Goal: Information Seeking & Learning: Learn about a topic

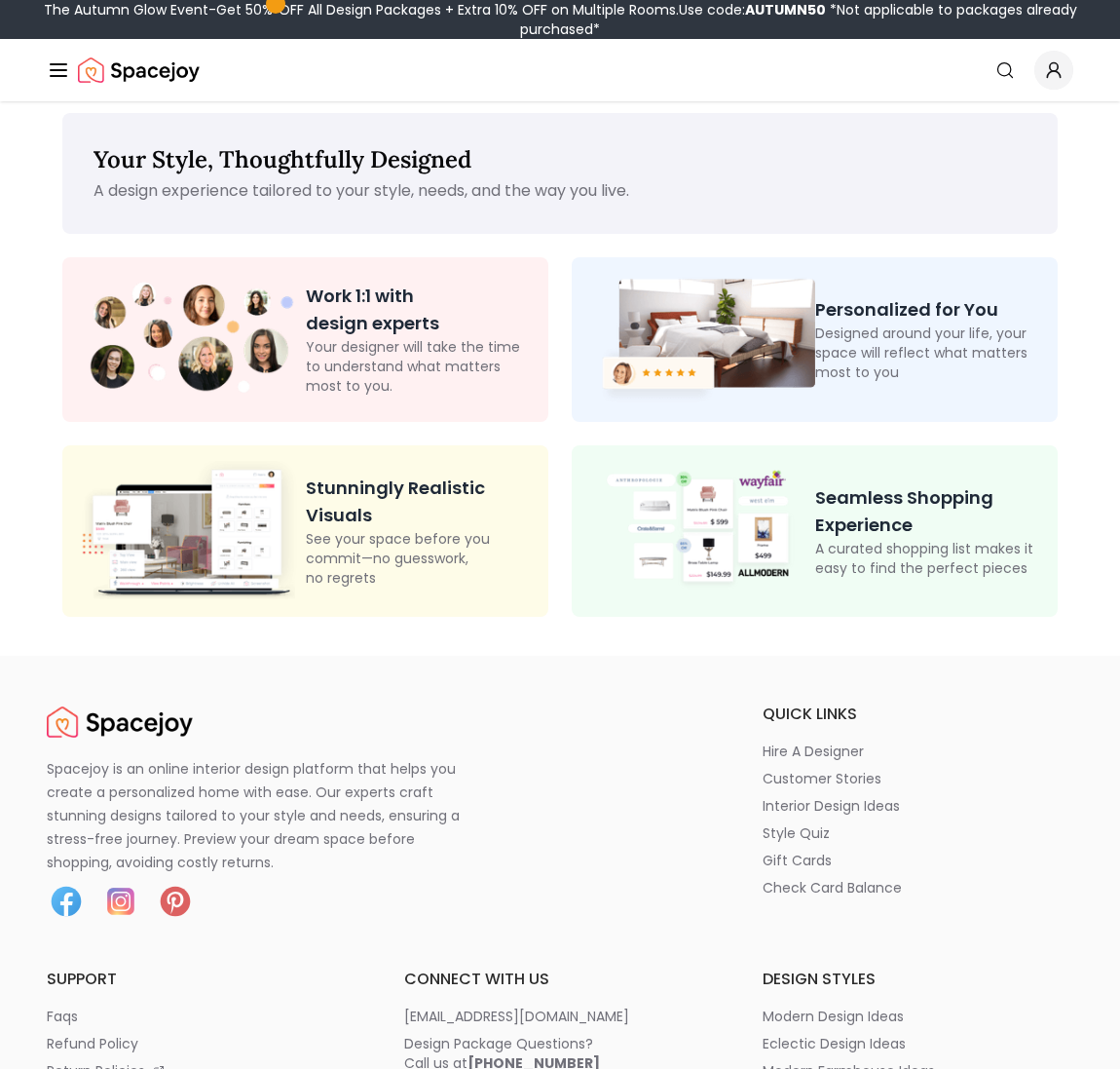
scroll to position [14, 0]
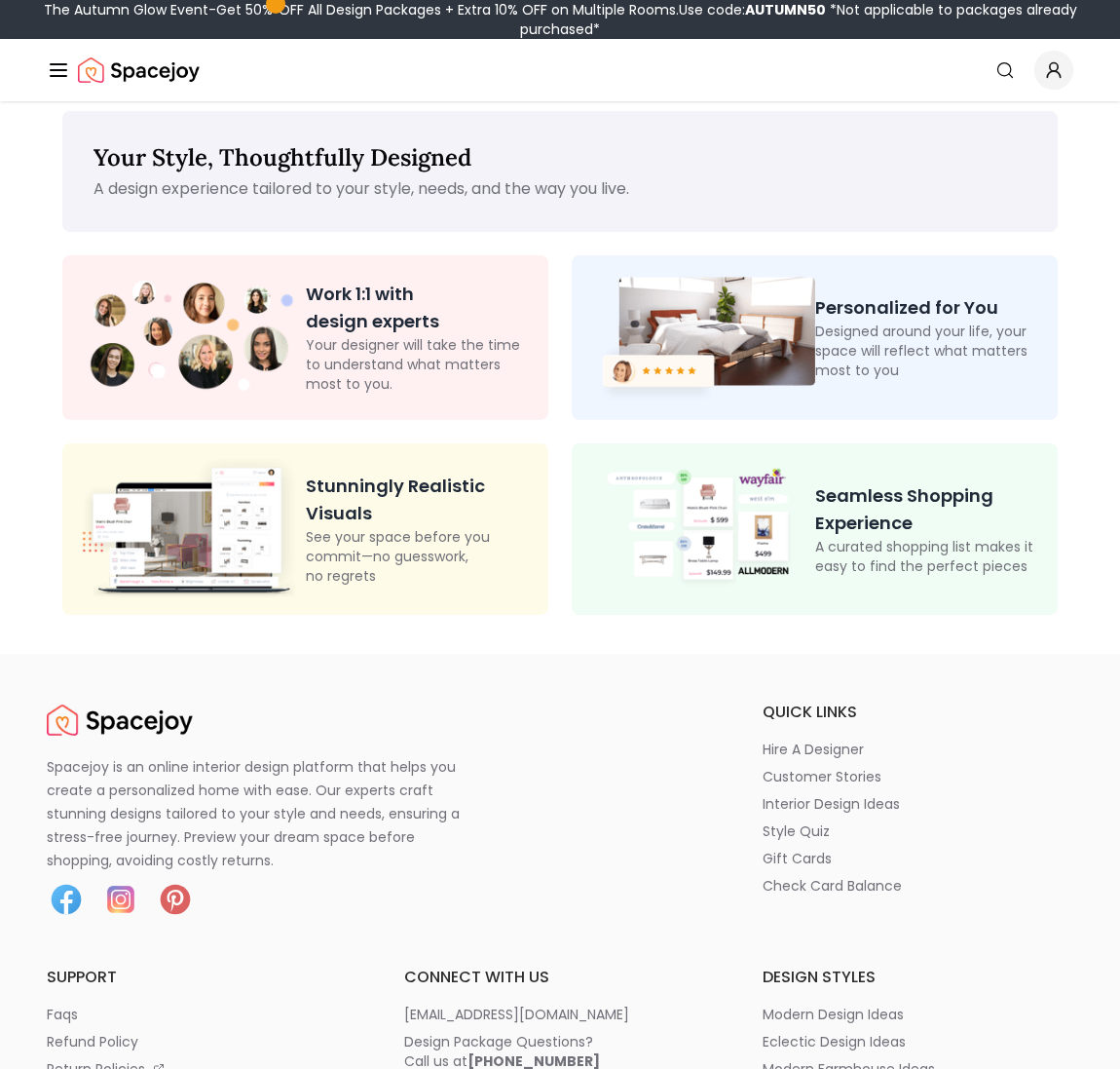
click at [774, 367] on img at bounding box center [701, 337] width 228 height 134
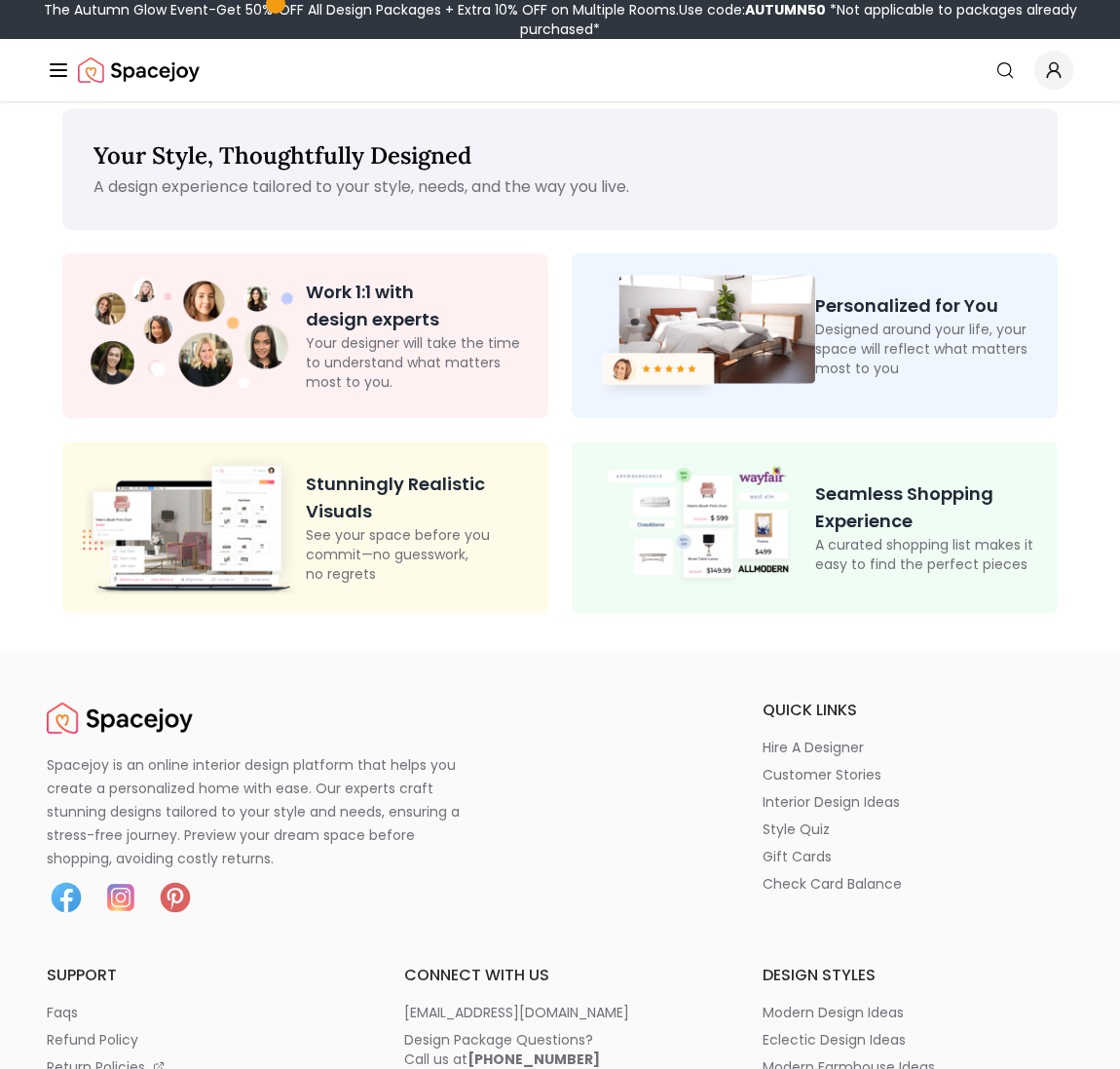
click at [884, 304] on p "Personalized for You" at bounding box center [929, 307] width 228 height 28
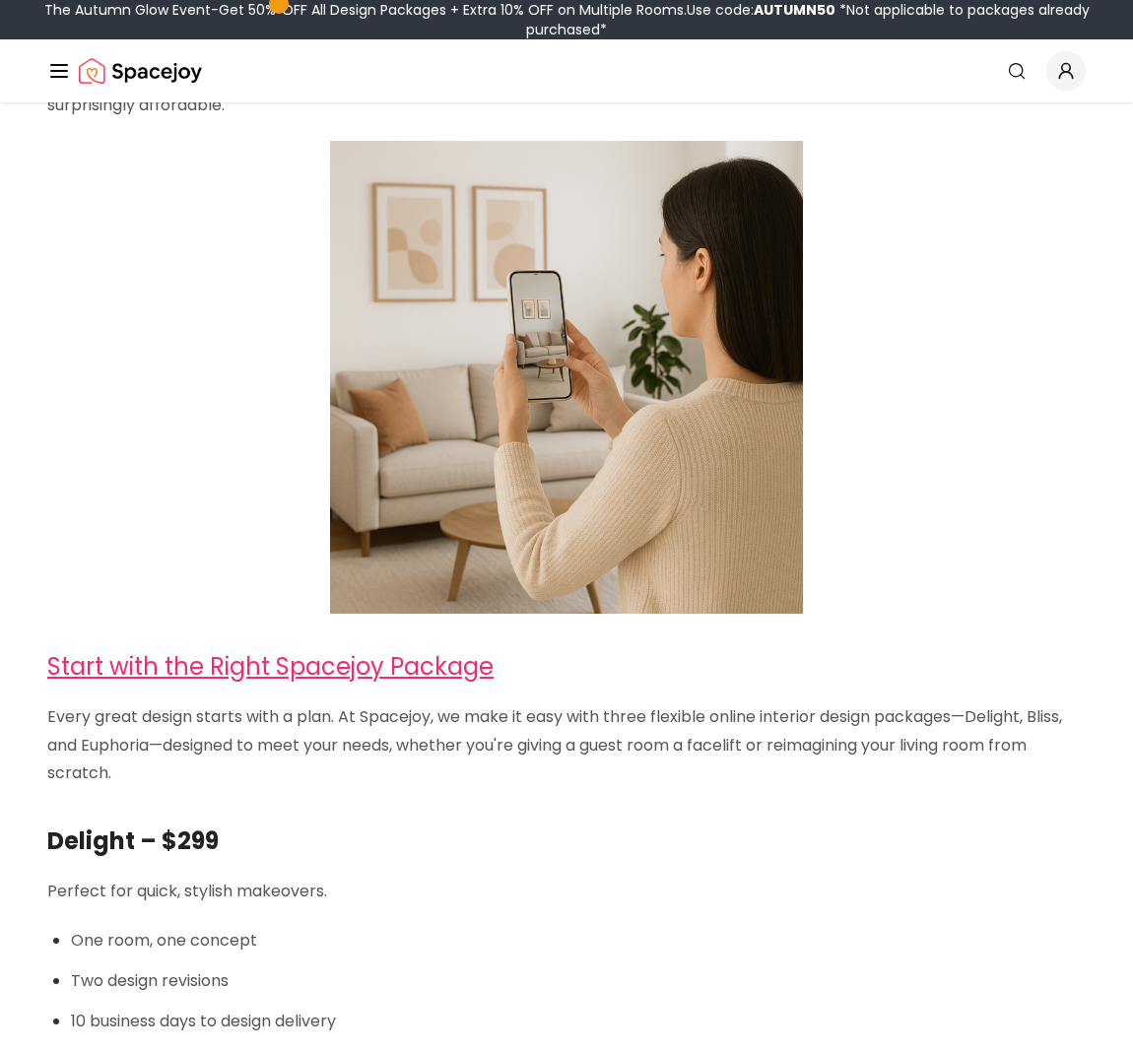
scroll to position [399, 0]
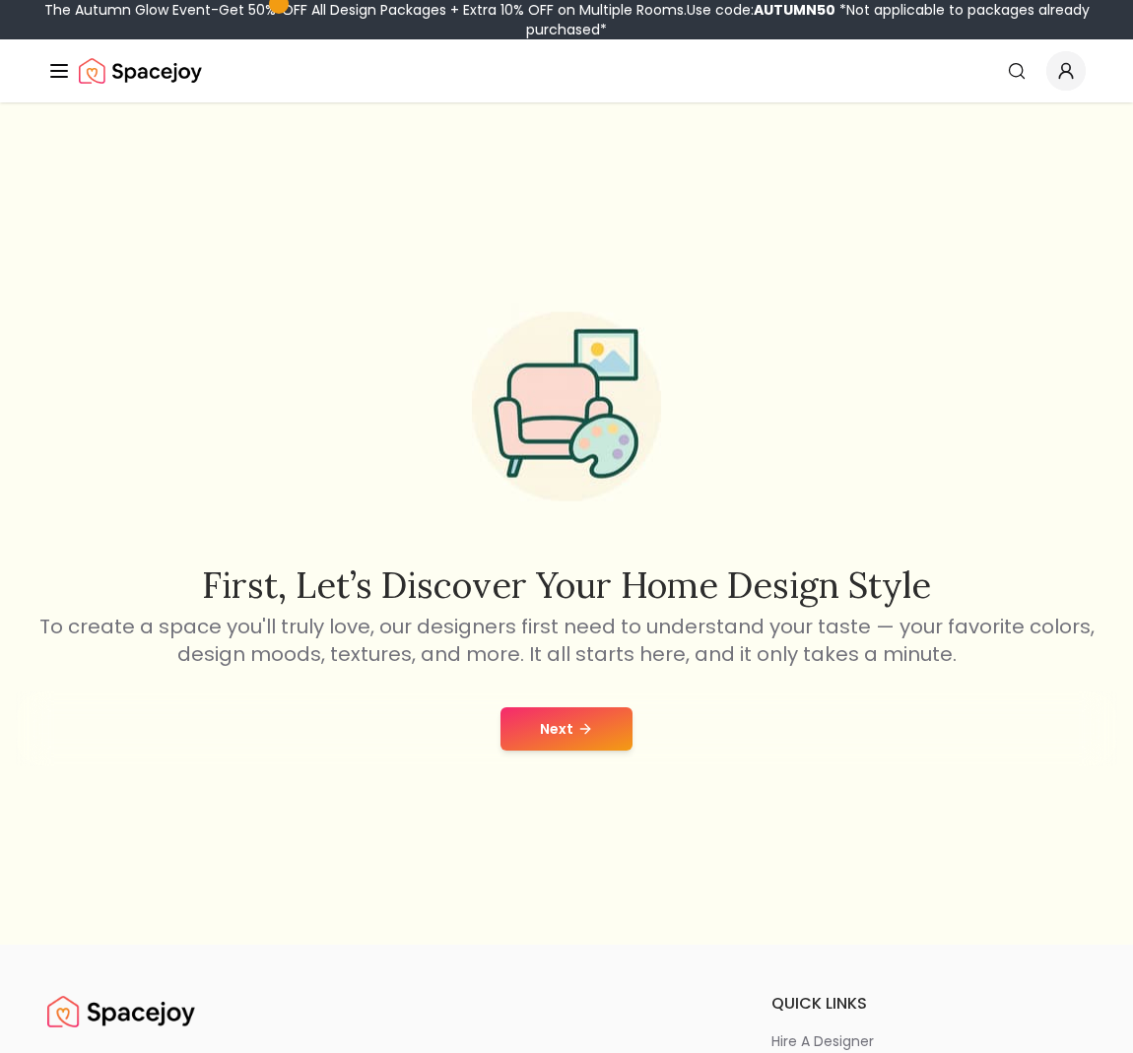
click at [564, 723] on button "Next" at bounding box center [566, 728] width 132 height 43
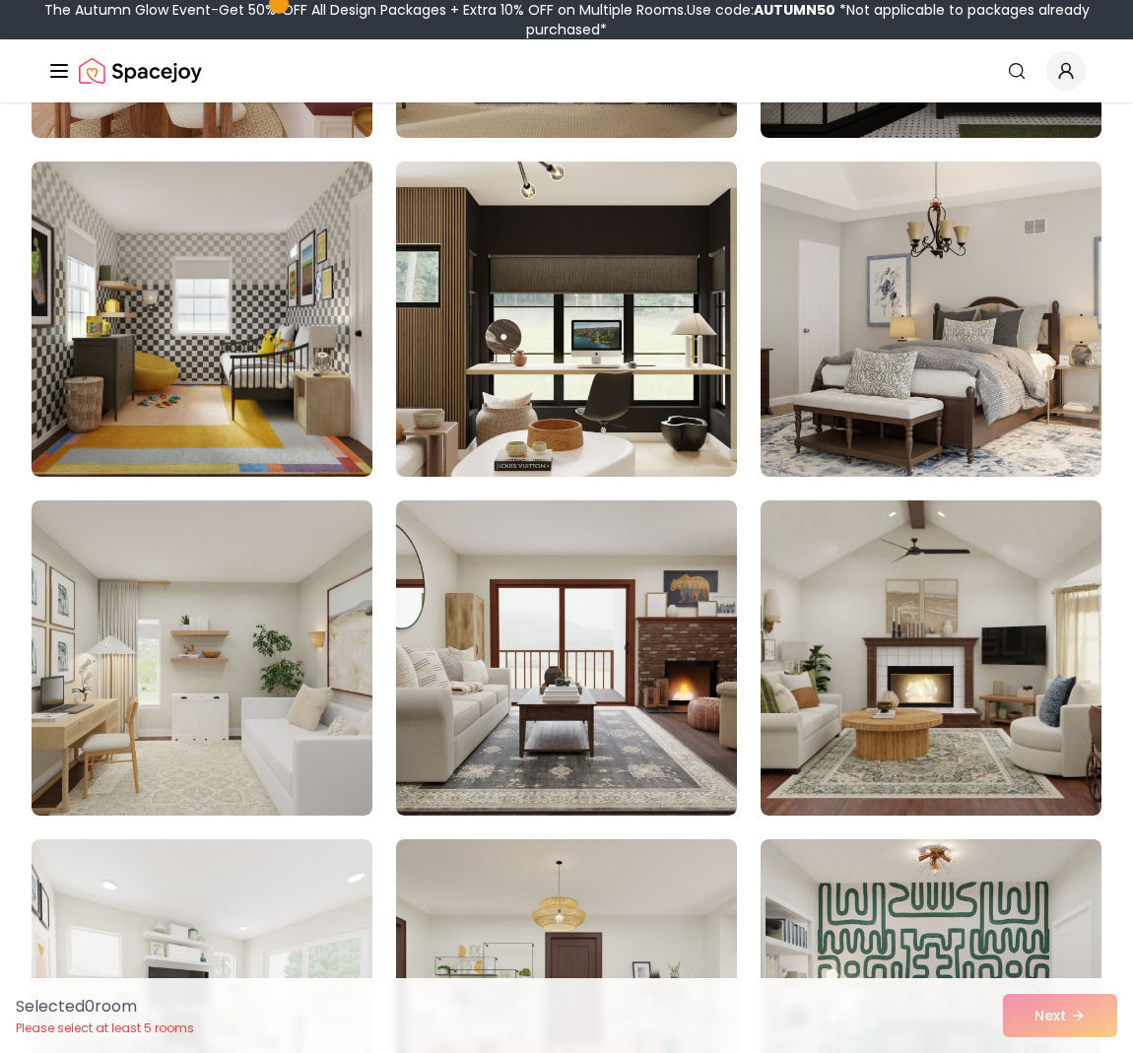
scroll to position [832, 0]
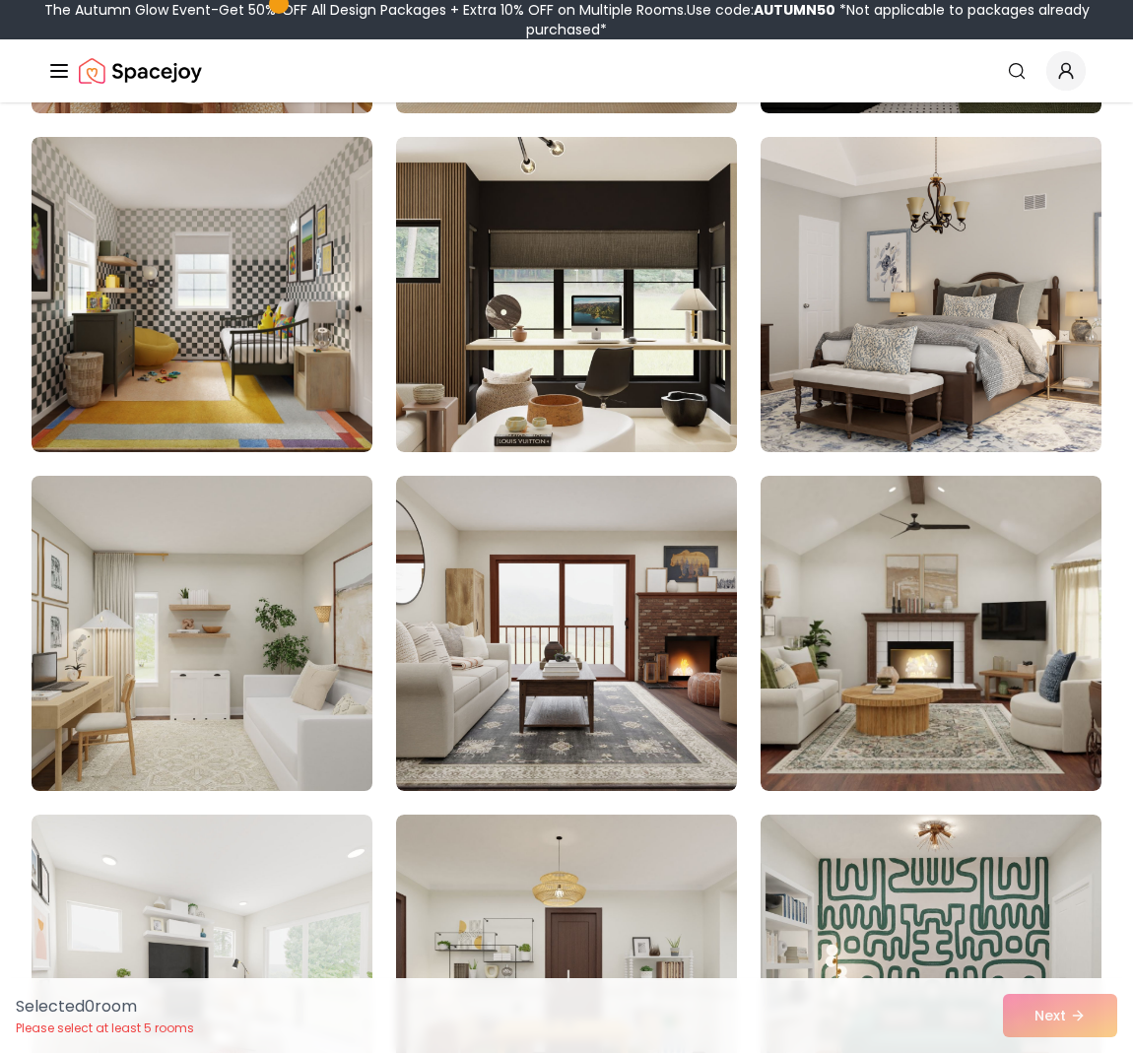
click at [144, 654] on img at bounding box center [202, 633] width 358 height 331
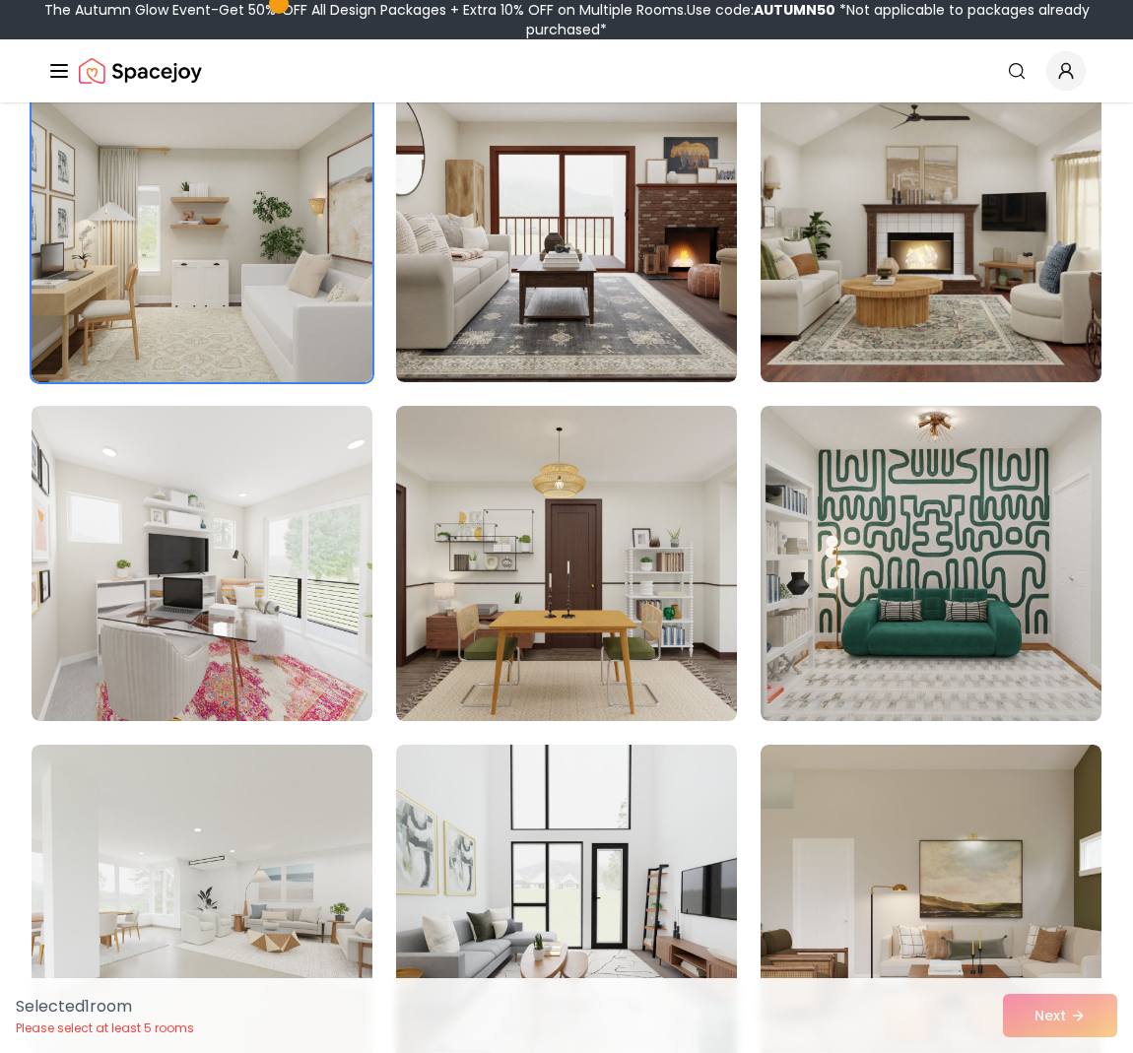
scroll to position [1232, 0]
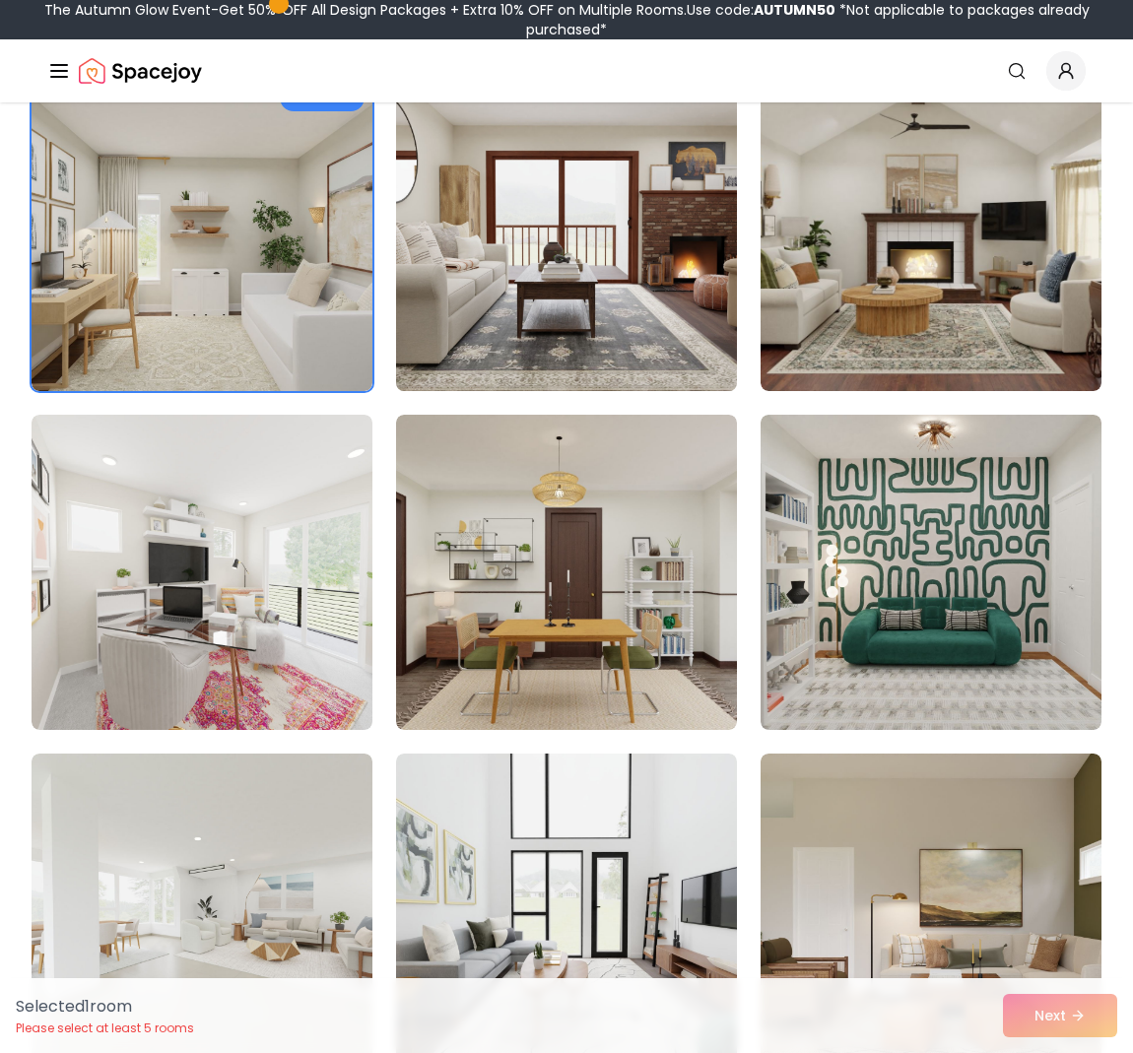
click at [655, 245] on img at bounding box center [566, 233] width 358 height 331
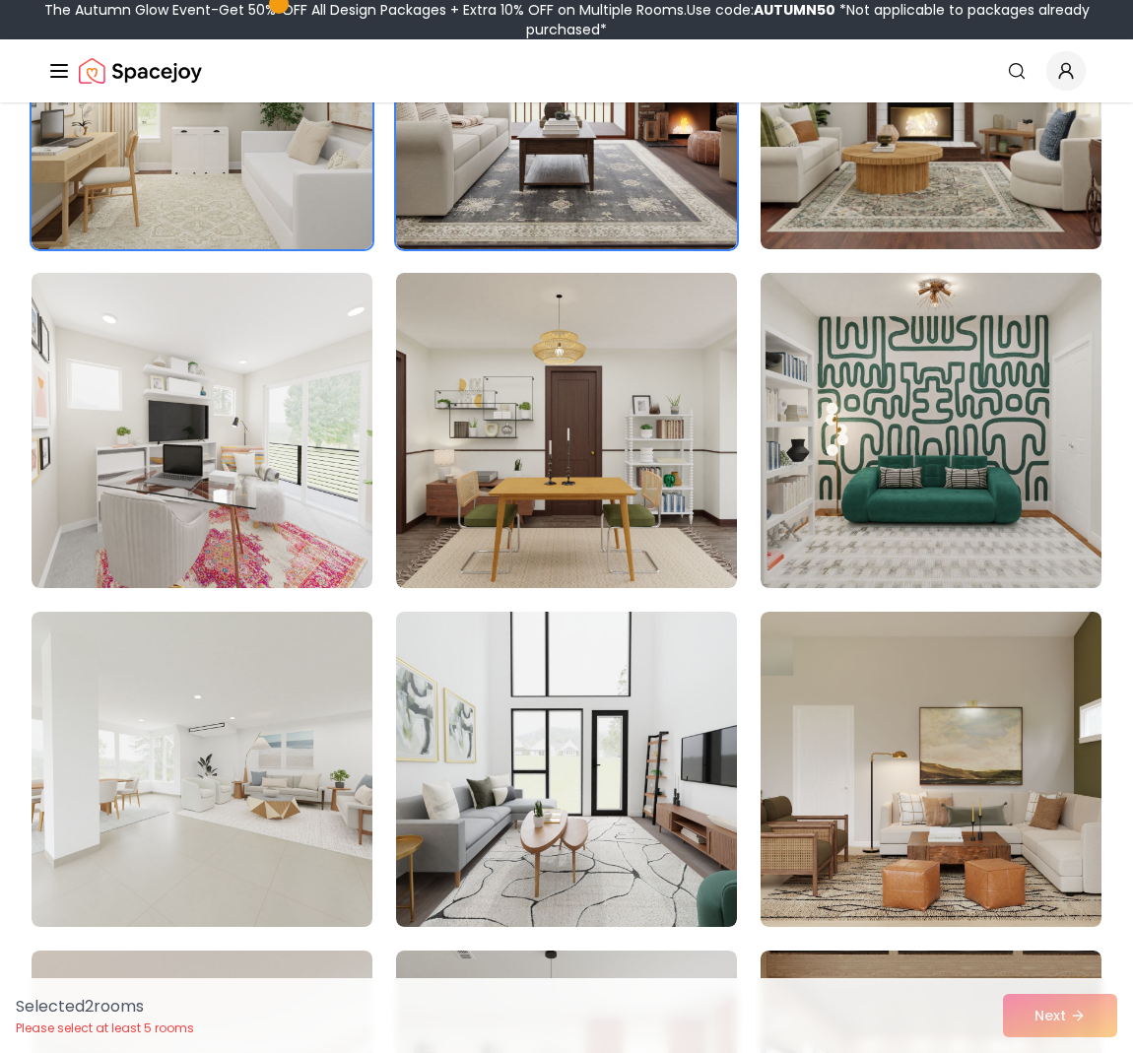
scroll to position [1408, 0]
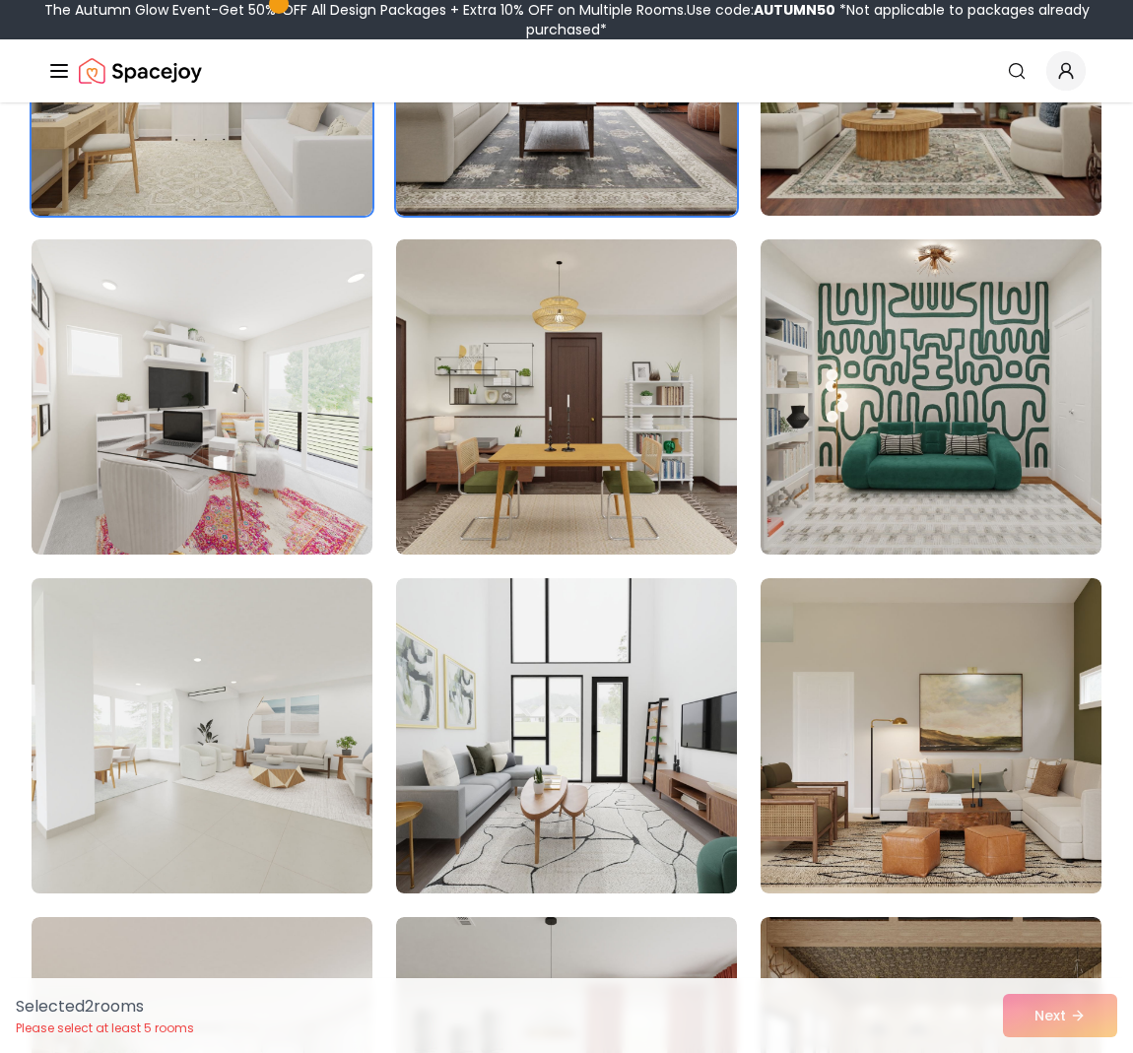
click at [252, 750] on img at bounding box center [202, 735] width 358 height 331
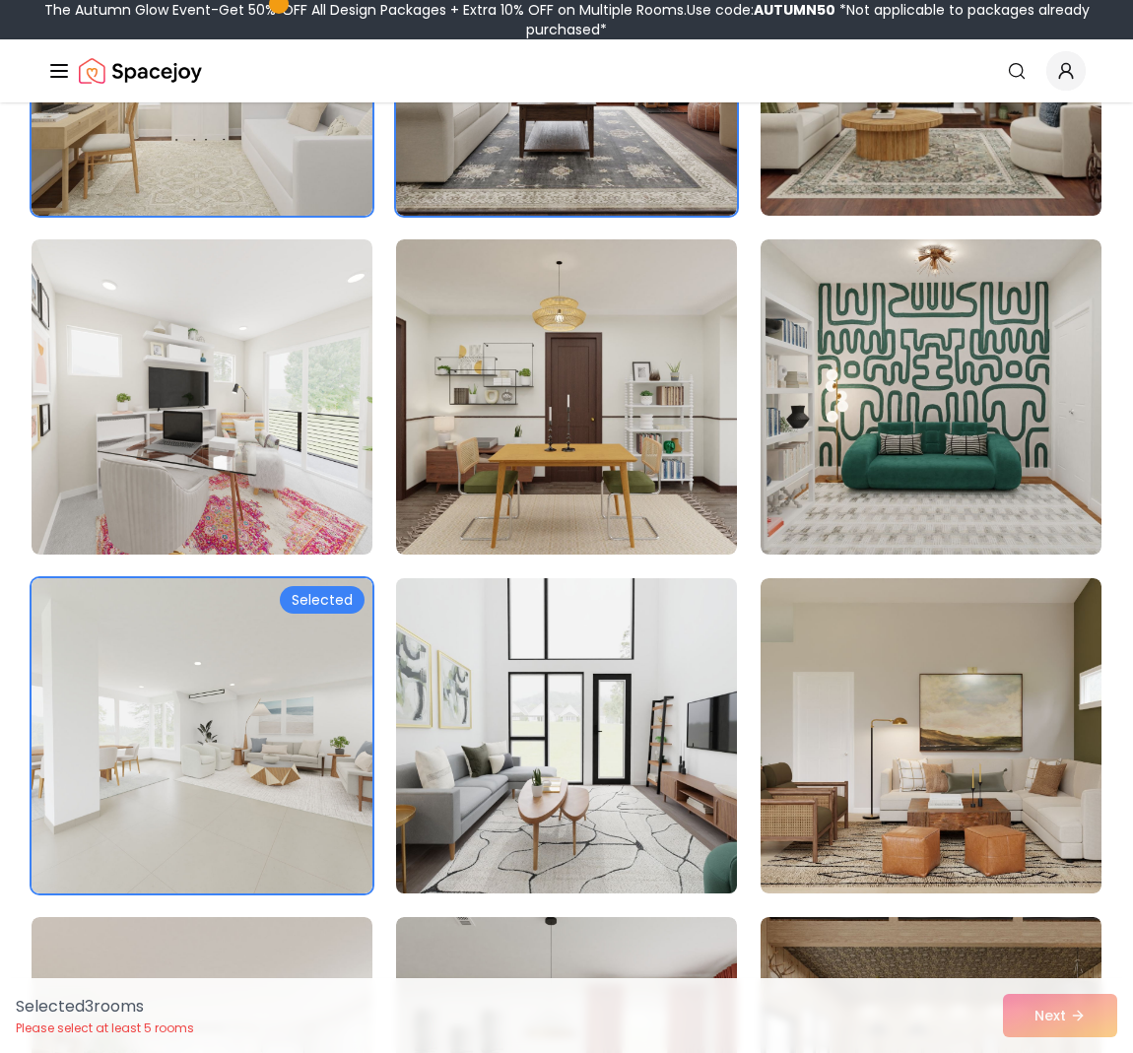
click at [503, 702] on img at bounding box center [566, 735] width 358 height 331
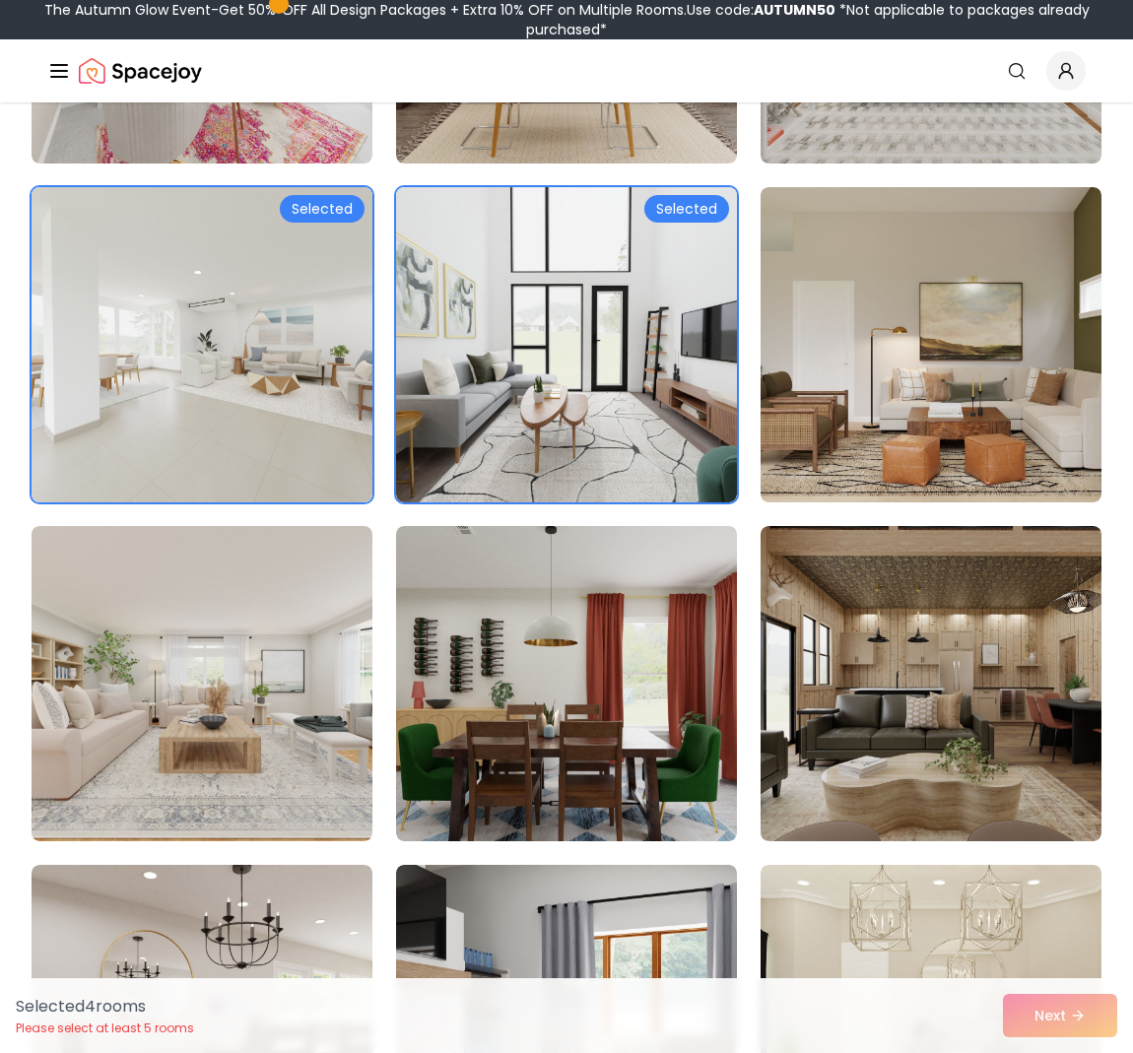
scroll to position [1816, 0]
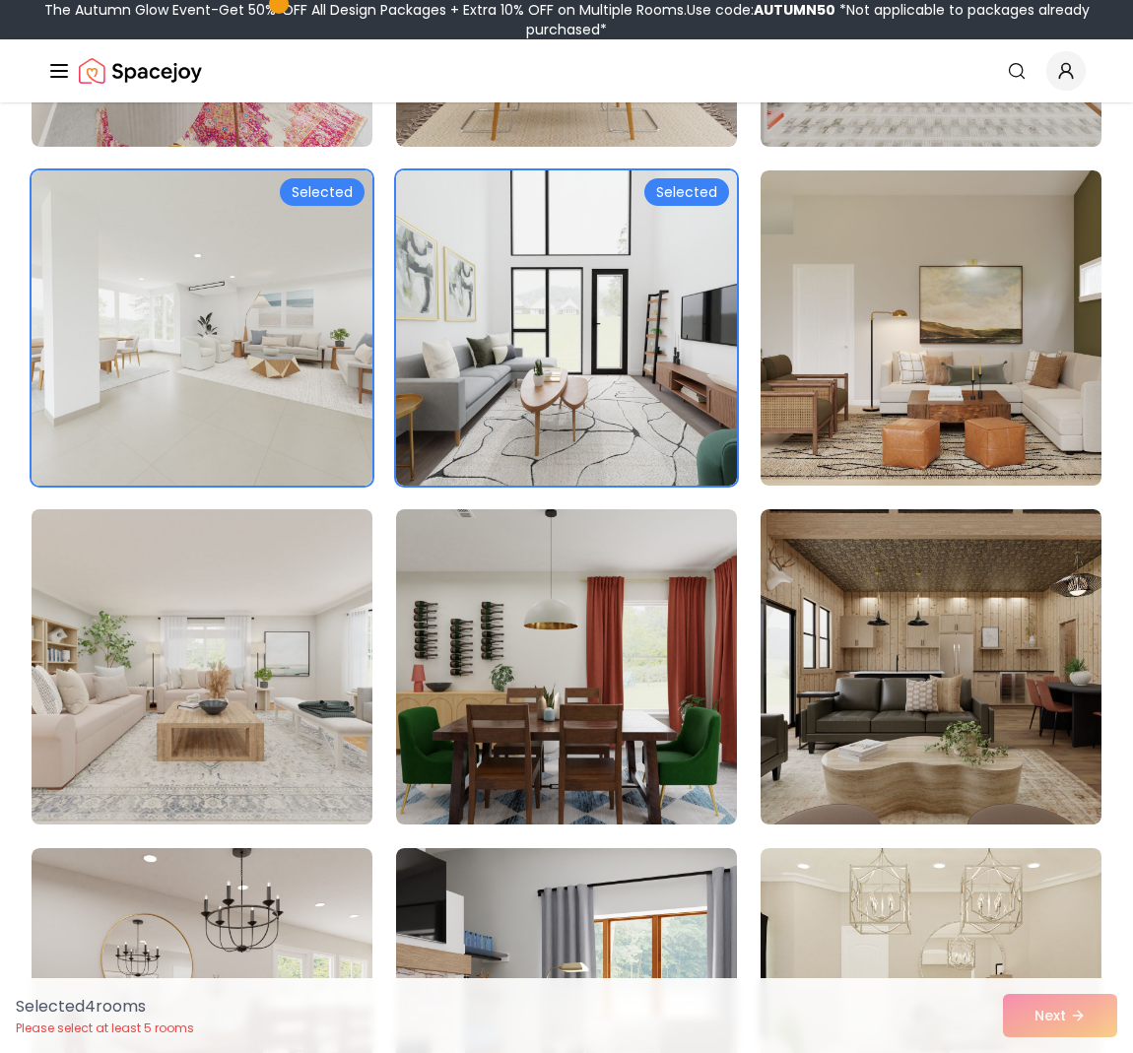
click at [264, 729] on img at bounding box center [202, 666] width 358 height 331
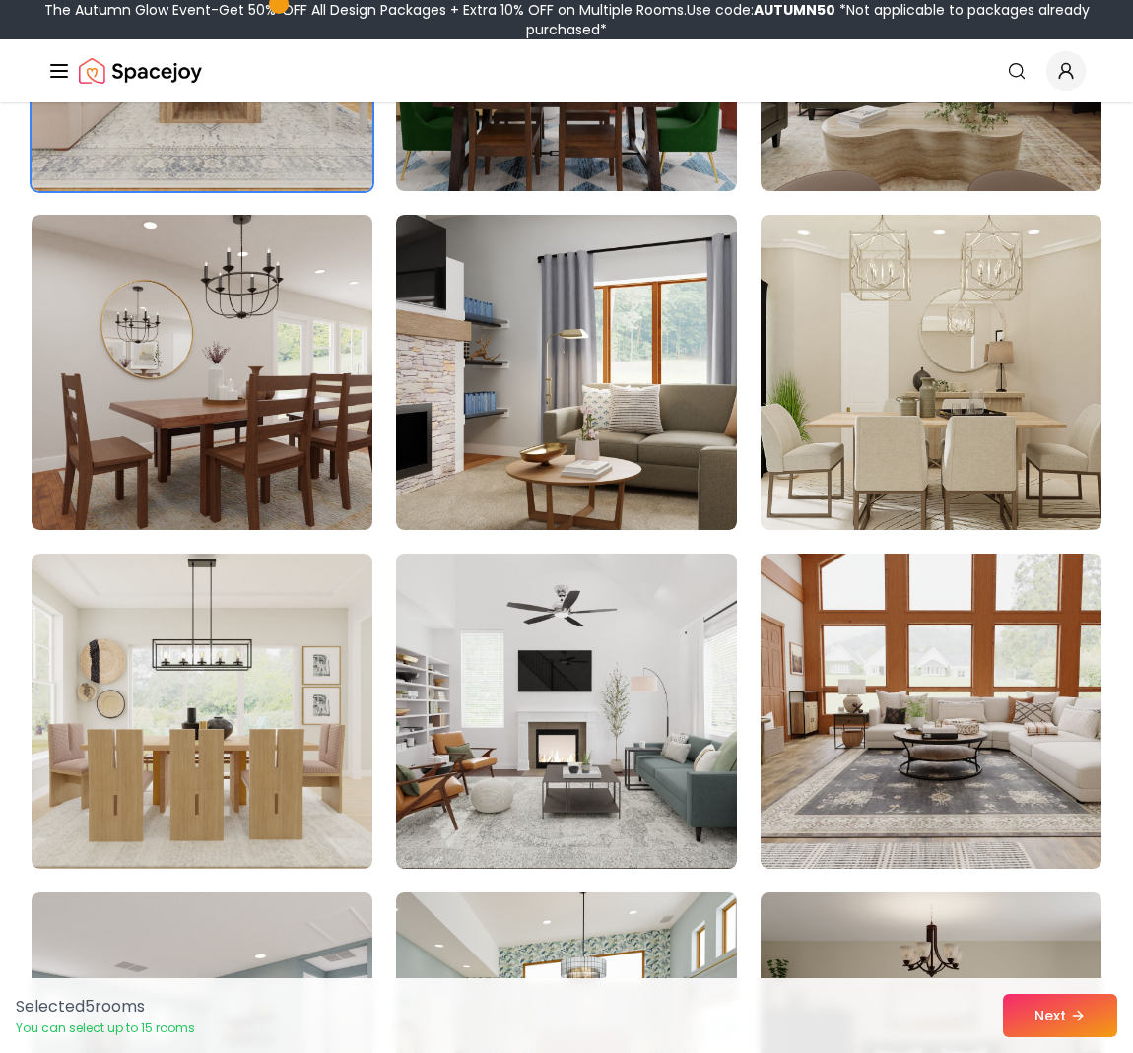
scroll to position [2466, 0]
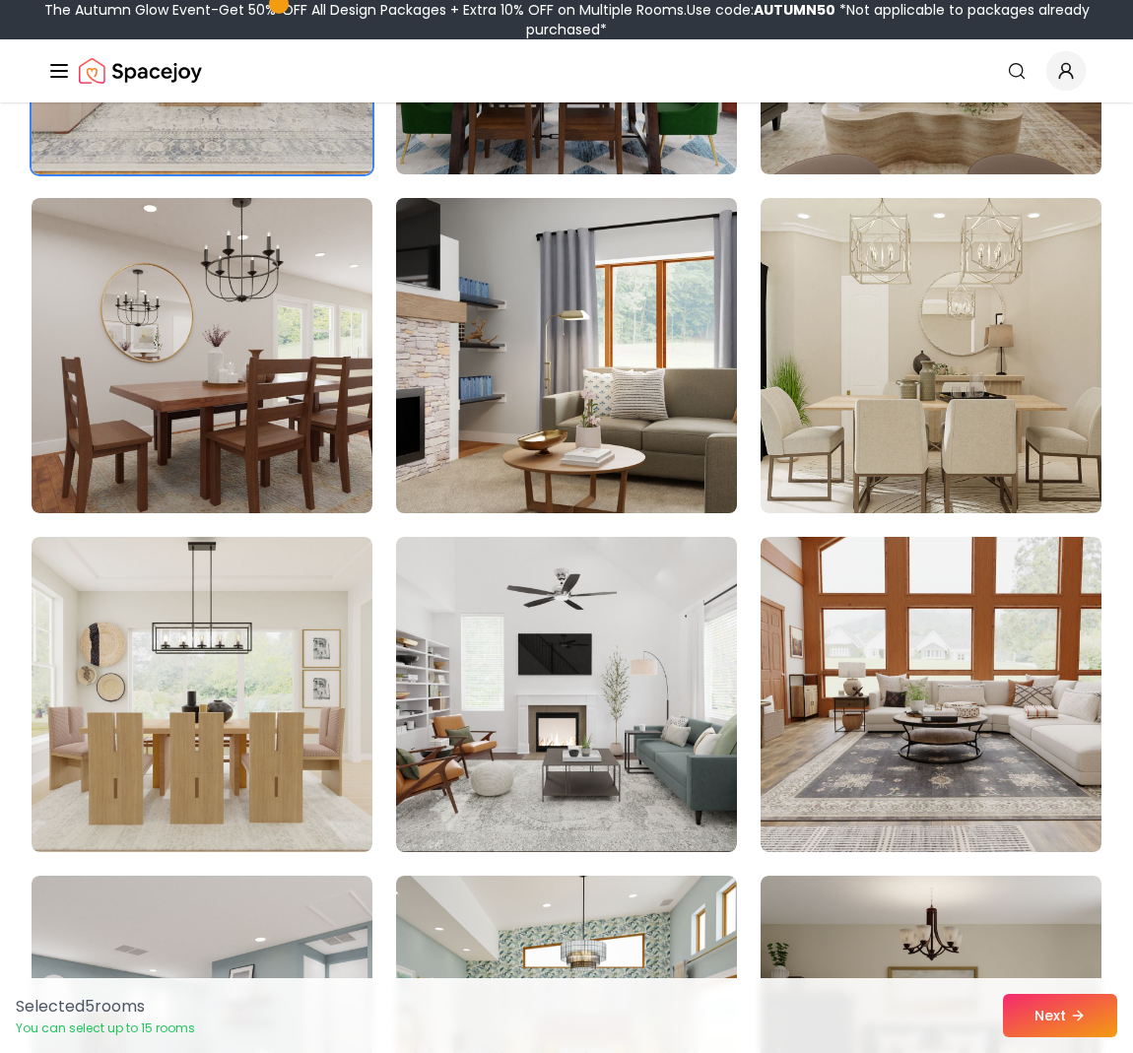
click at [613, 393] on img at bounding box center [566, 355] width 358 height 331
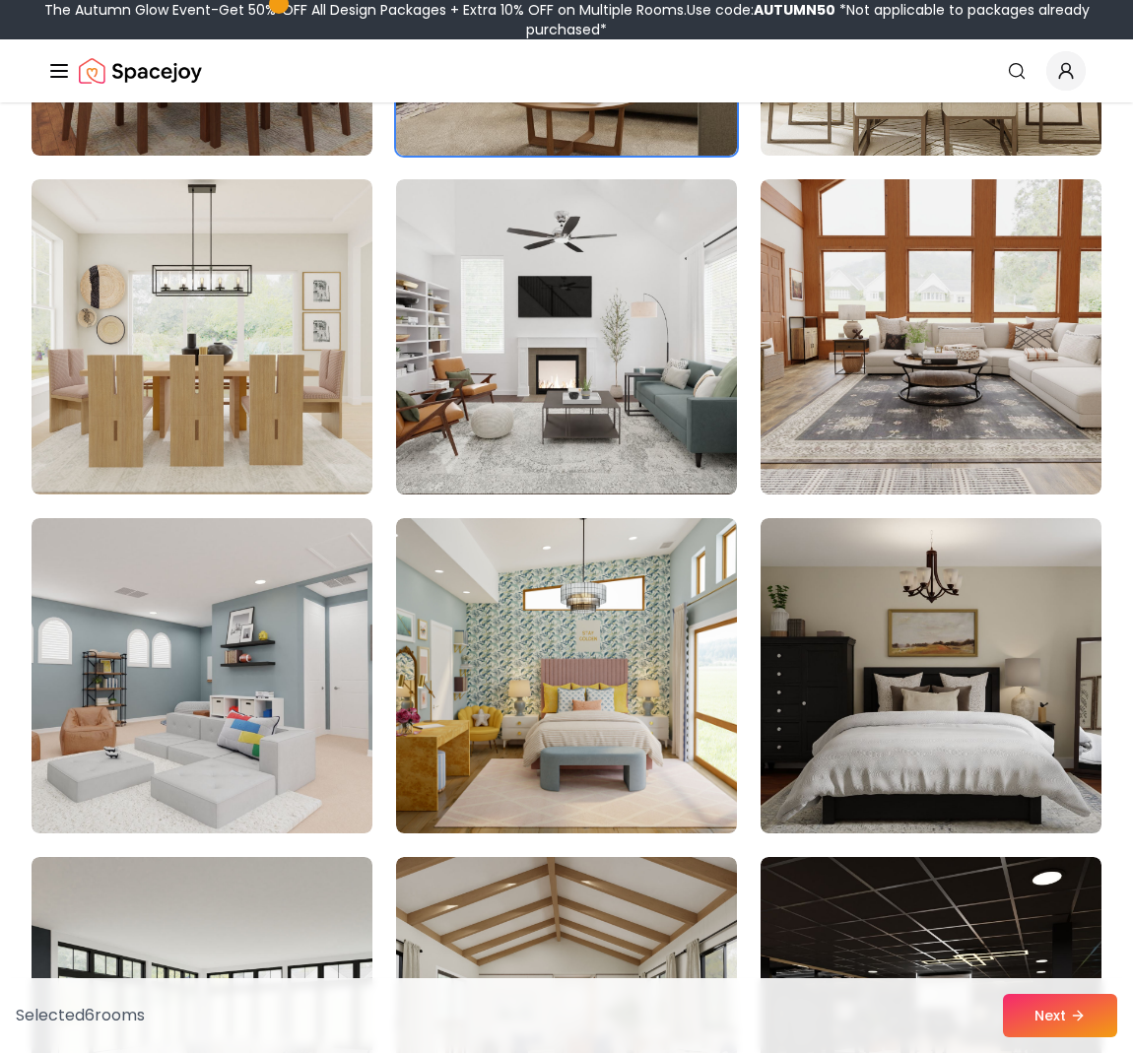
scroll to position [2840, 0]
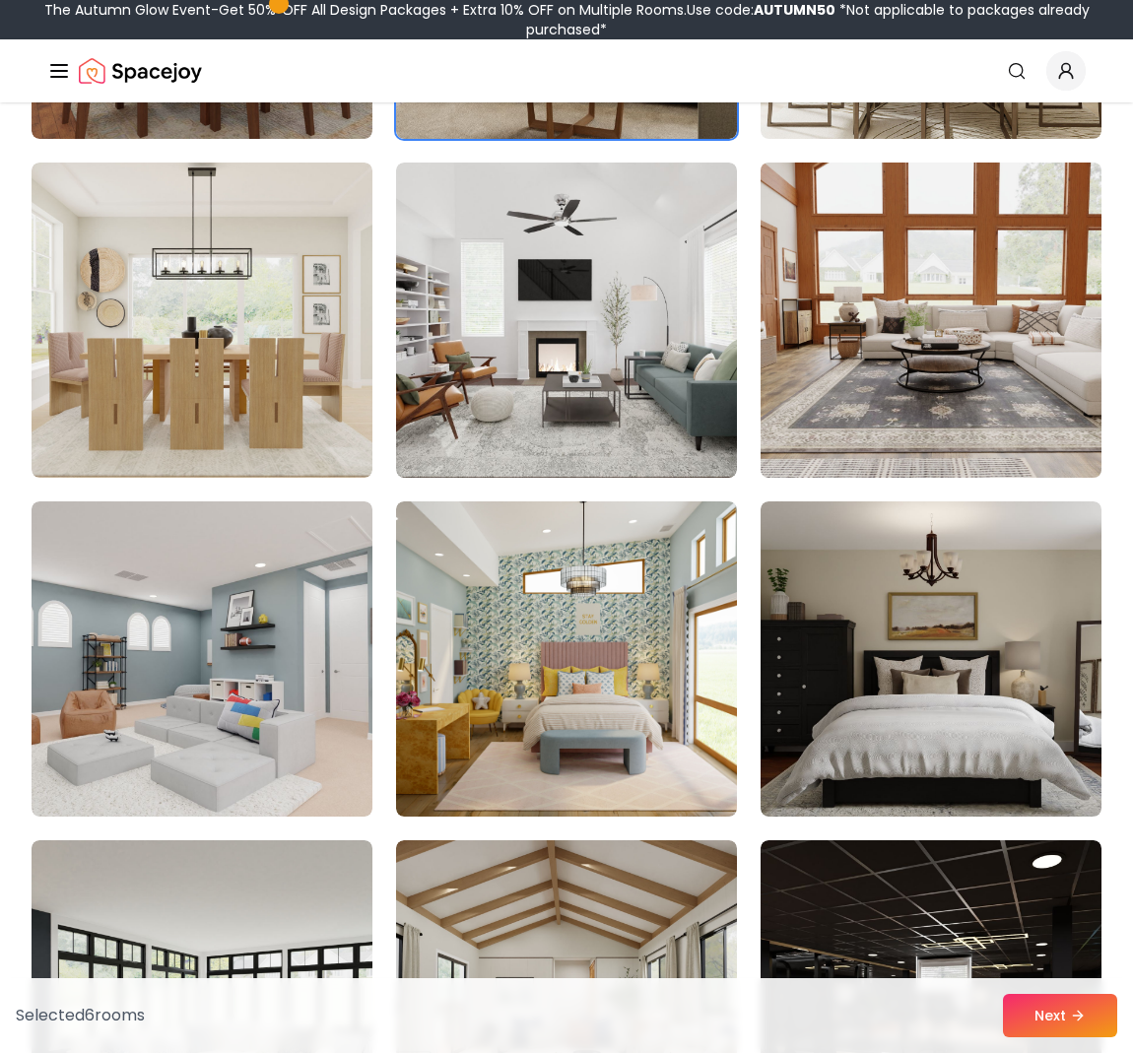
click at [1016, 412] on img at bounding box center [931, 320] width 358 height 331
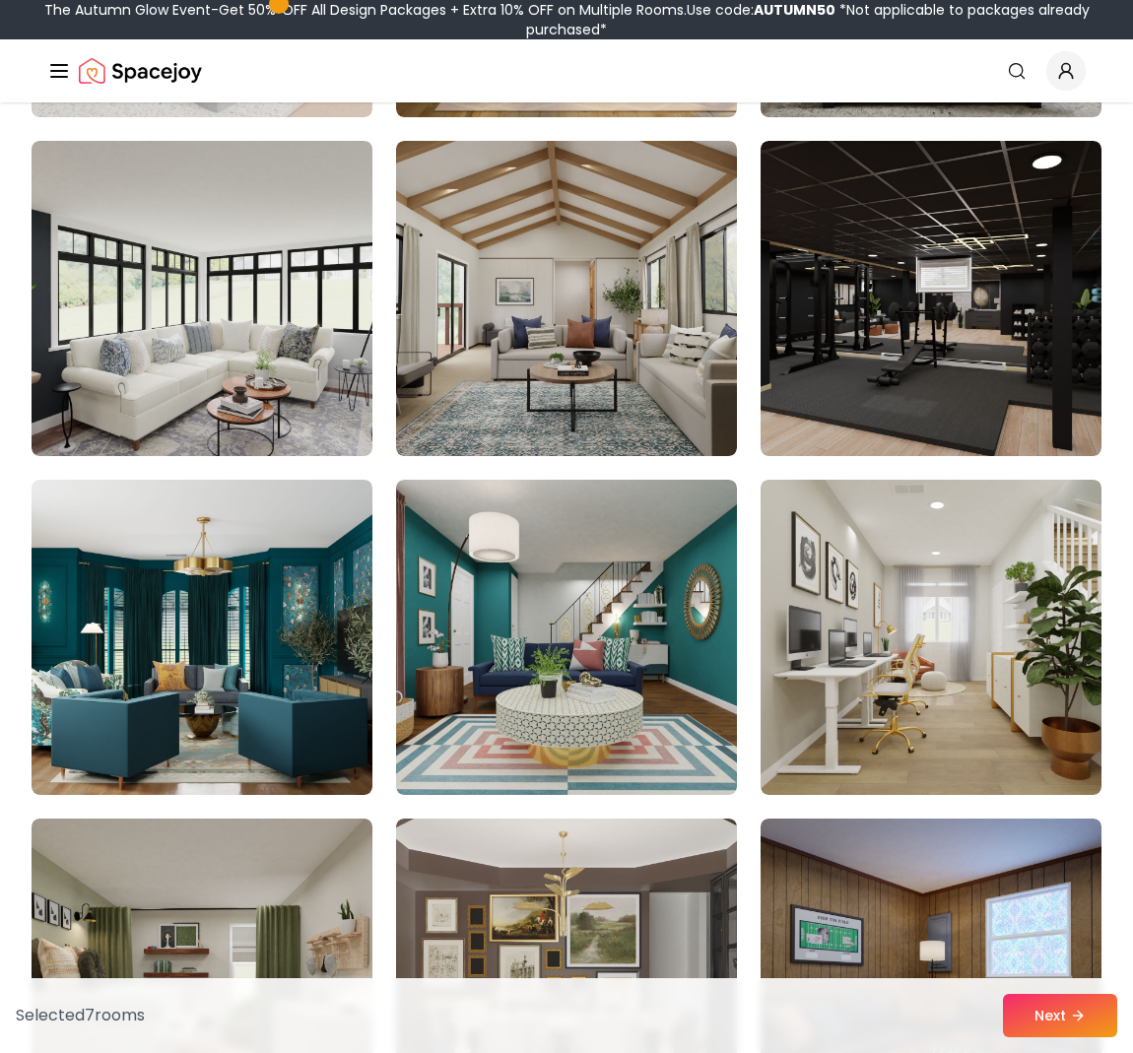
scroll to position [3556, 0]
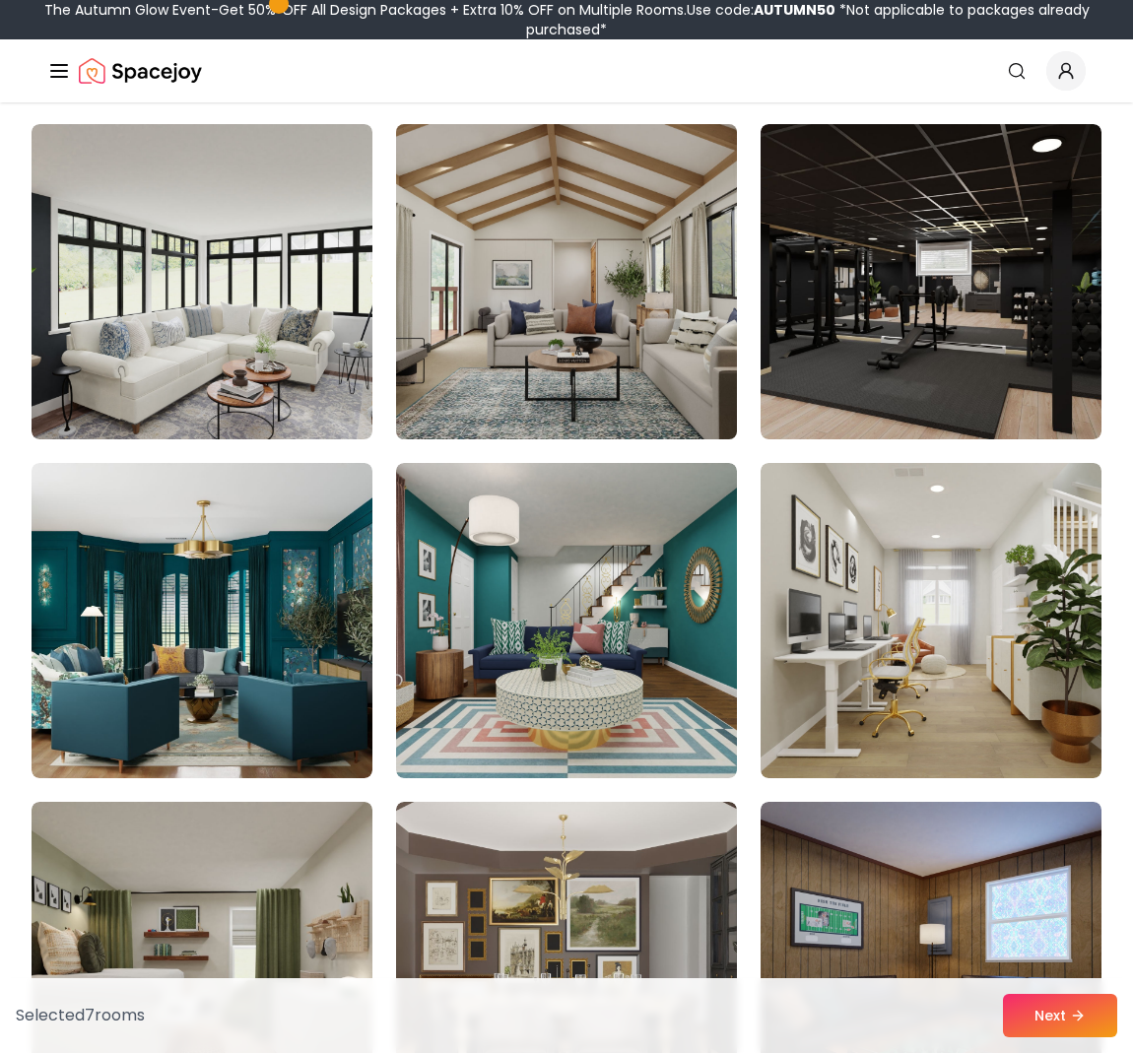
click at [583, 367] on img at bounding box center [566, 281] width 358 height 331
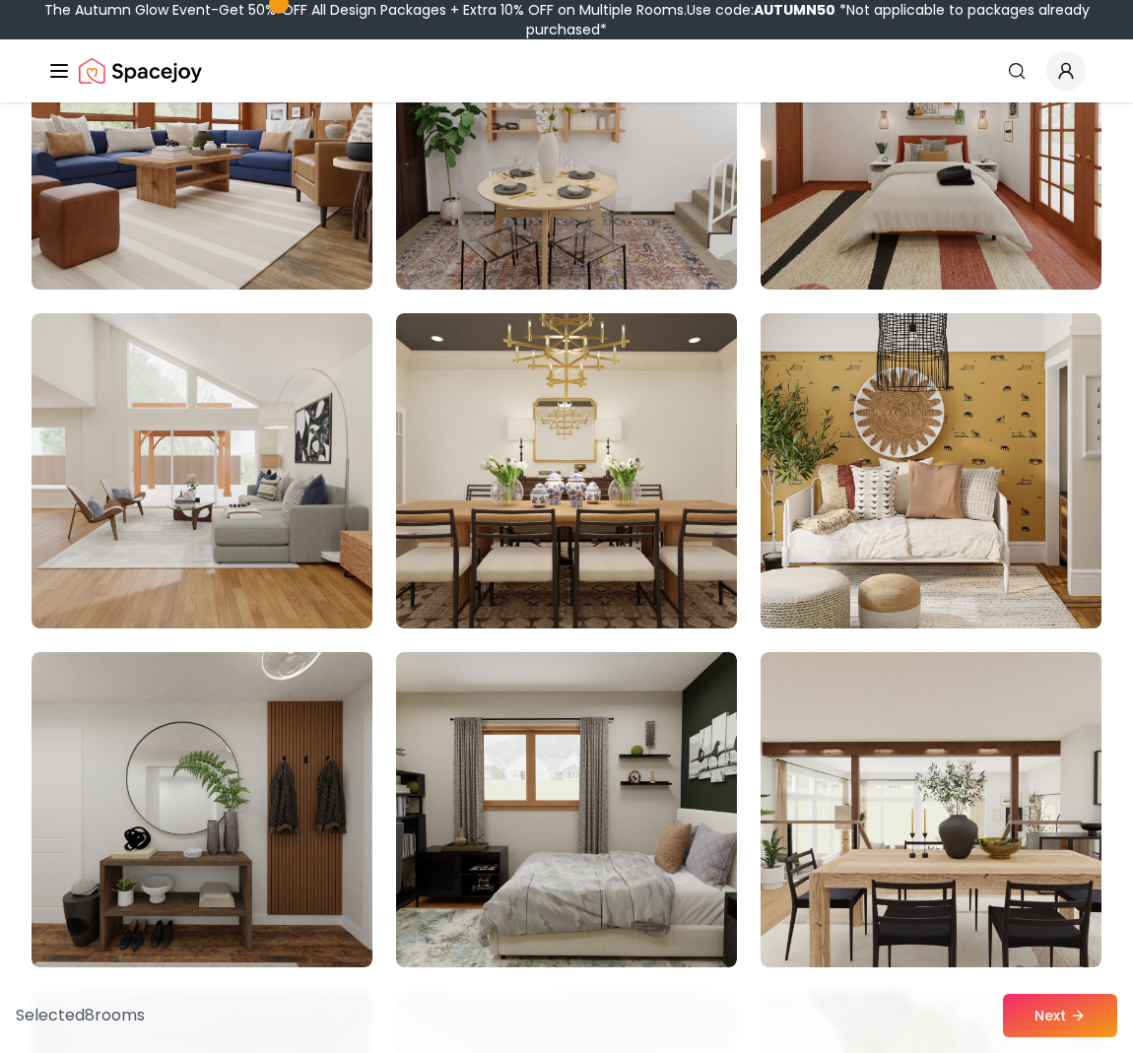
scroll to position [4714, 0]
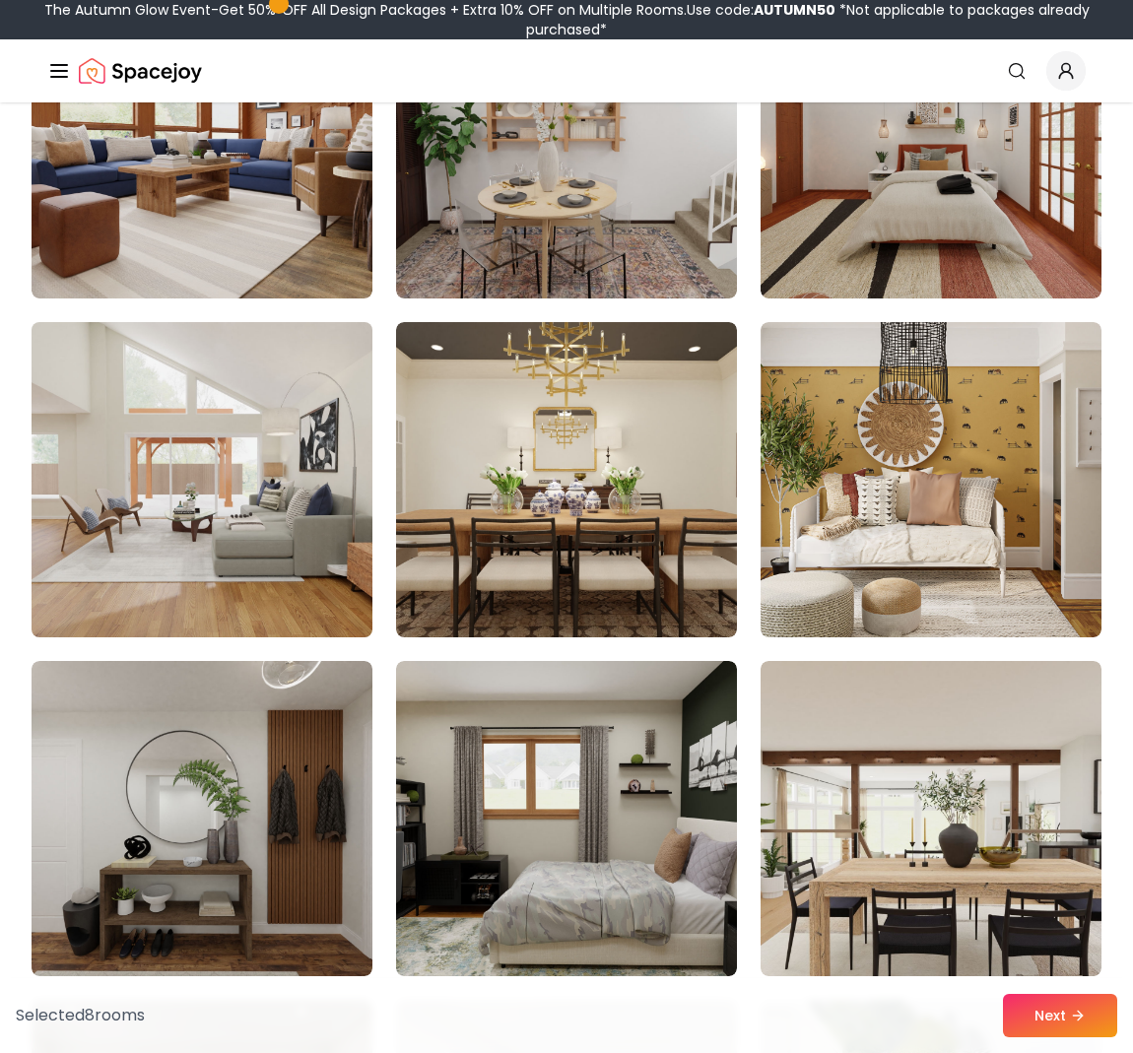
click at [142, 522] on img at bounding box center [202, 479] width 358 height 331
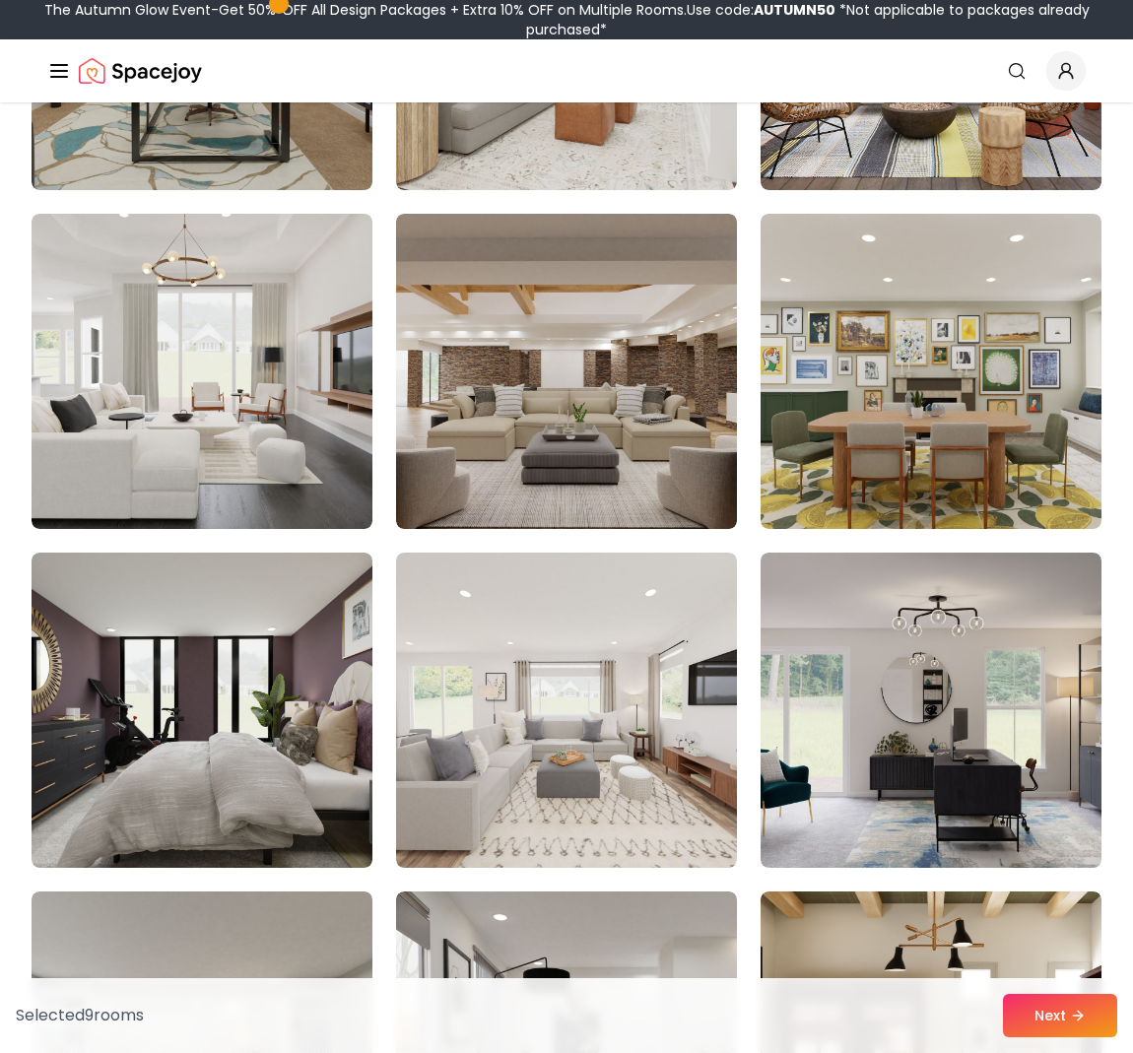
scroll to position [5847, 0]
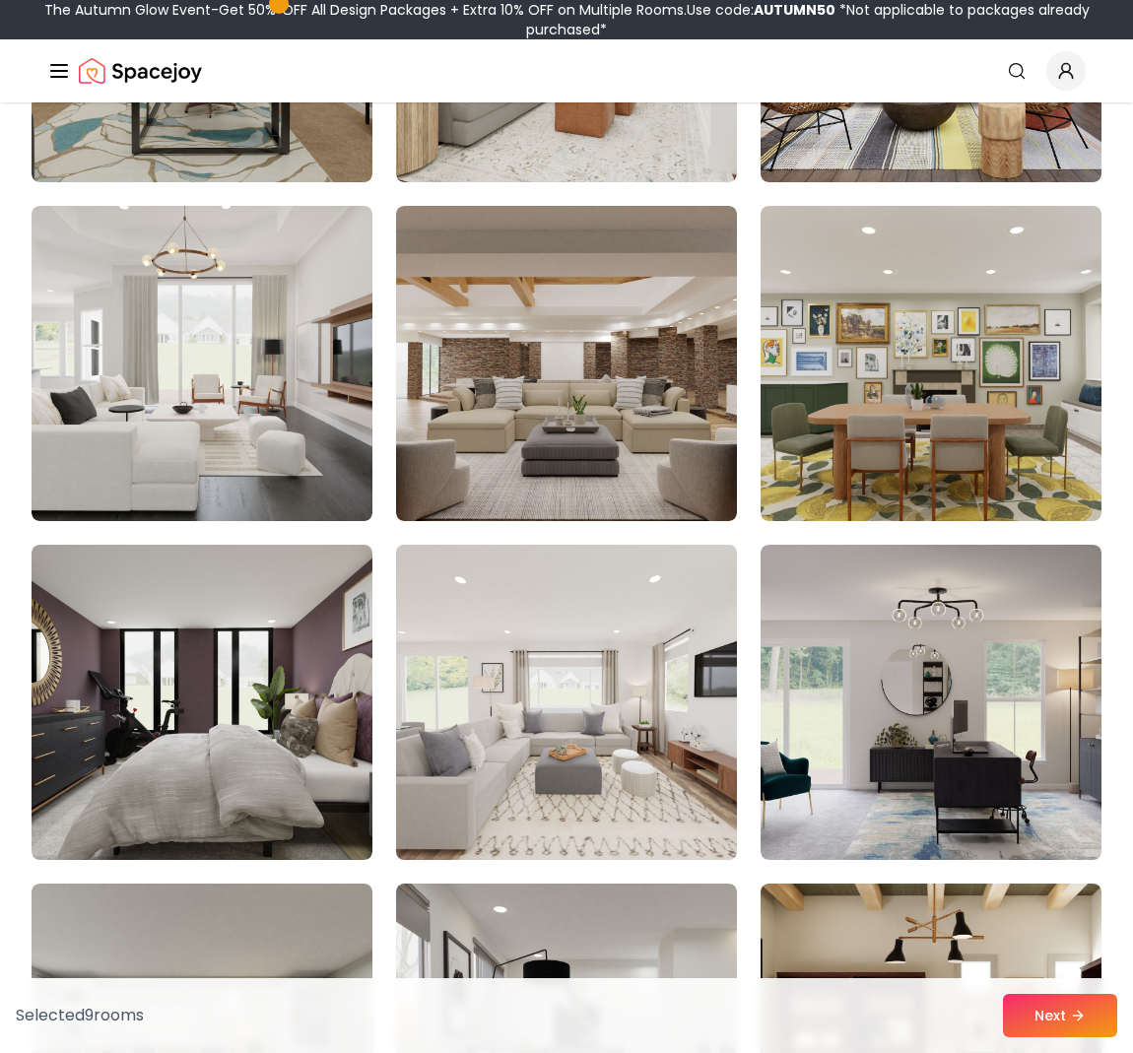
click at [567, 704] on img at bounding box center [566, 702] width 358 height 331
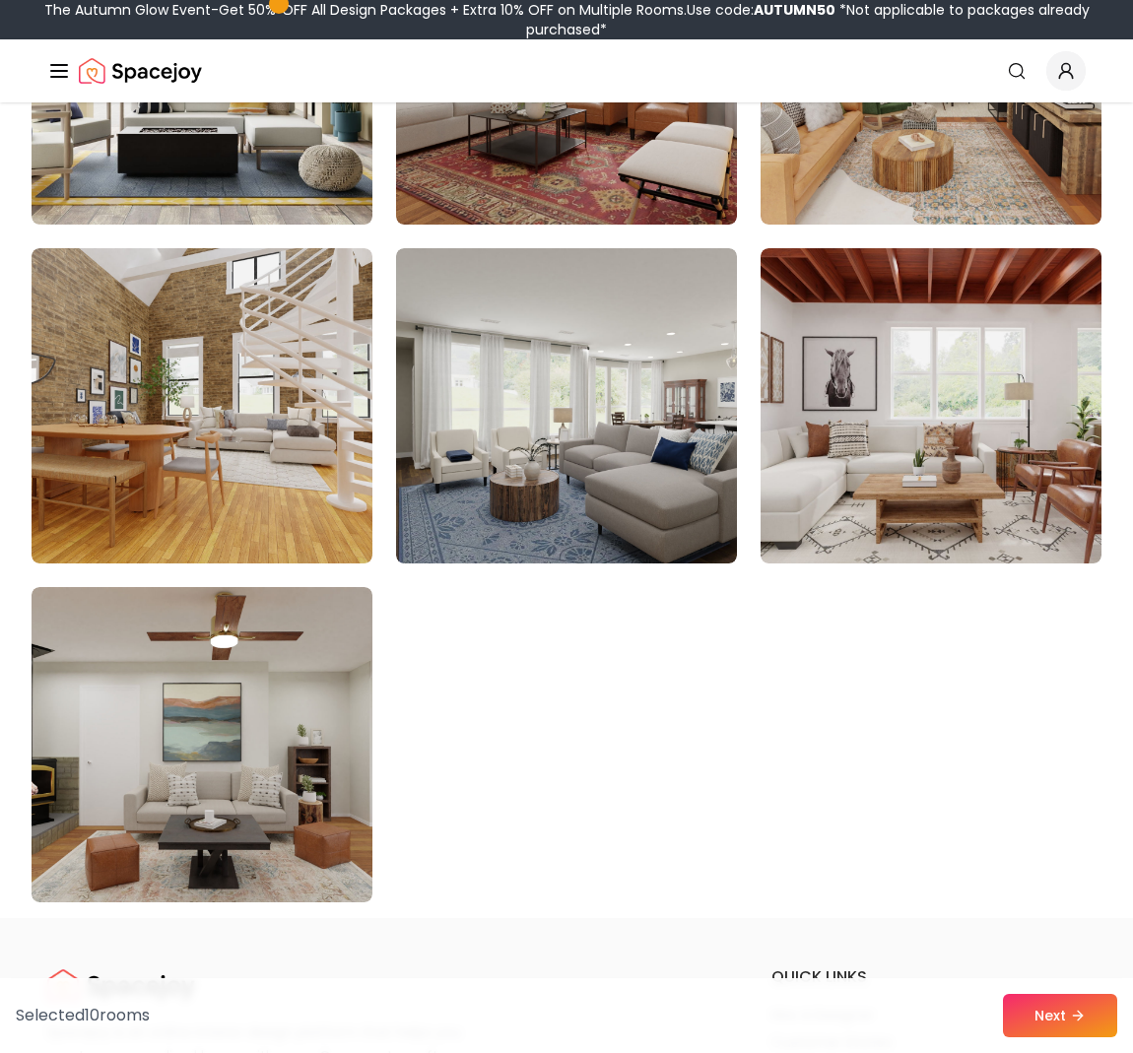
scroll to position [10901, 0]
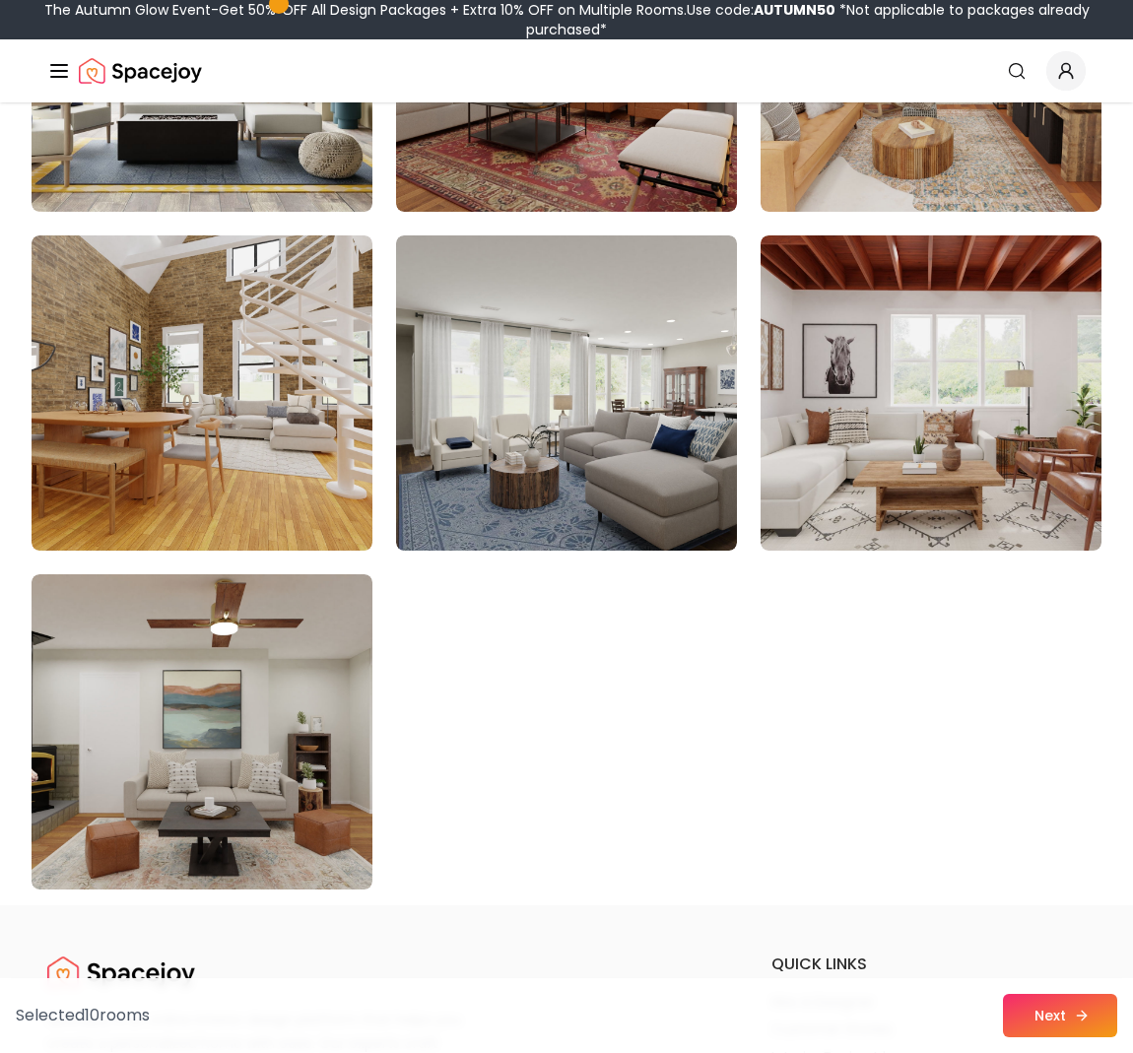
click at [1086, 1012] on icon at bounding box center [1082, 1016] width 16 height 16
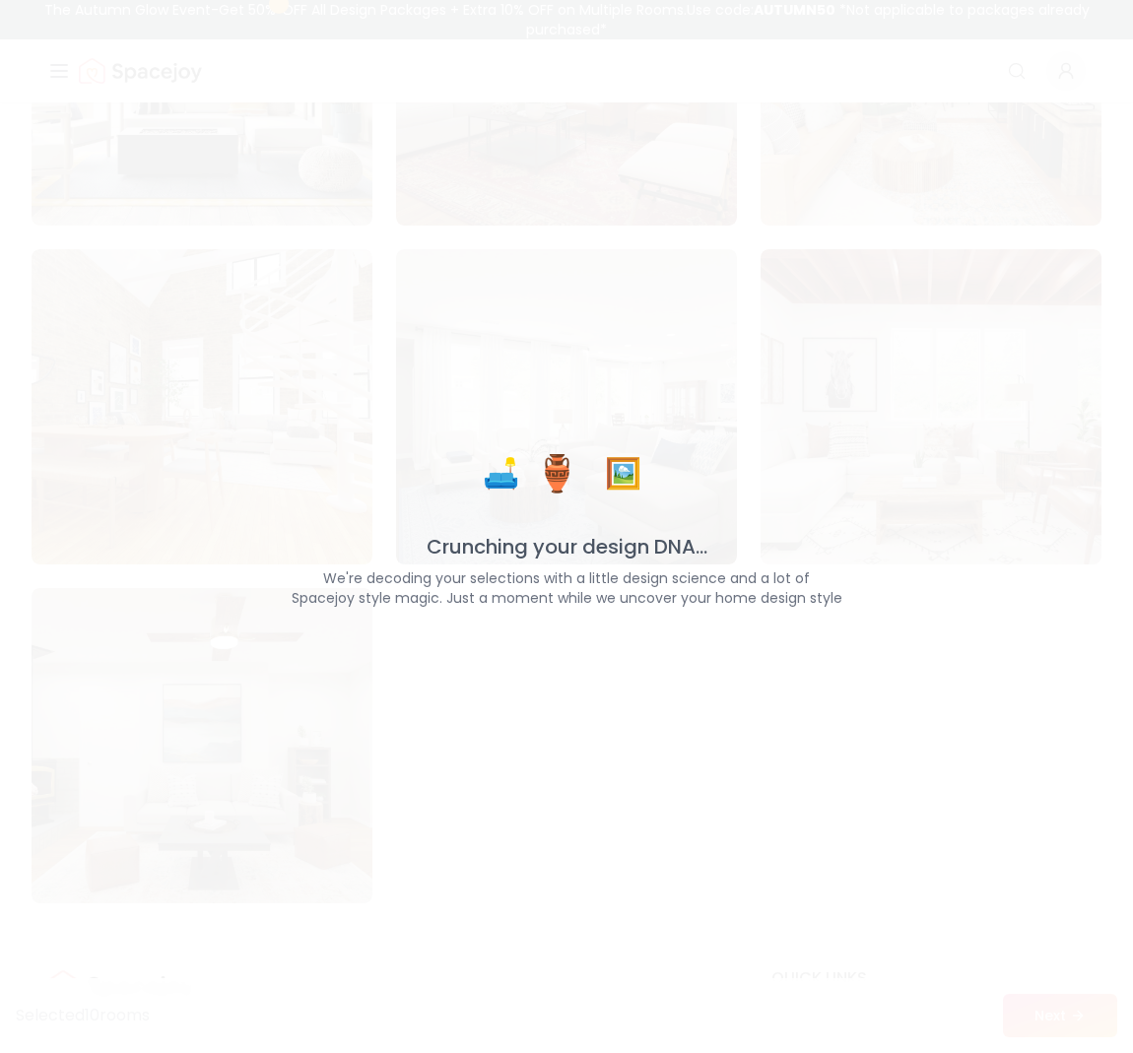
scroll to position [10949, 1]
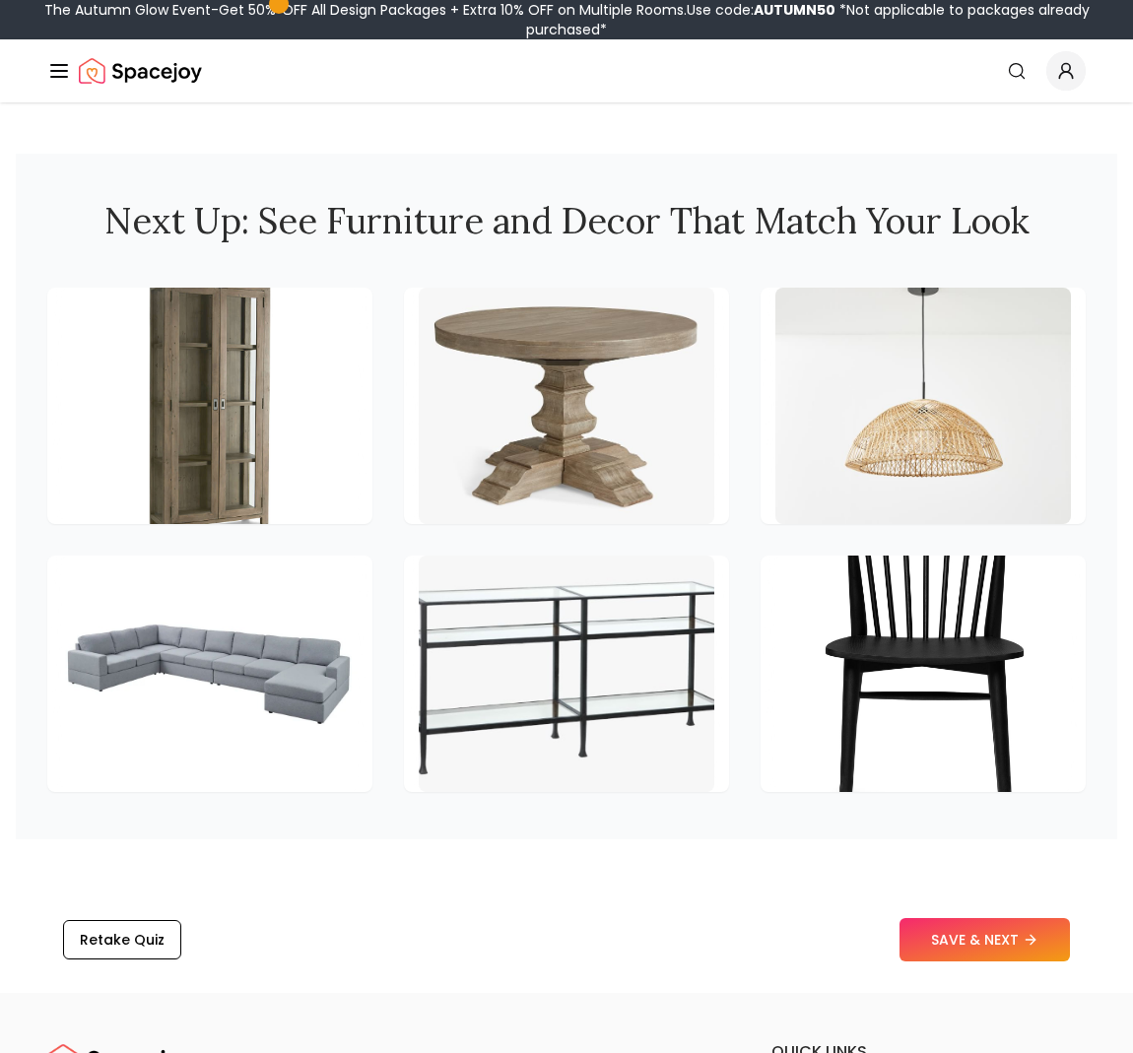
scroll to position [2726, 0]
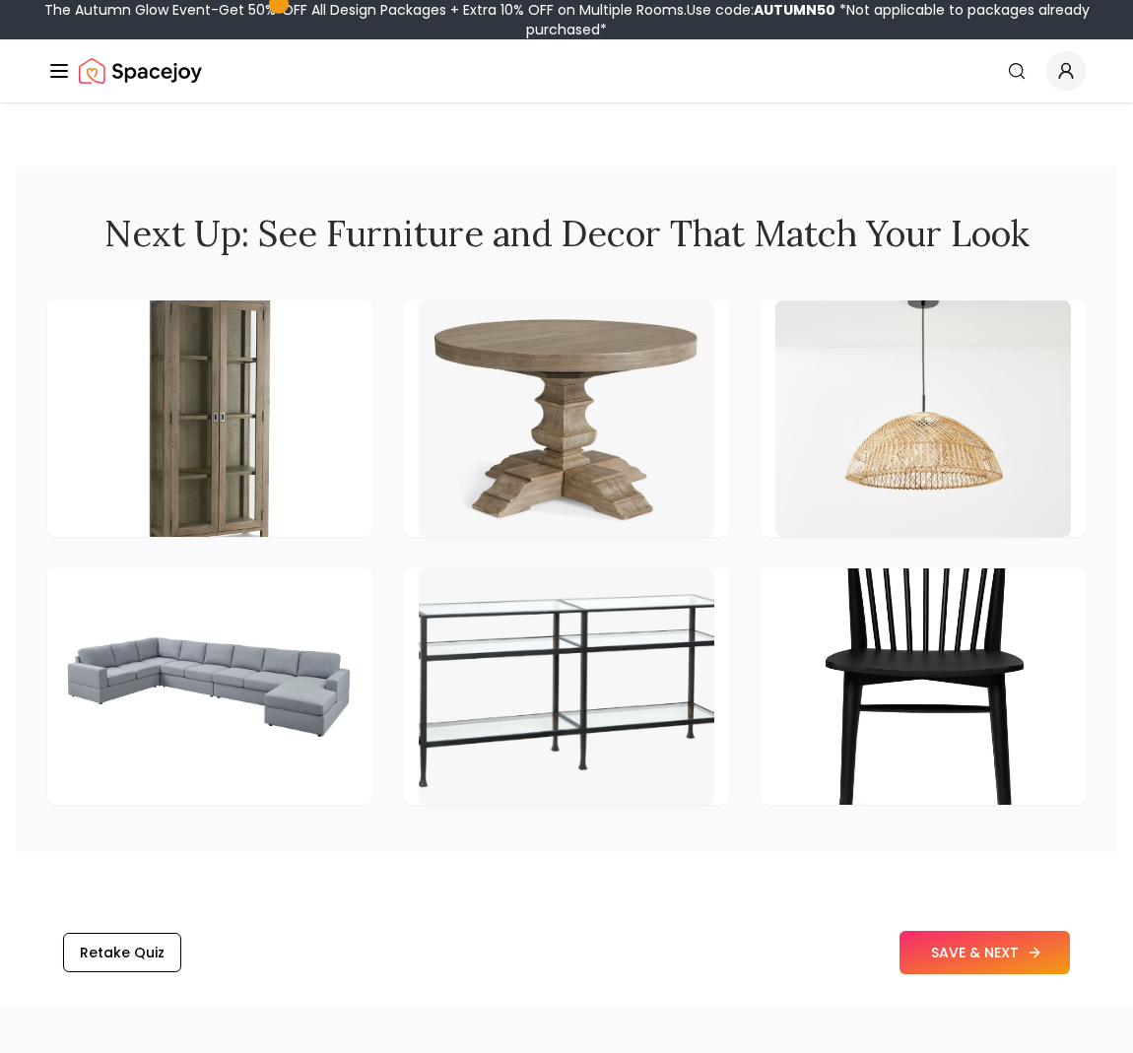
click at [951, 953] on button "SAVE & NEXT" at bounding box center [984, 952] width 170 height 43
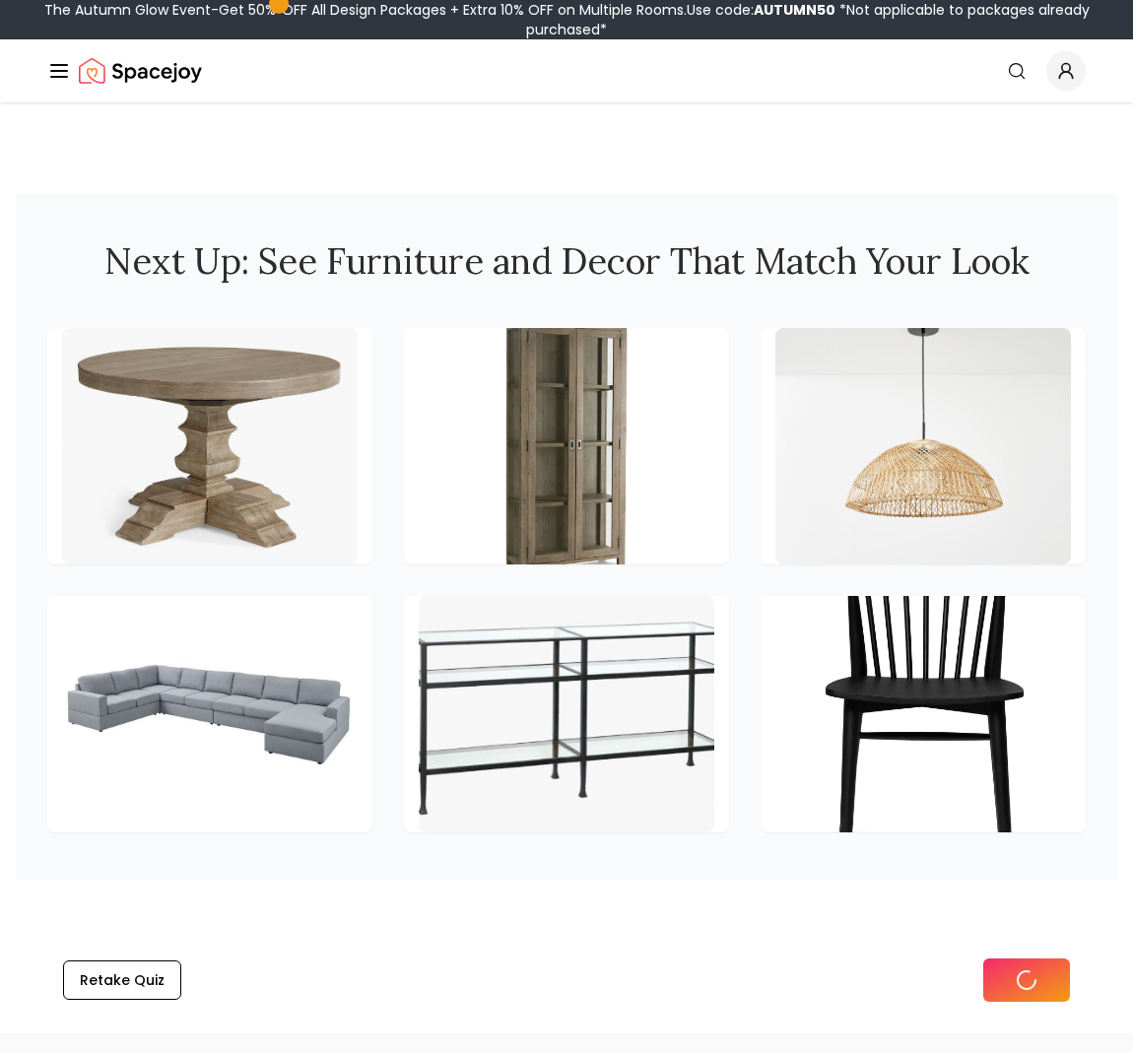
scroll to position [2730, 0]
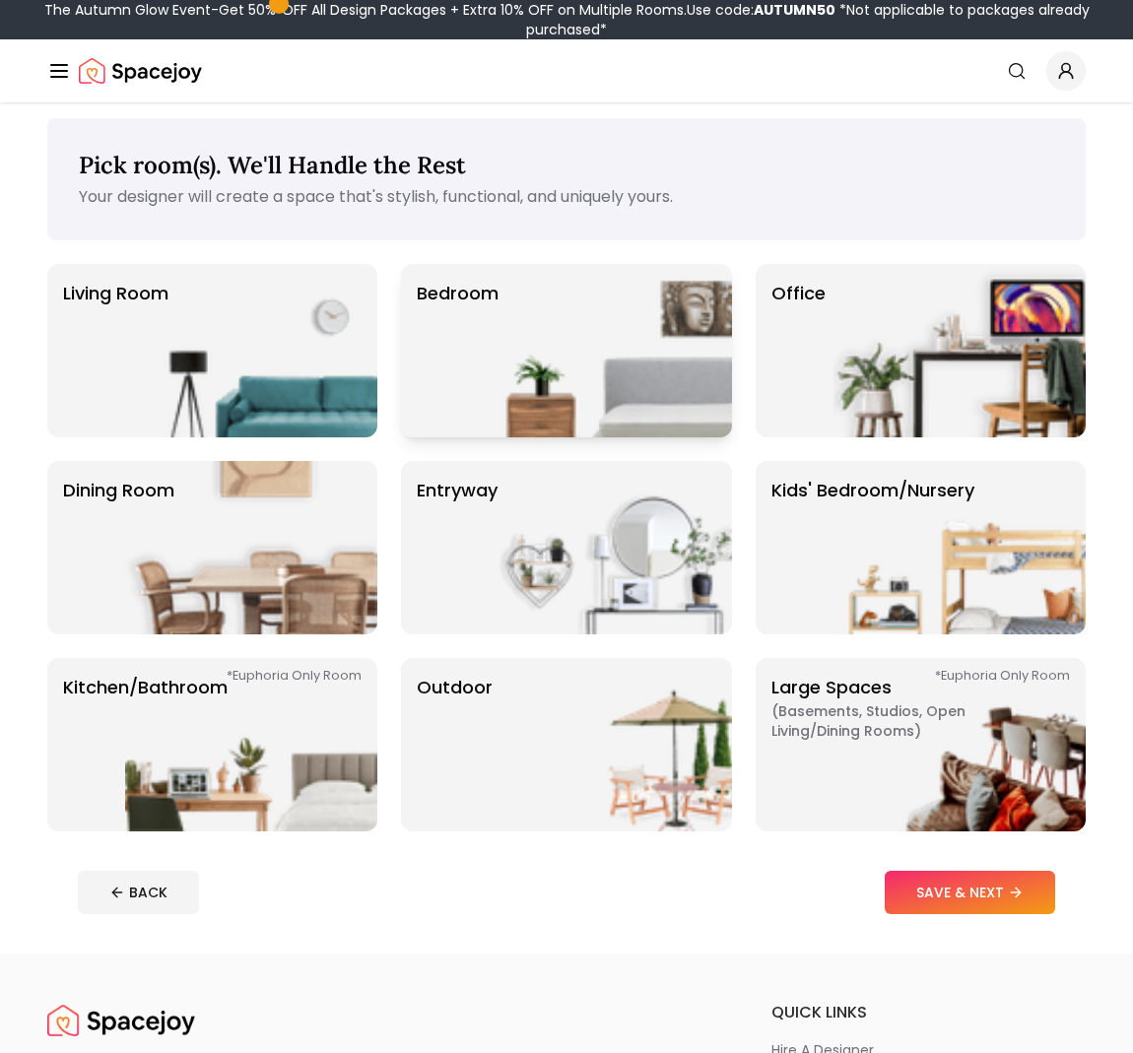
scroll to position [0, 2]
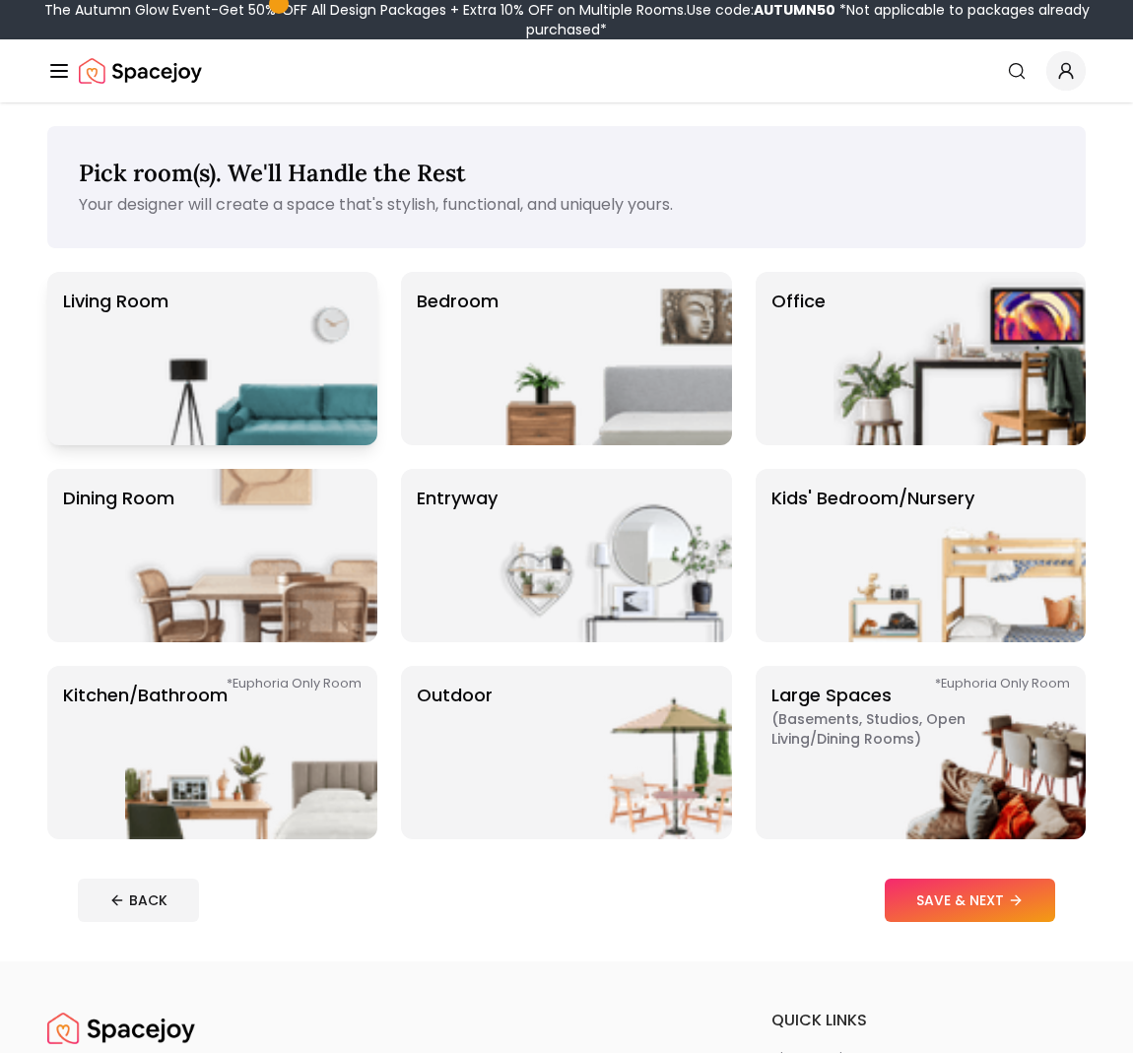
click at [321, 338] on img at bounding box center [251, 358] width 252 height 173
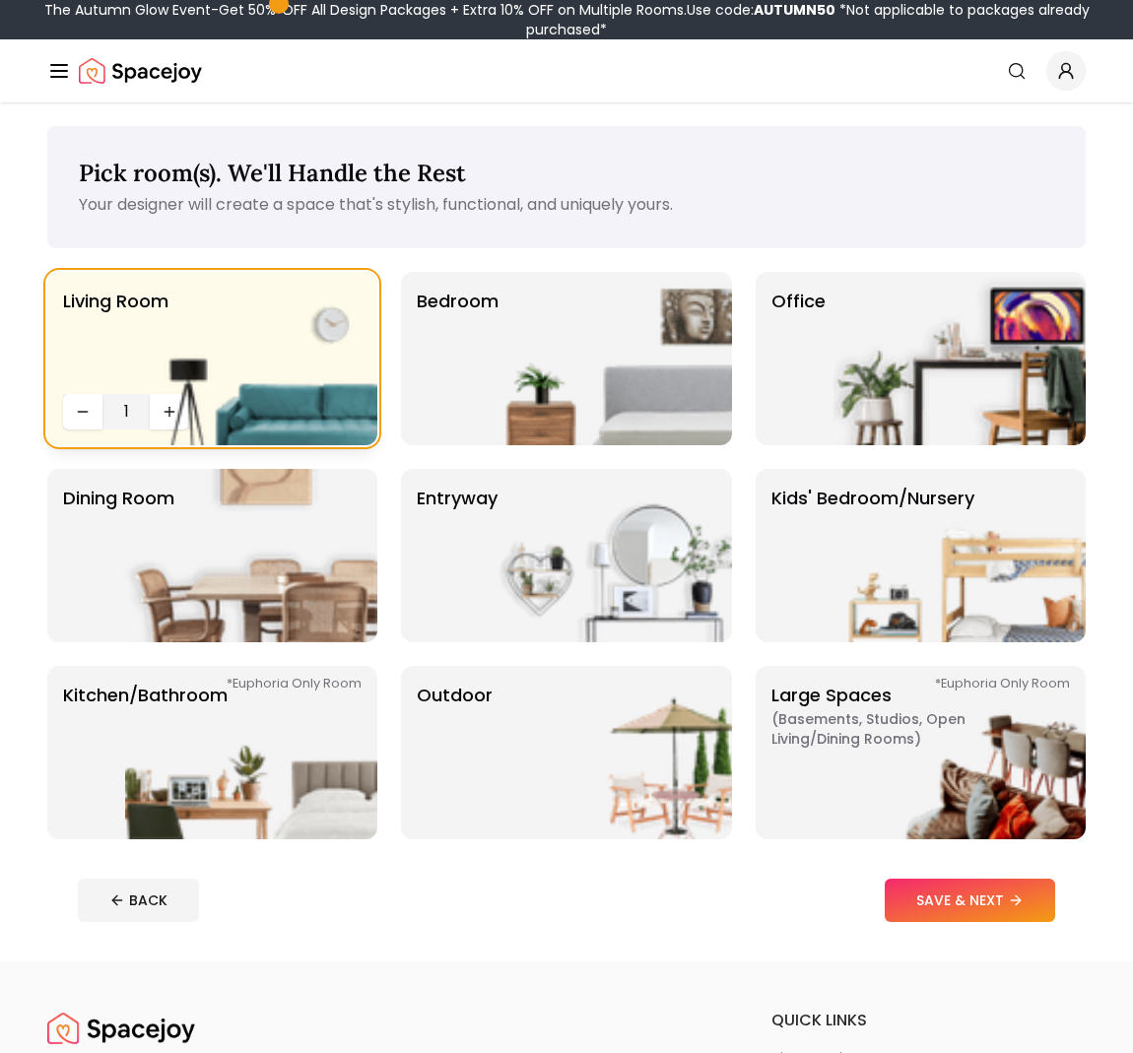
scroll to position [-2, 2]
click at [528, 334] on img at bounding box center [606, 358] width 252 height 173
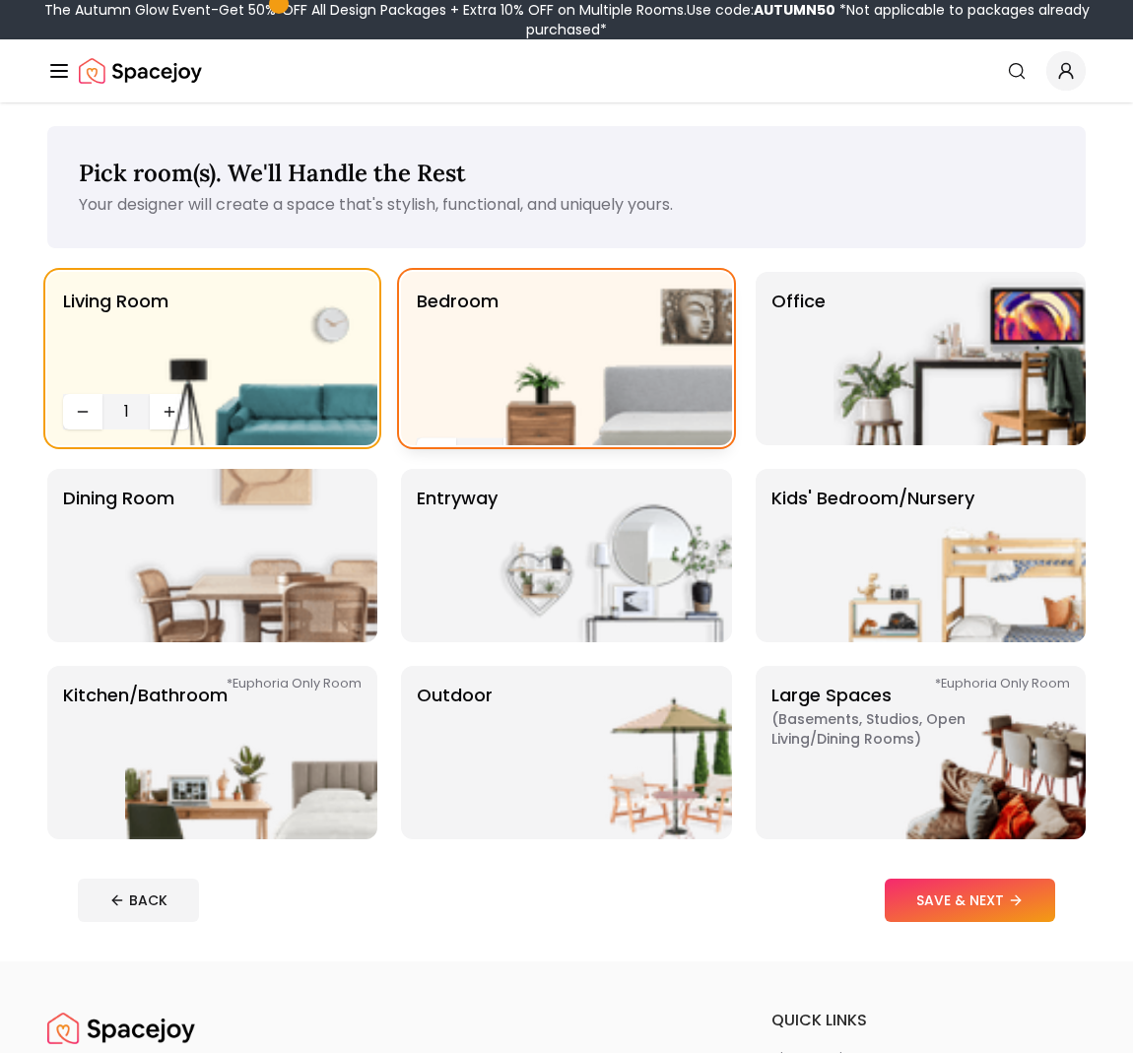
scroll to position [0, 0]
click at [822, 358] on p "Office" at bounding box center [798, 359] width 54 height 142
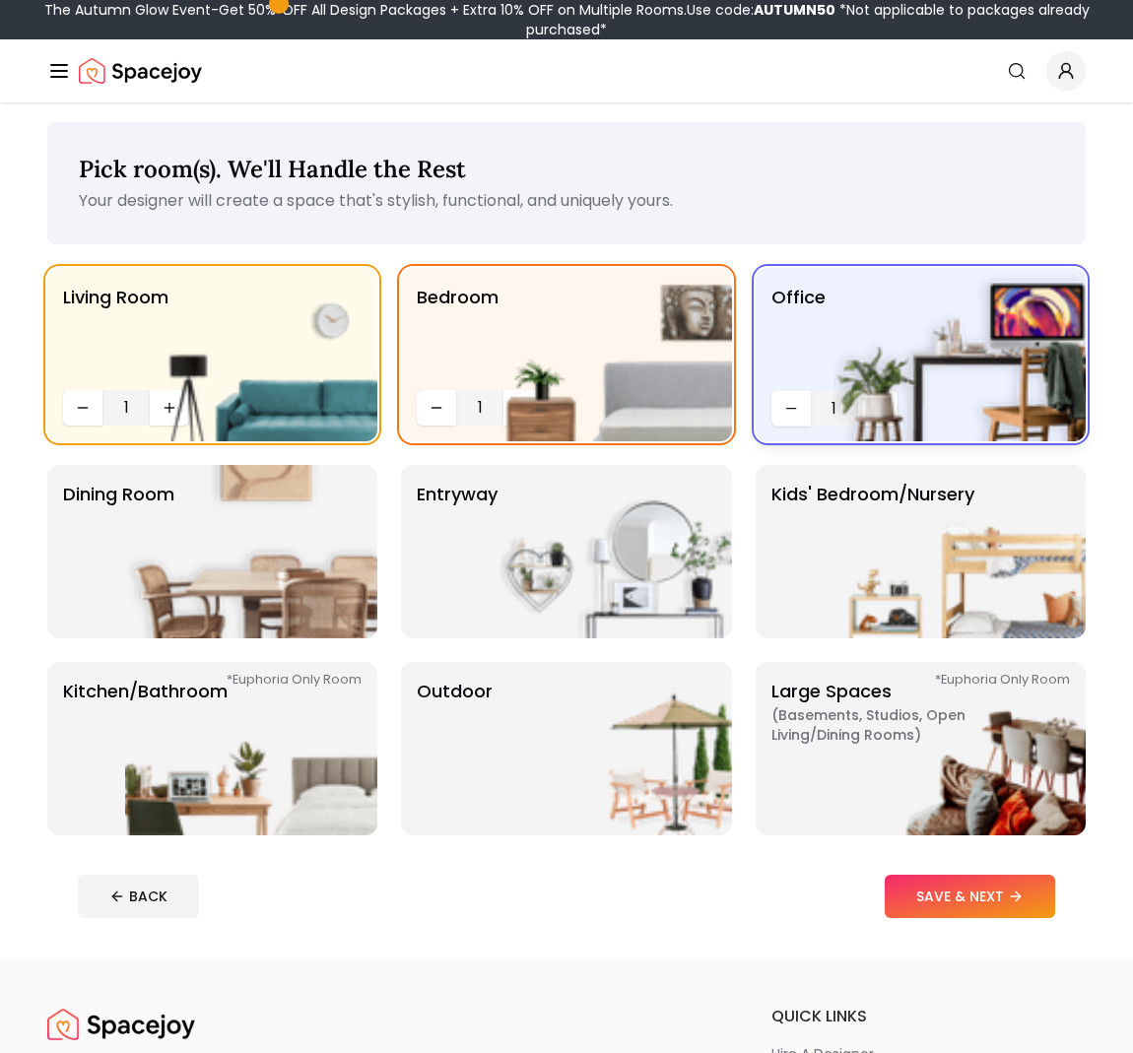
scroll to position [6, 1]
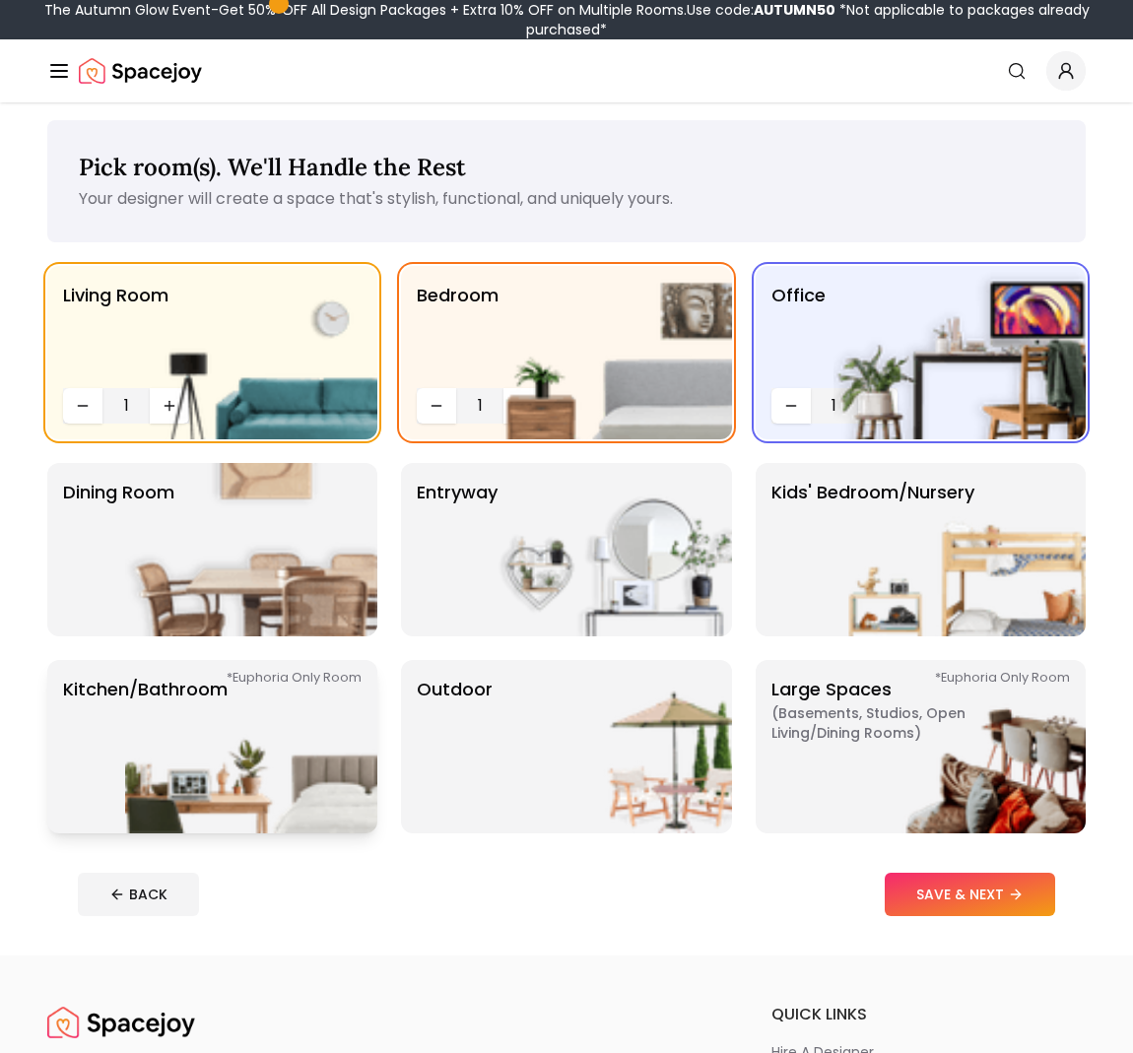
click at [246, 724] on img at bounding box center [251, 746] width 252 height 173
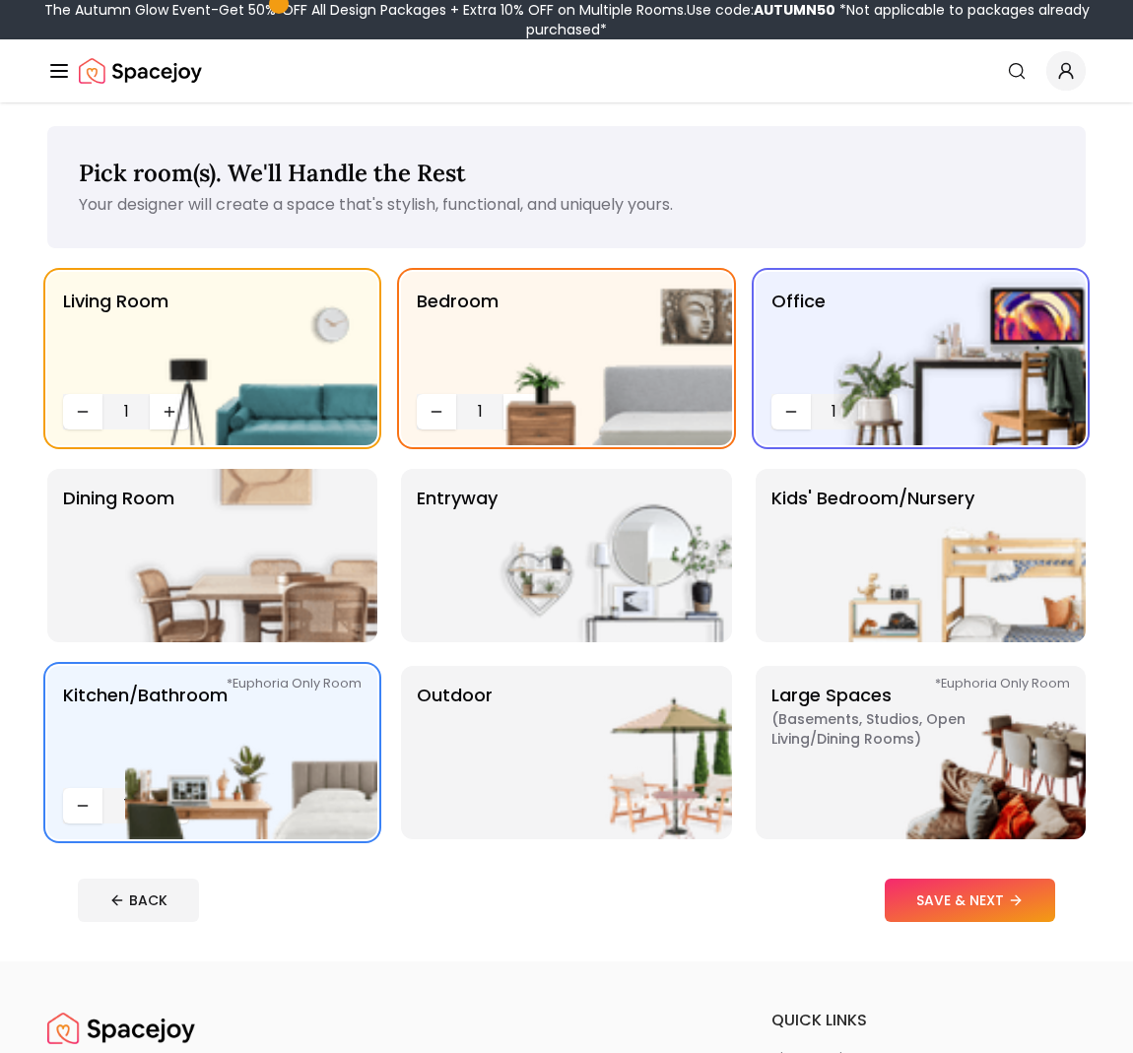
scroll to position [0, 0]
click at [996, 906] on button "SAVE & NEXT" at bounding box center [970, 900] width 170 height 43
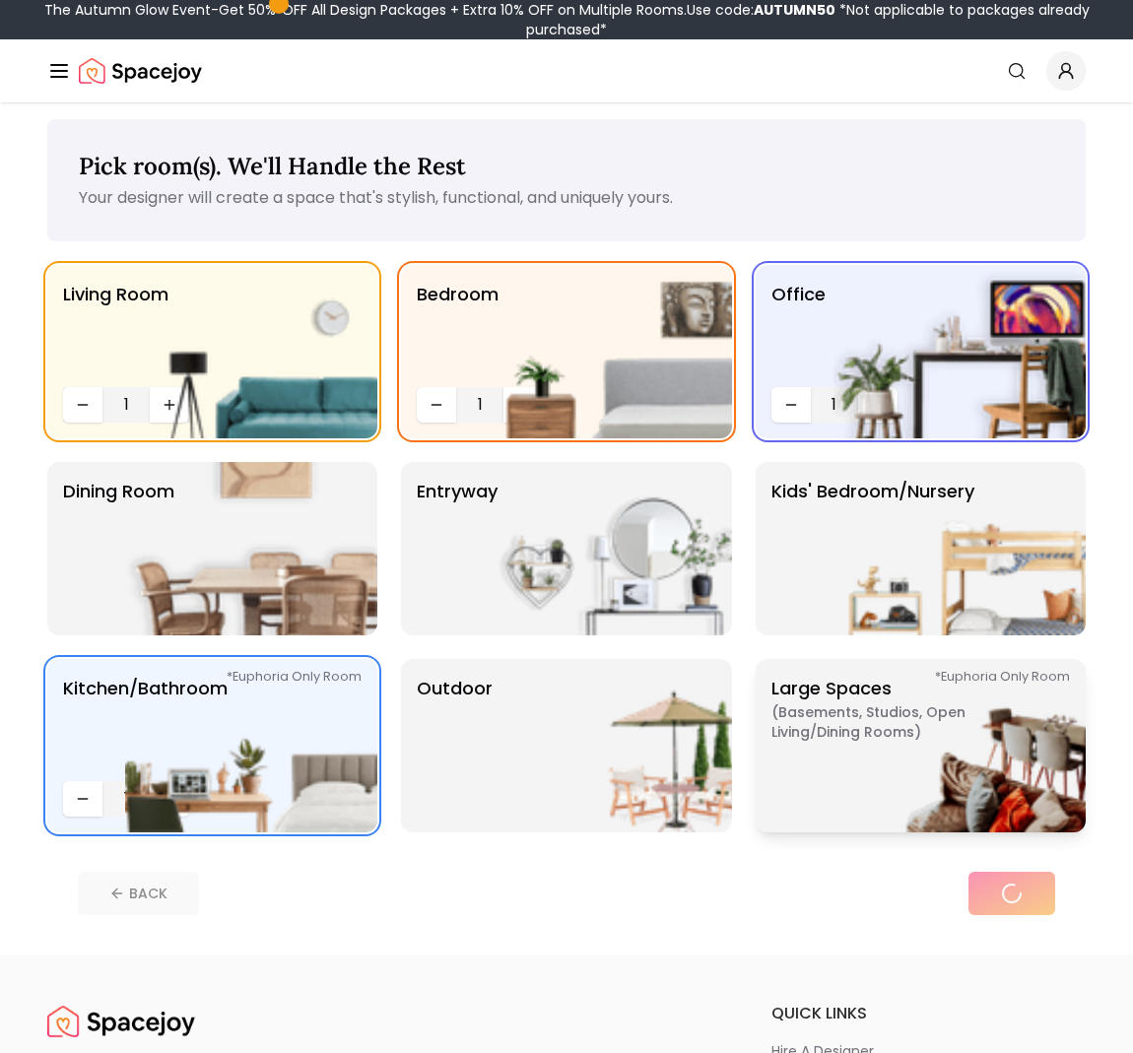
scroll to position [8, 0]
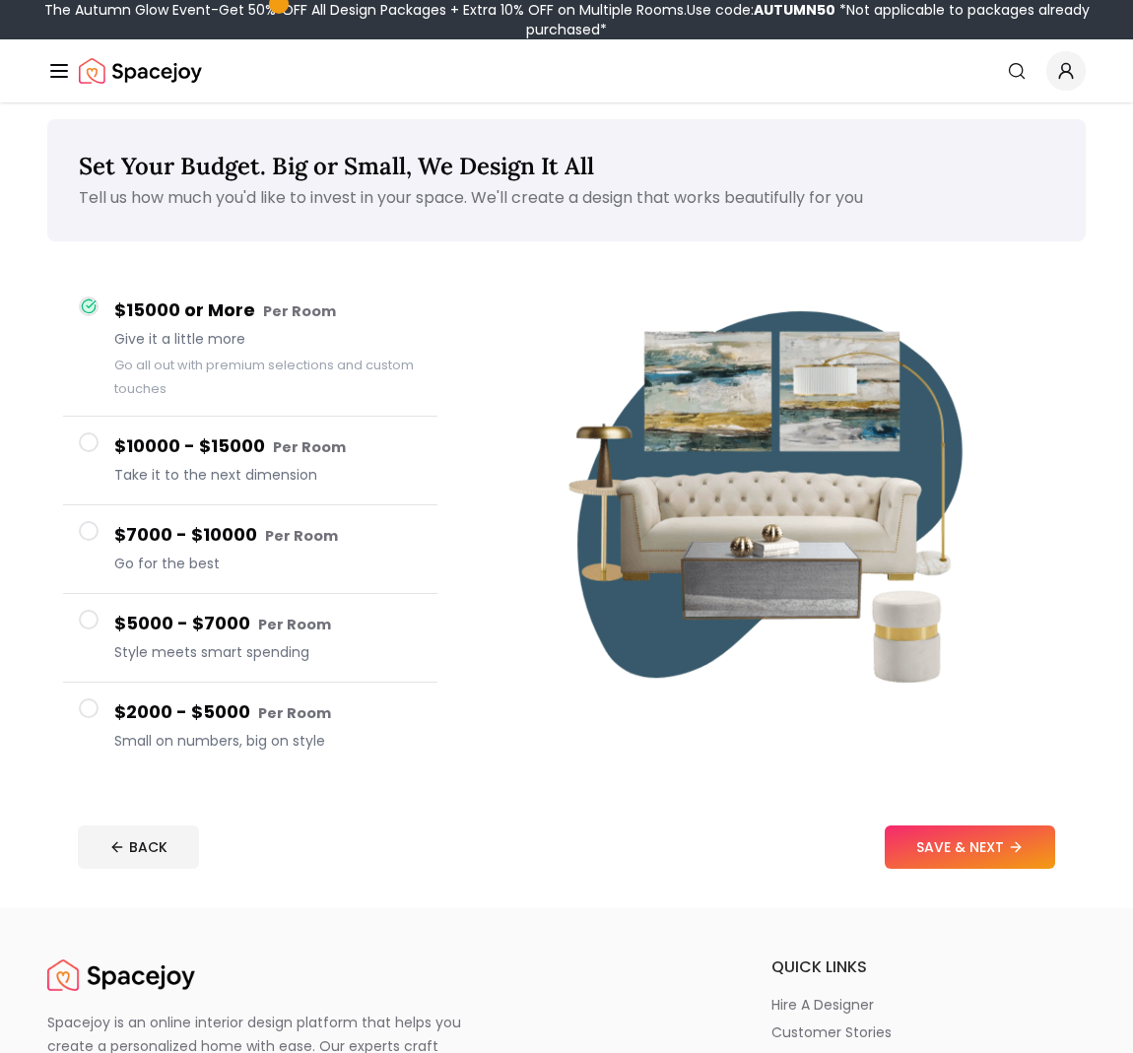
scroll to position [8, 0]
click at [206, 629] on h4 "$5000 - $7000 Per Room" at bounding box center [267, 623] width 307 height 29
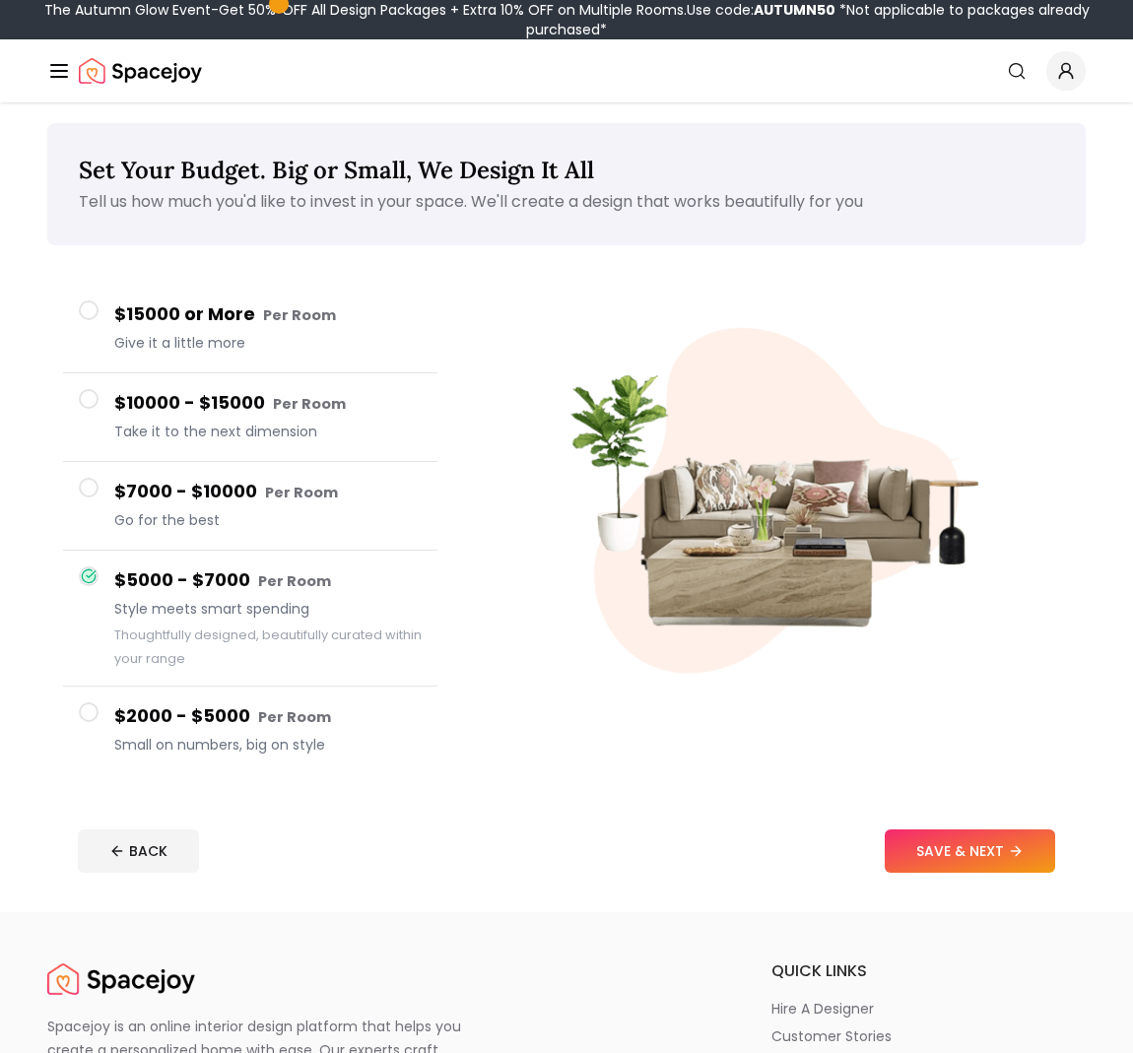
scroll to position [0, 0]
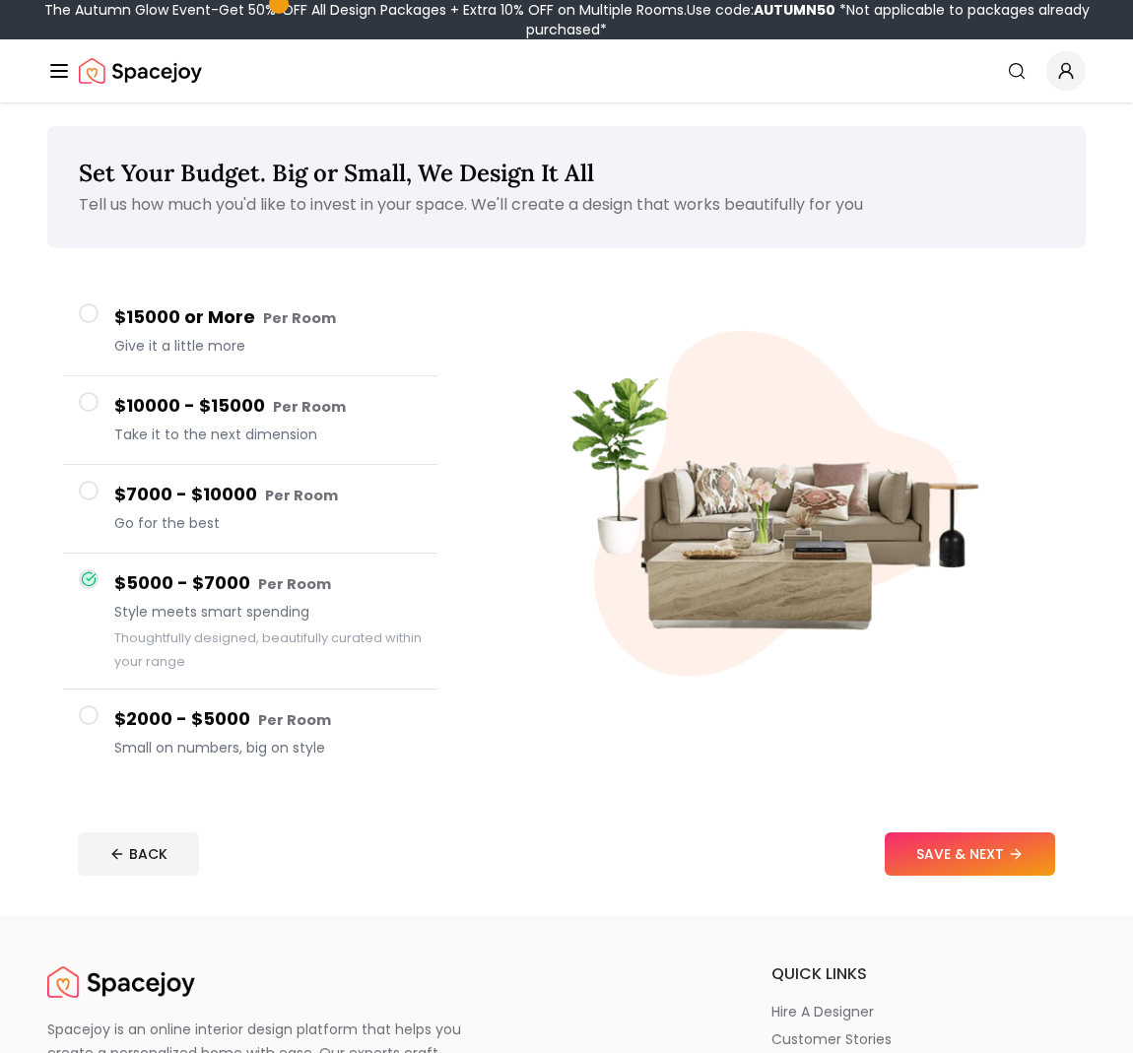
click at [979, 844] on button "SAVE & NEXT" at bounding box center [970, 853] width 170 height 43
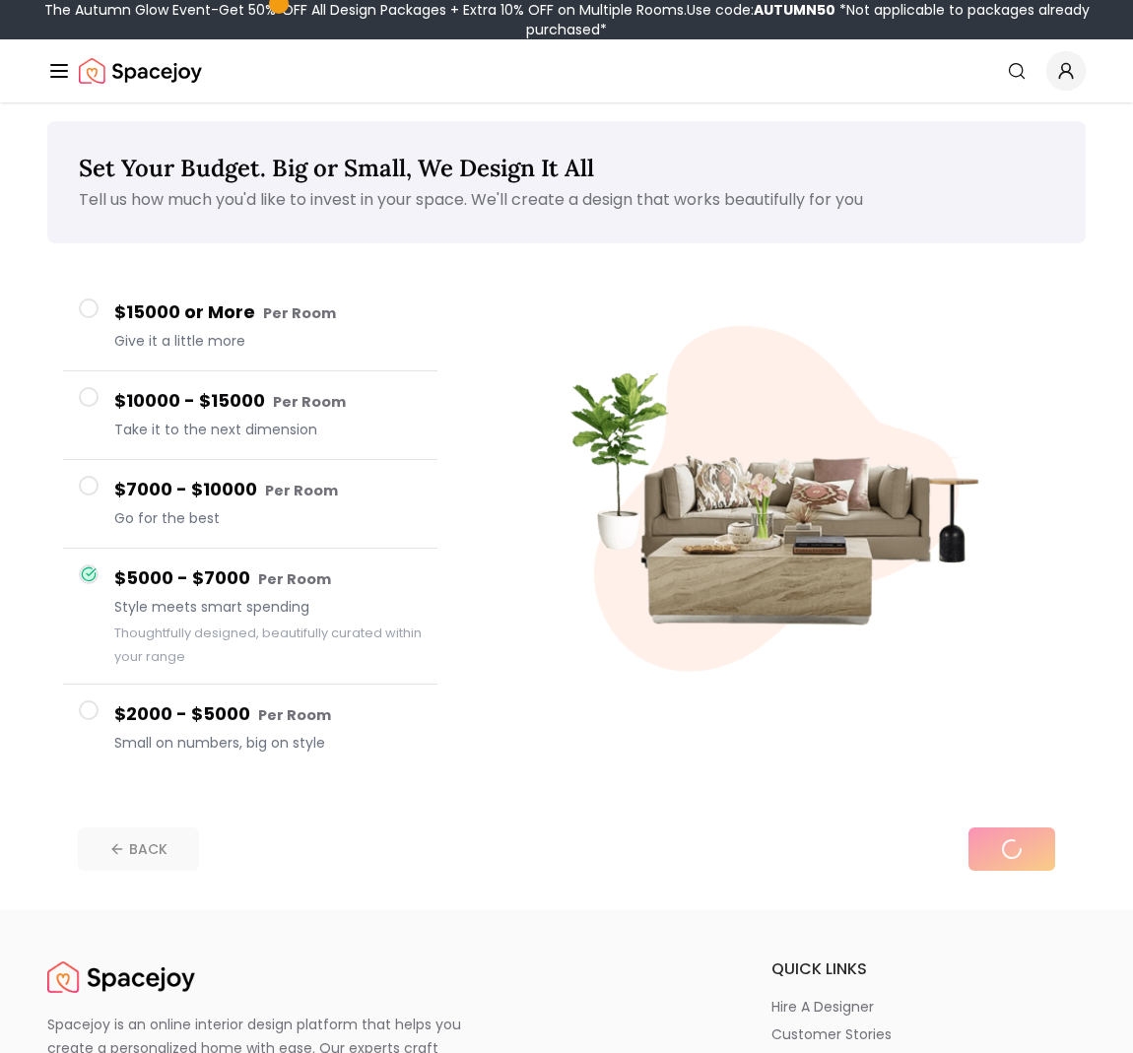
scroll to position [7, 1]
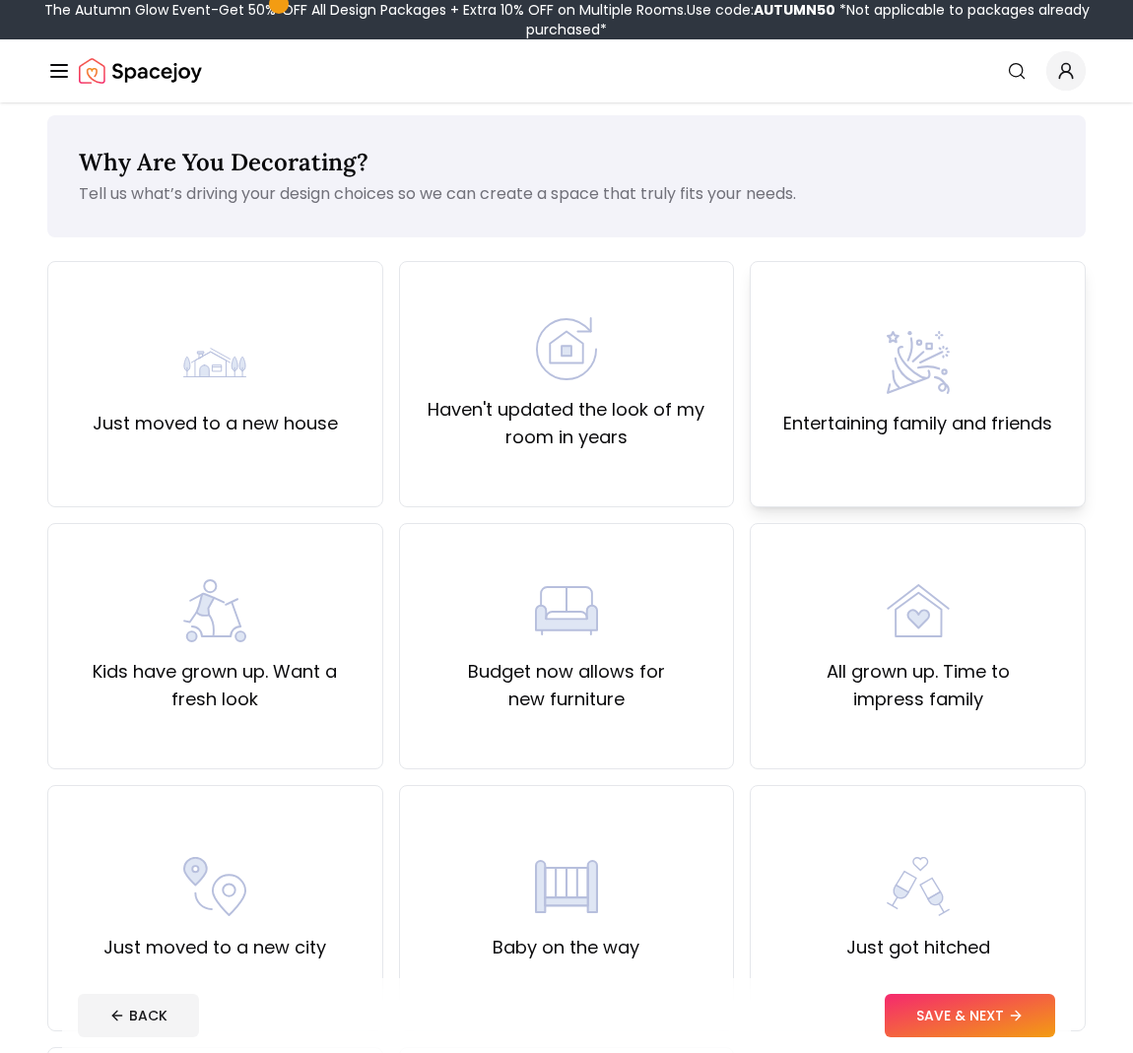
scroll to position [10, 0]
click at [599, 418] on label "Haven't updated the look of my room in years" at bounding box center [567, 424] width 302 height 55
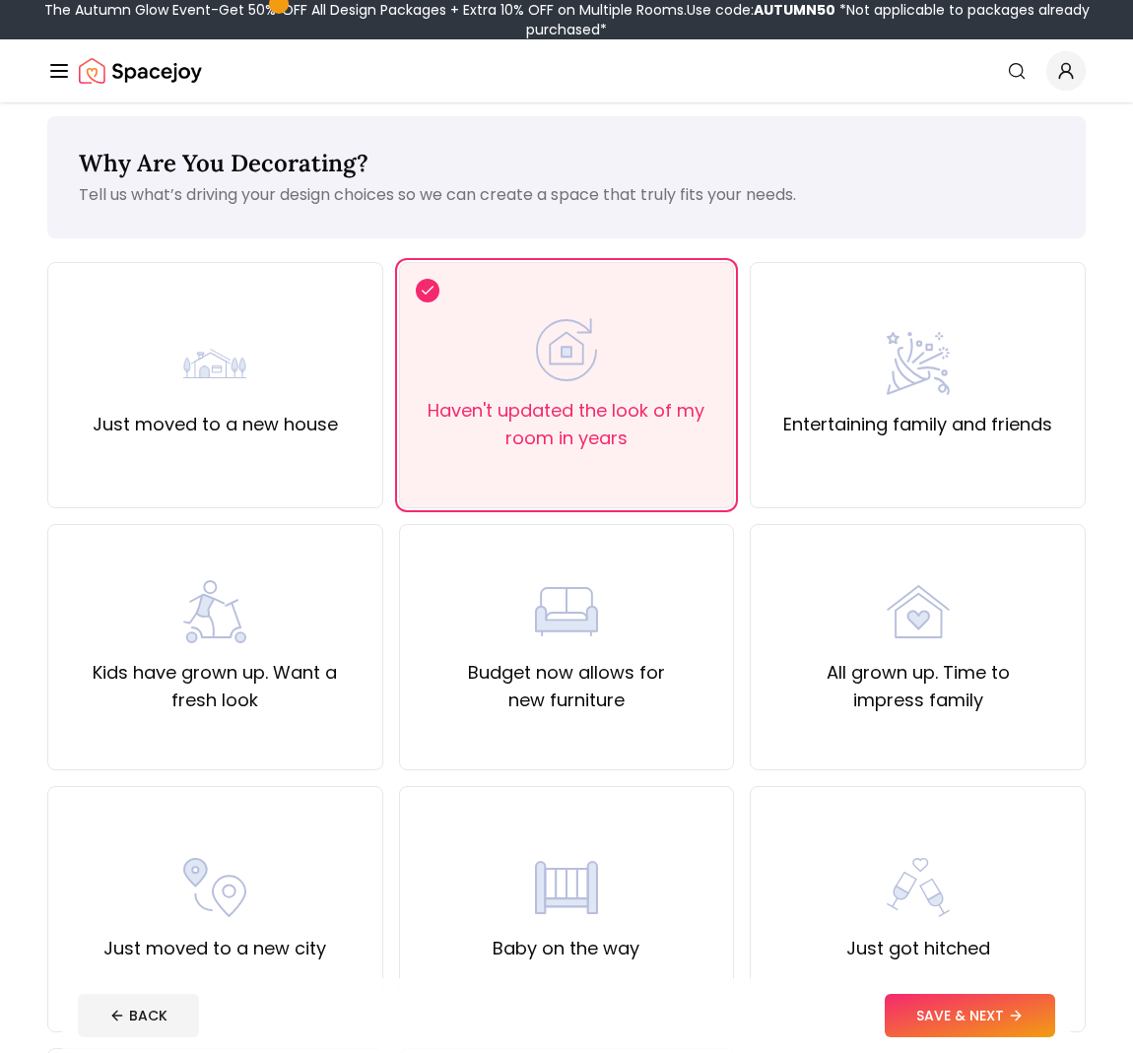
click at [943, 1017] on button "SAVE & NEXT" at bounding box center [970, 1015] width 170 height 43
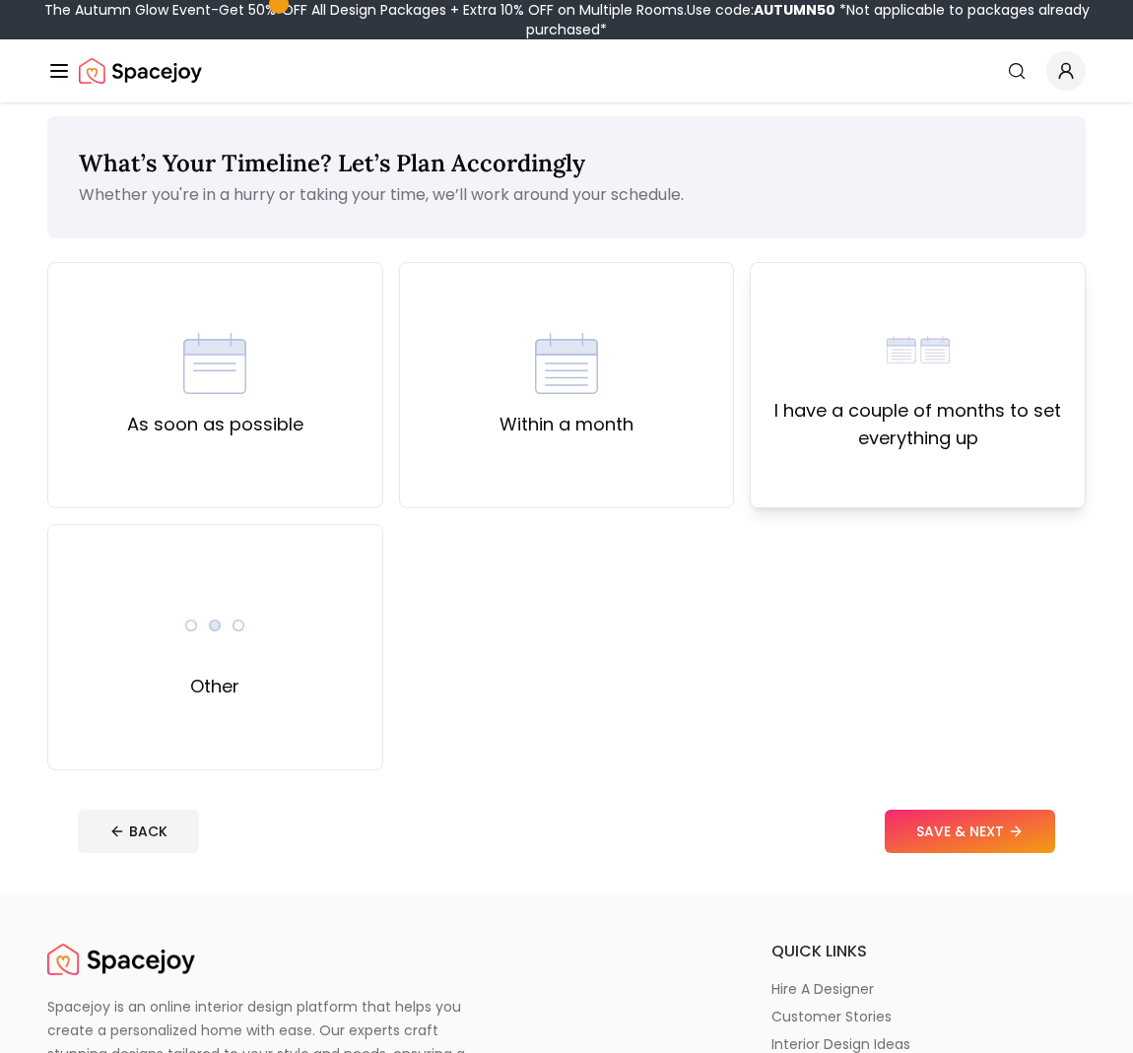
click at [906, 439] on label "I have a couple of months to set everything up" at bounding box center [917, 424] width 302 height 55
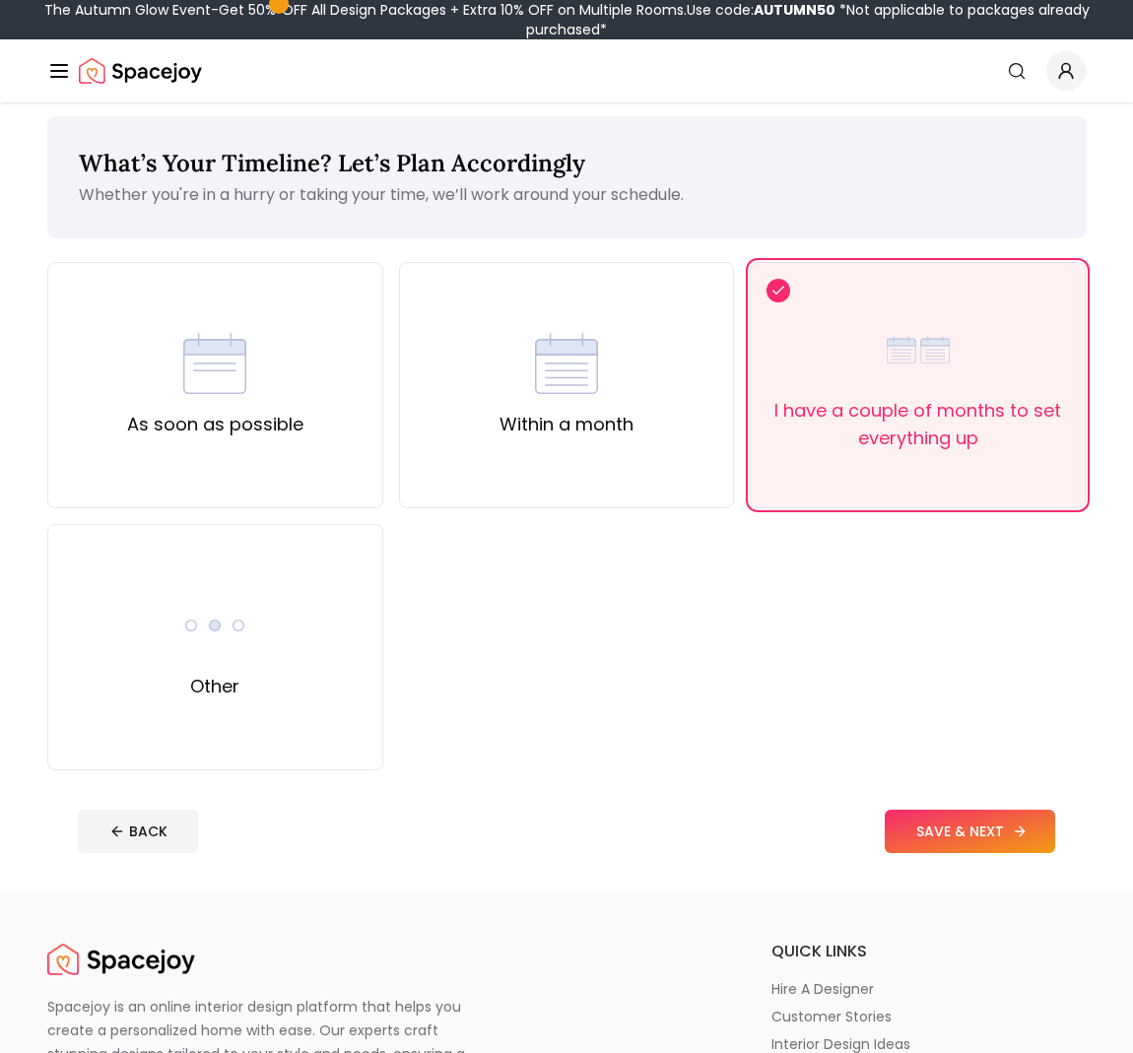
click at [961, 832] on button "SAVE & NEXT" at bounding box center [970, 831] width 170 height 43
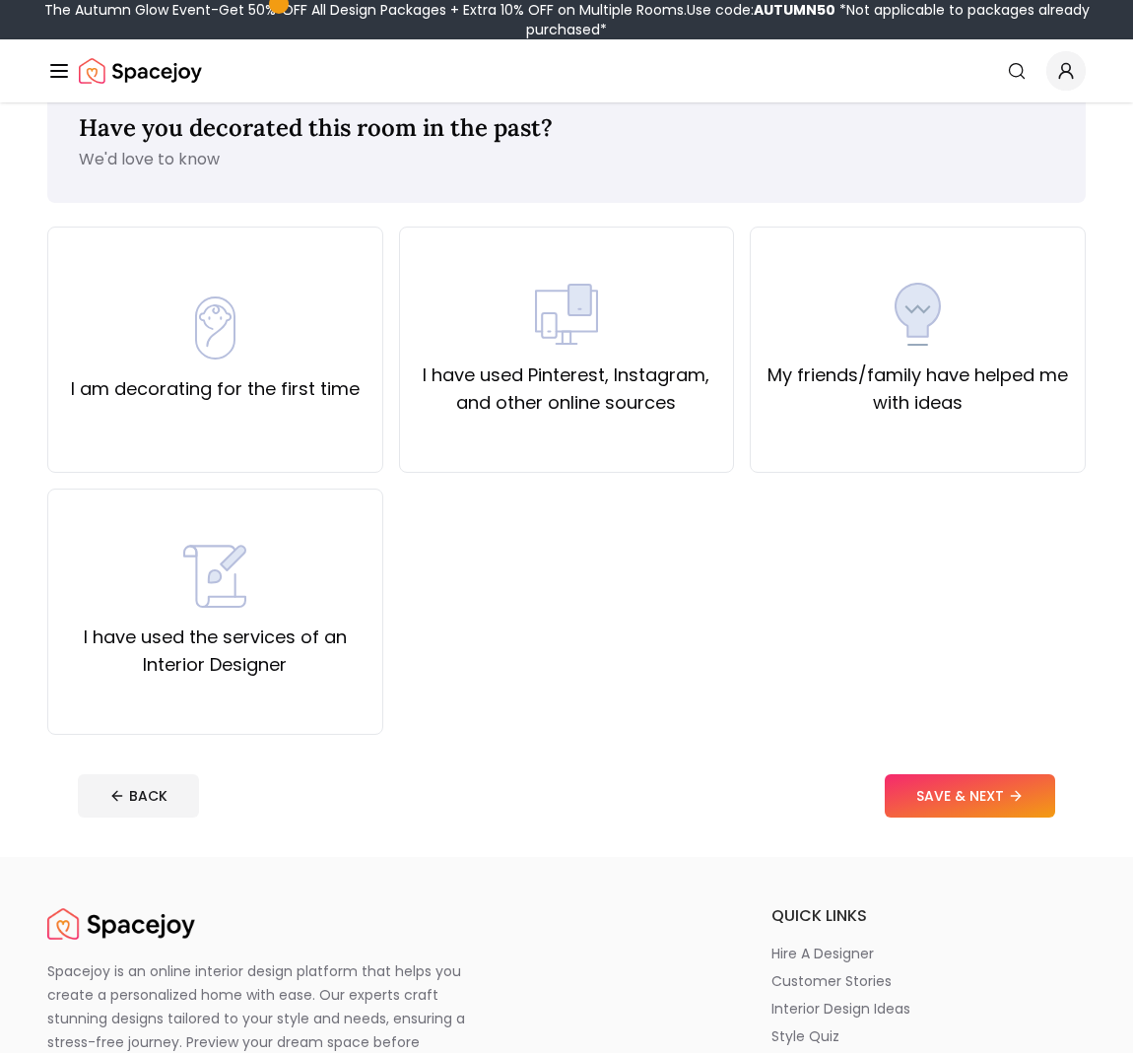
scroll to position [49, 0]
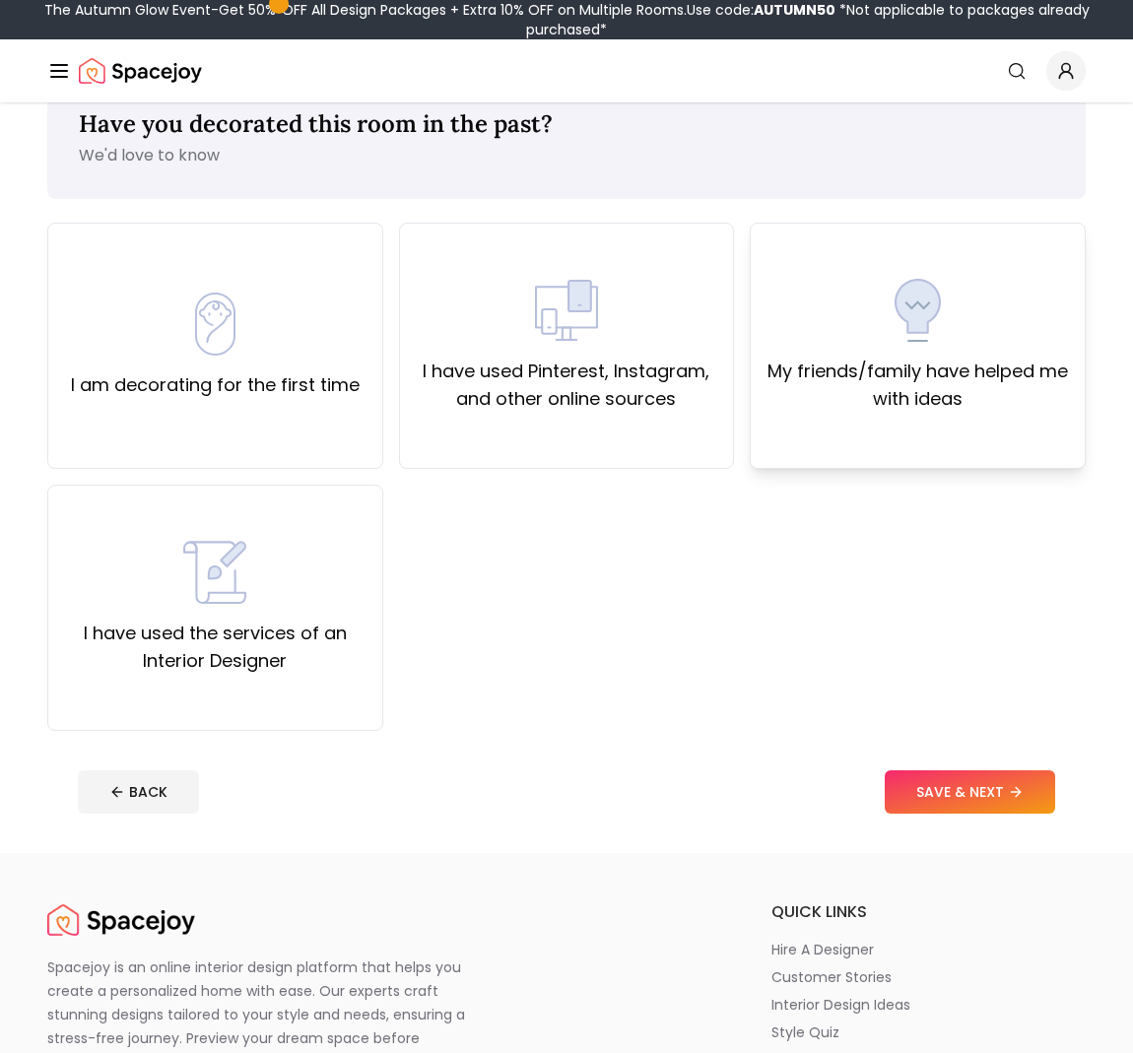
click at [850, 360] on label "My friends/family have helped me with ideas" at bounding box center [917, 385] width 302 height 55
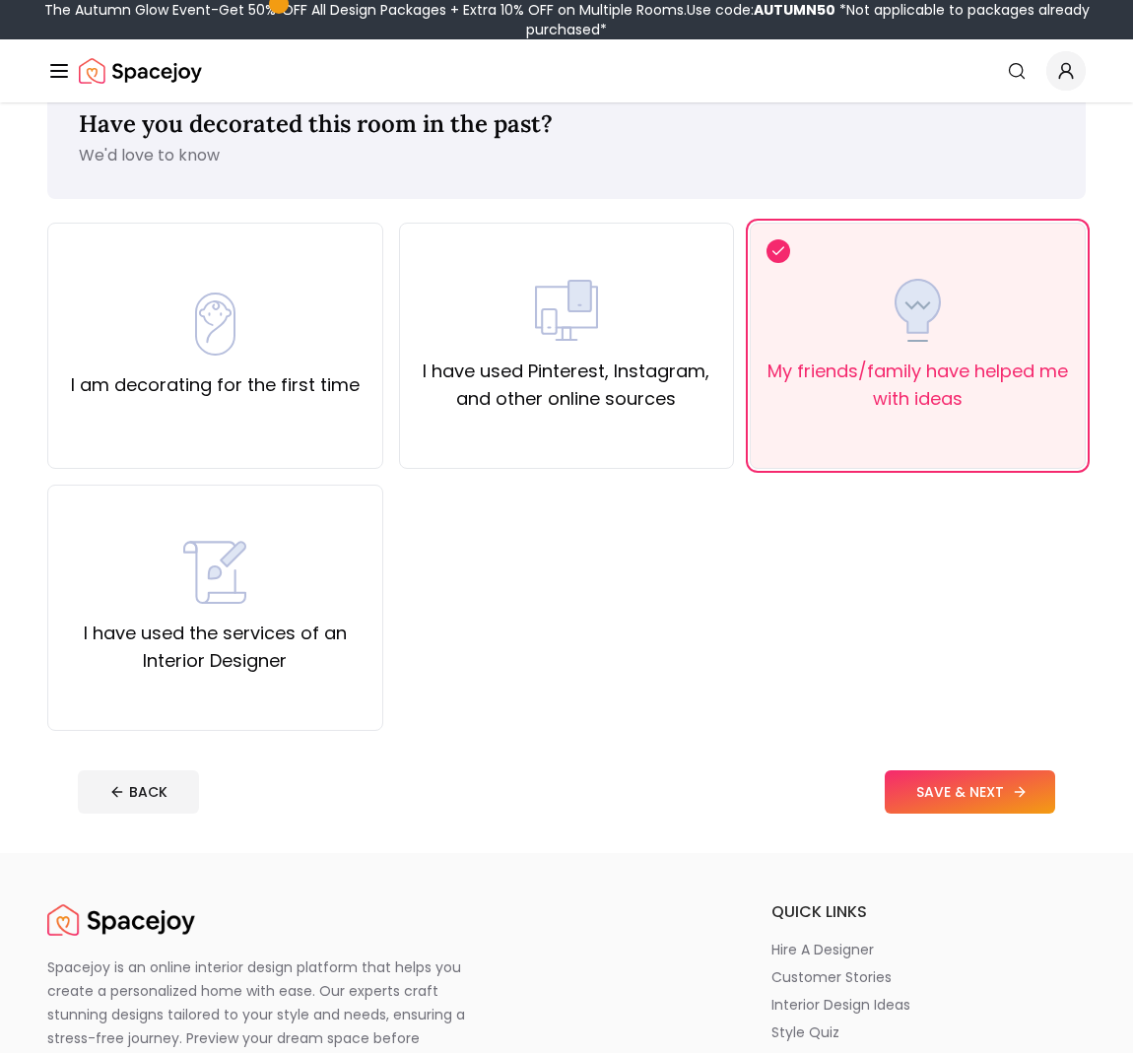
click at [1016, 786] on icon at bounding box center [1020, 792] width 16 height 16
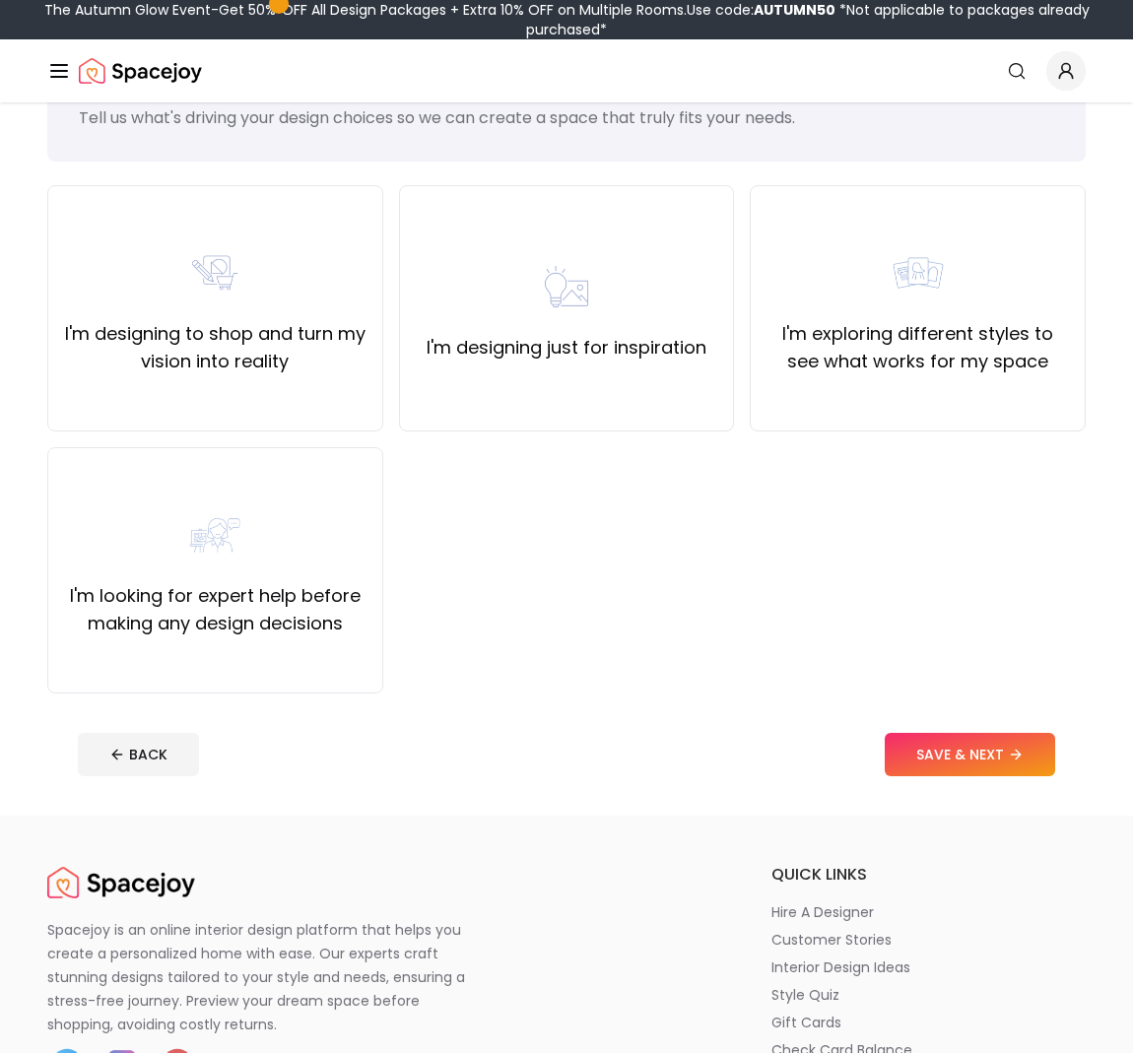
scroll to position [91, 0]
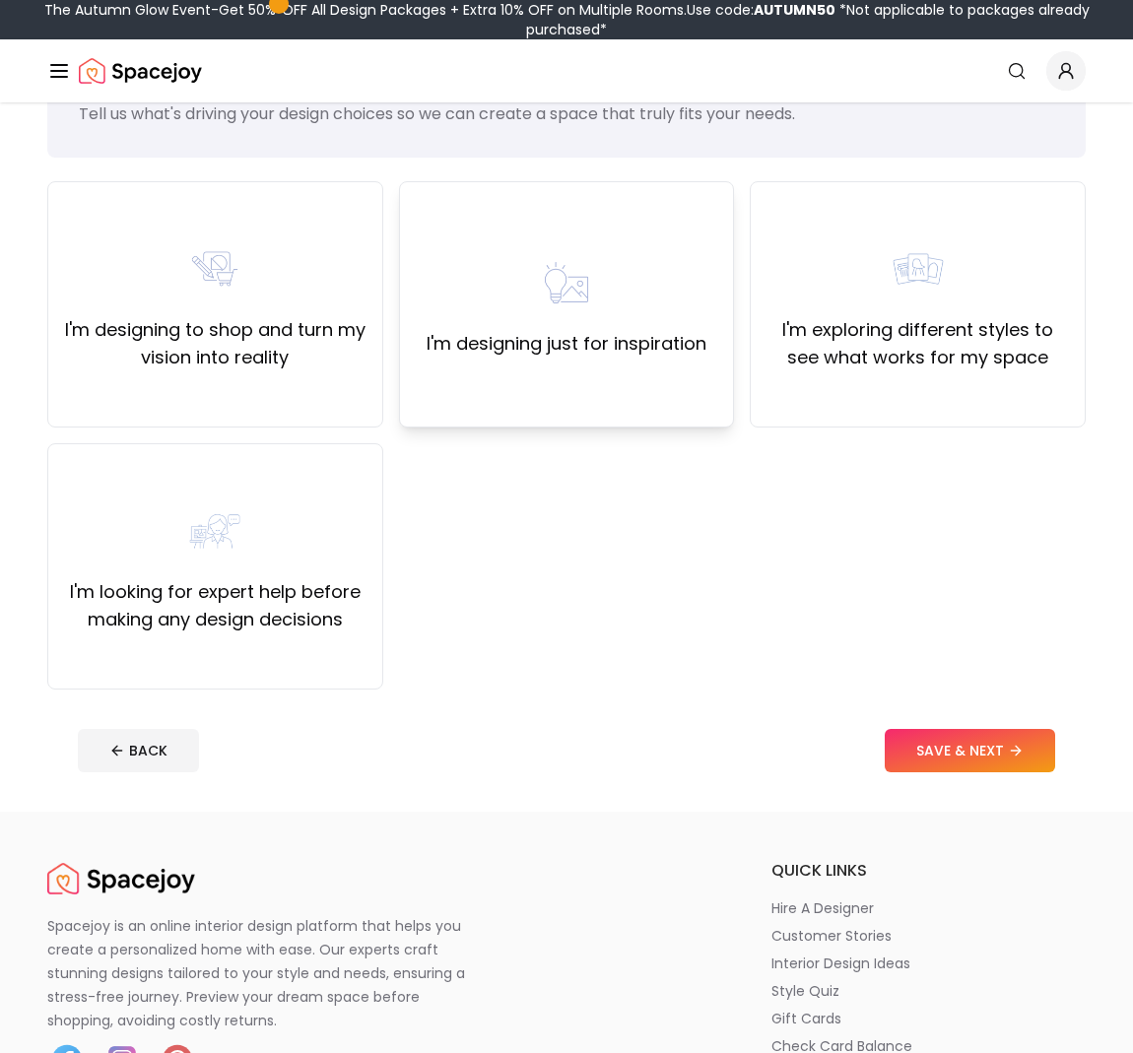
click at [518, 382] on div "I'm designing just for inspiration" at bounding box center [567, 304] width 336 height 246
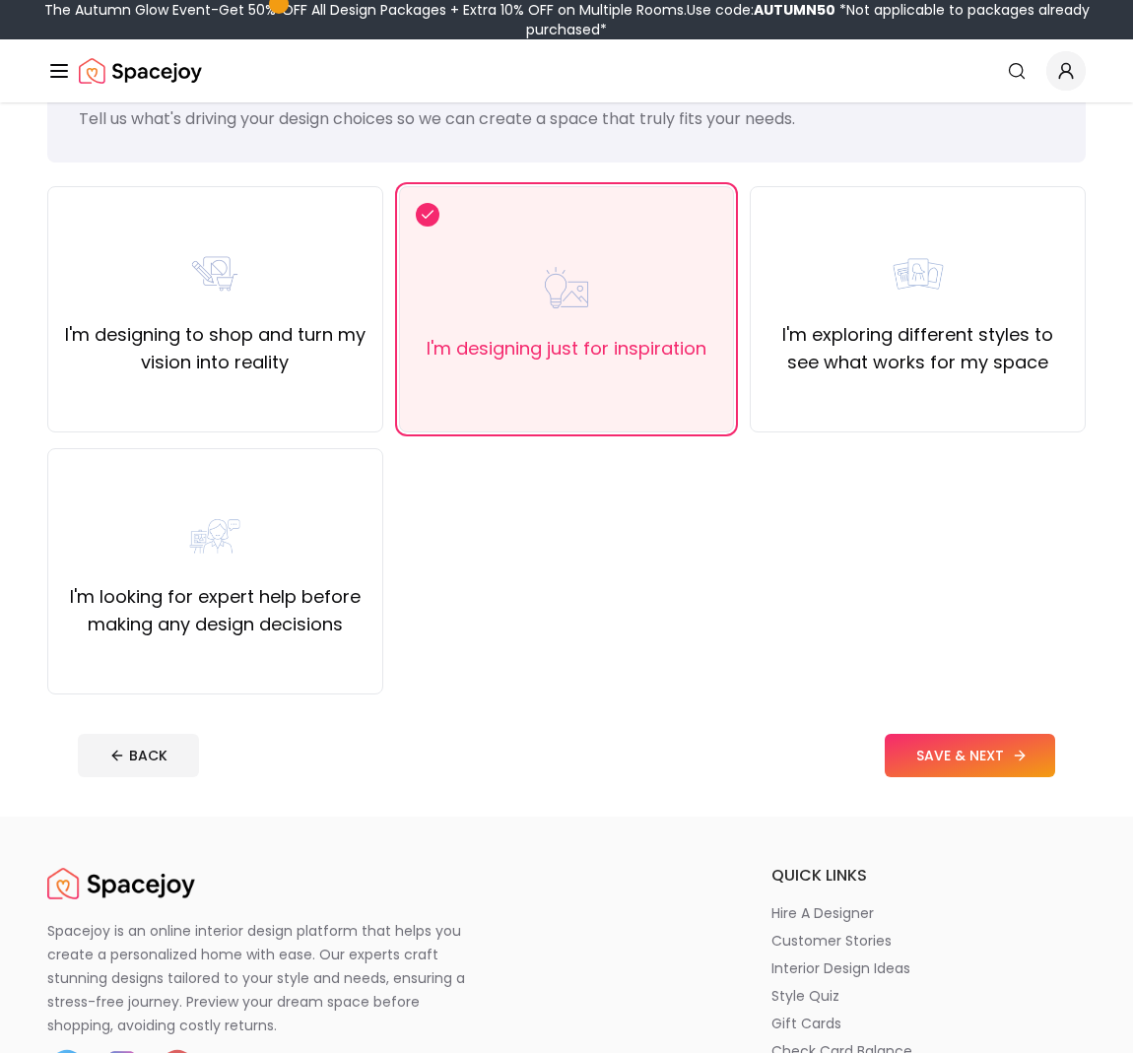
click at [951, 752] on button "SAVE & NEXT" at bounding box center [970, 755] width 170 height 43
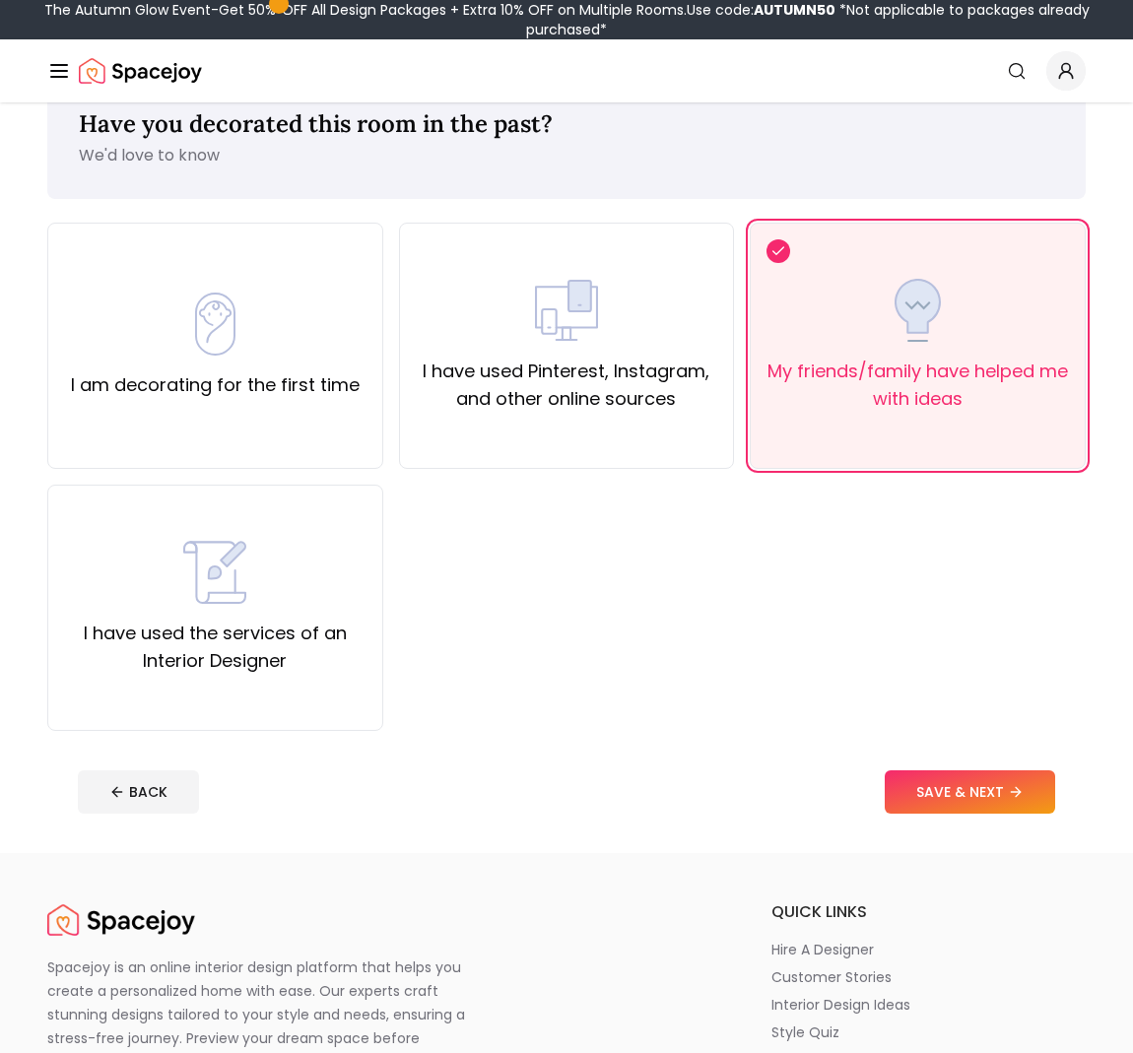
scroll to position [10, 0]
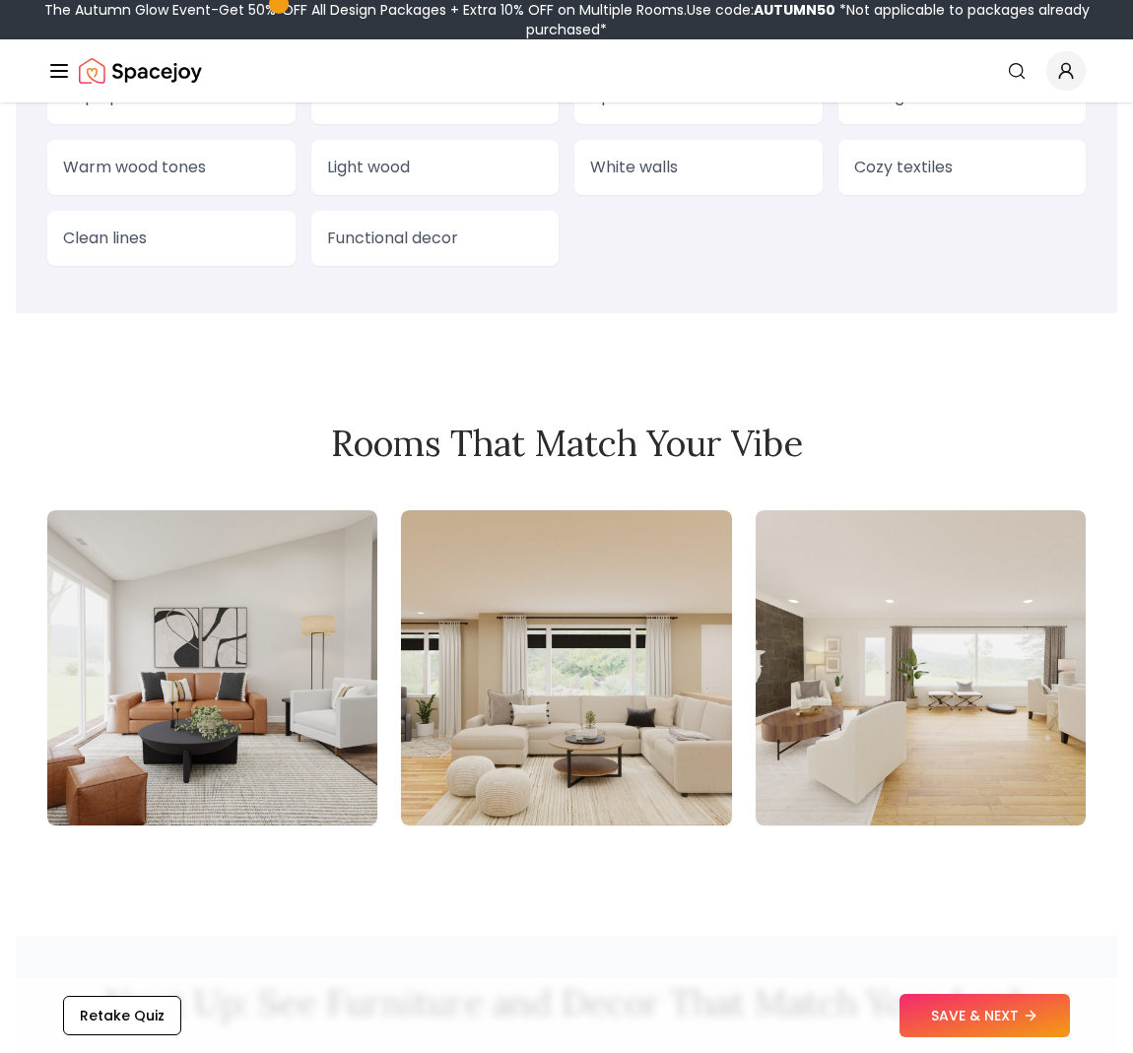
scroll to position [1958, 0]
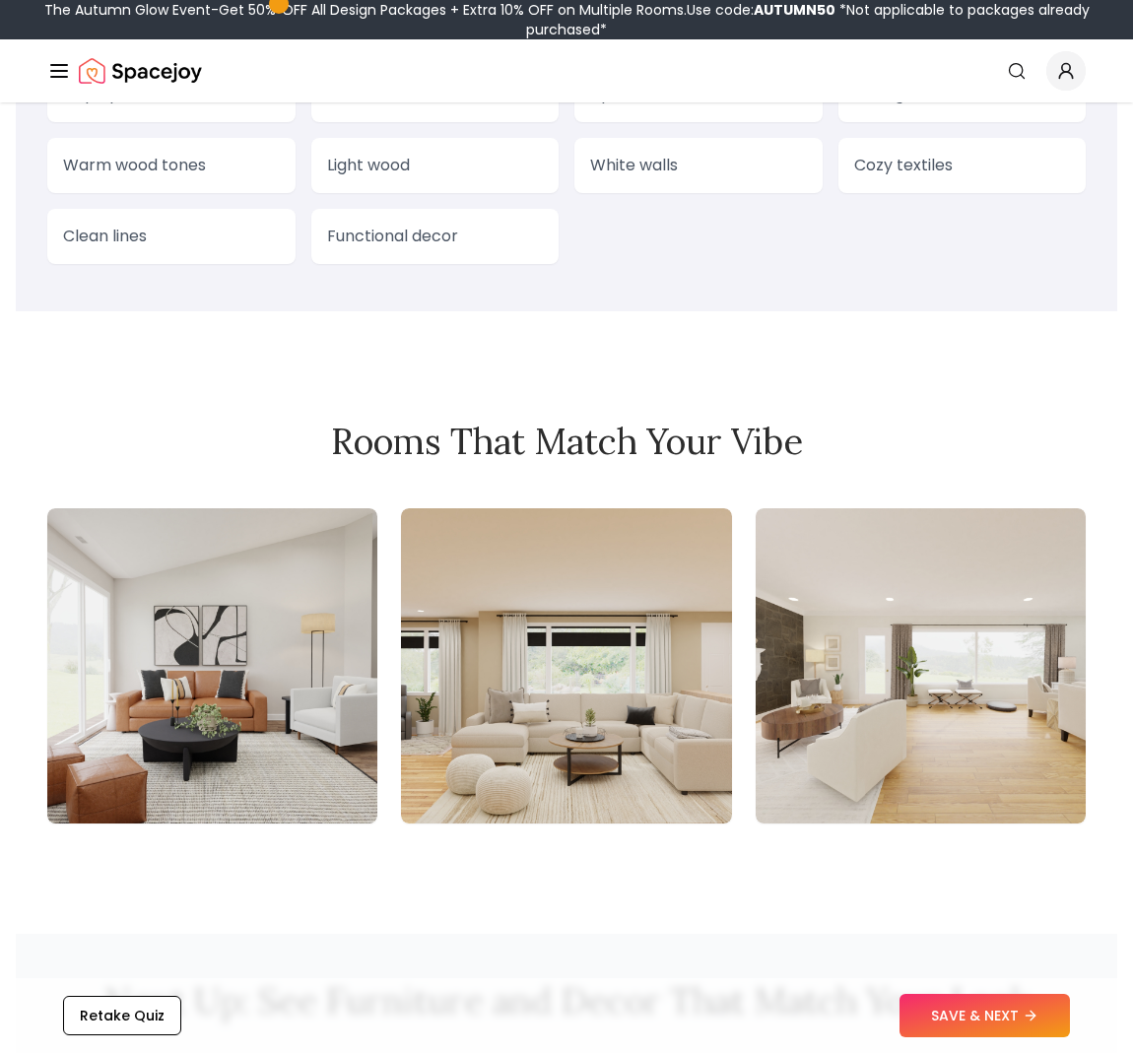
click at [477, 711] on img at bounding box center [566, 665] width 330 height 315
click at [512, 704] on img at bounding box center [566, 665] width 330 height 315
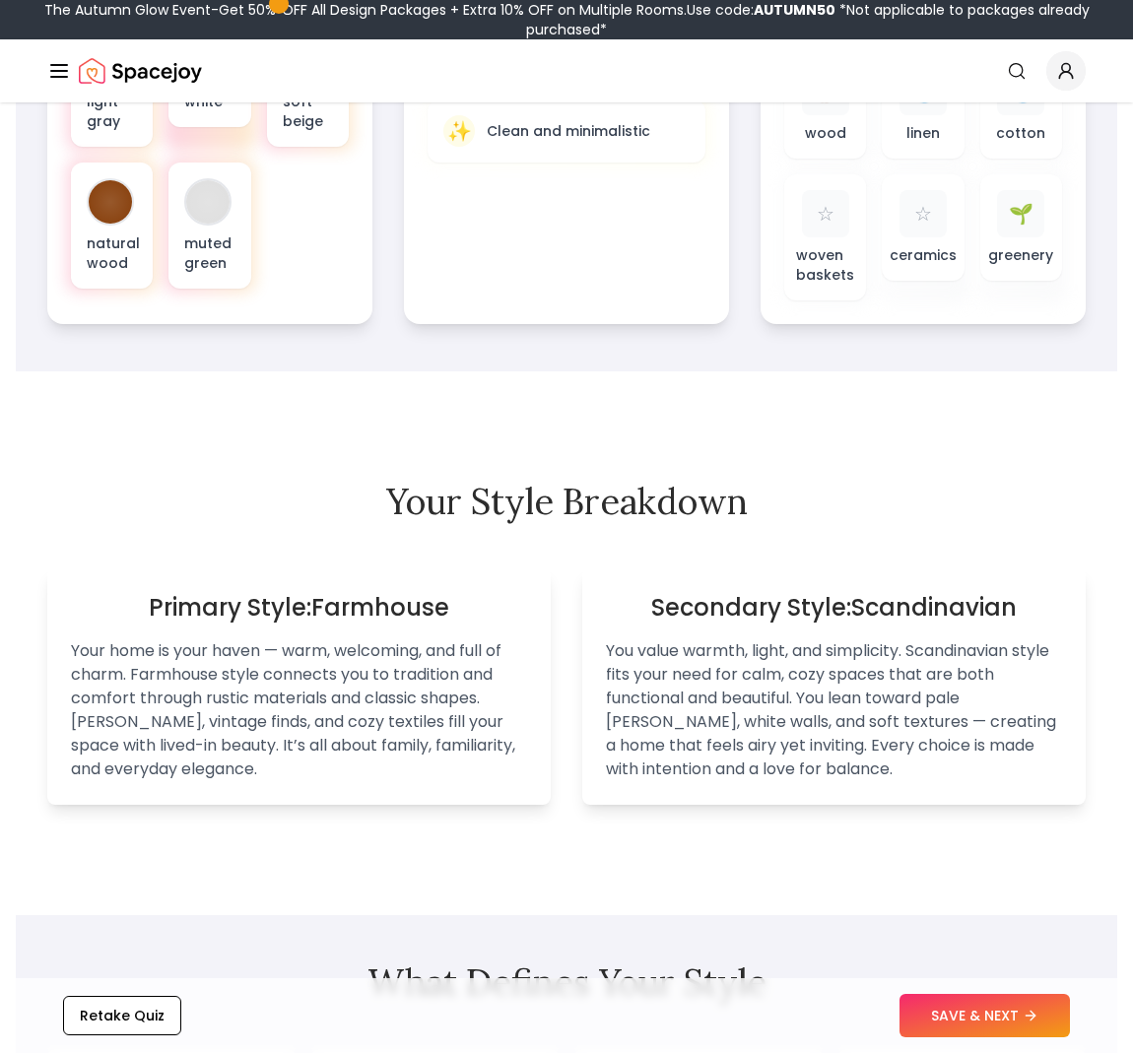
scroll to position [991, 0]
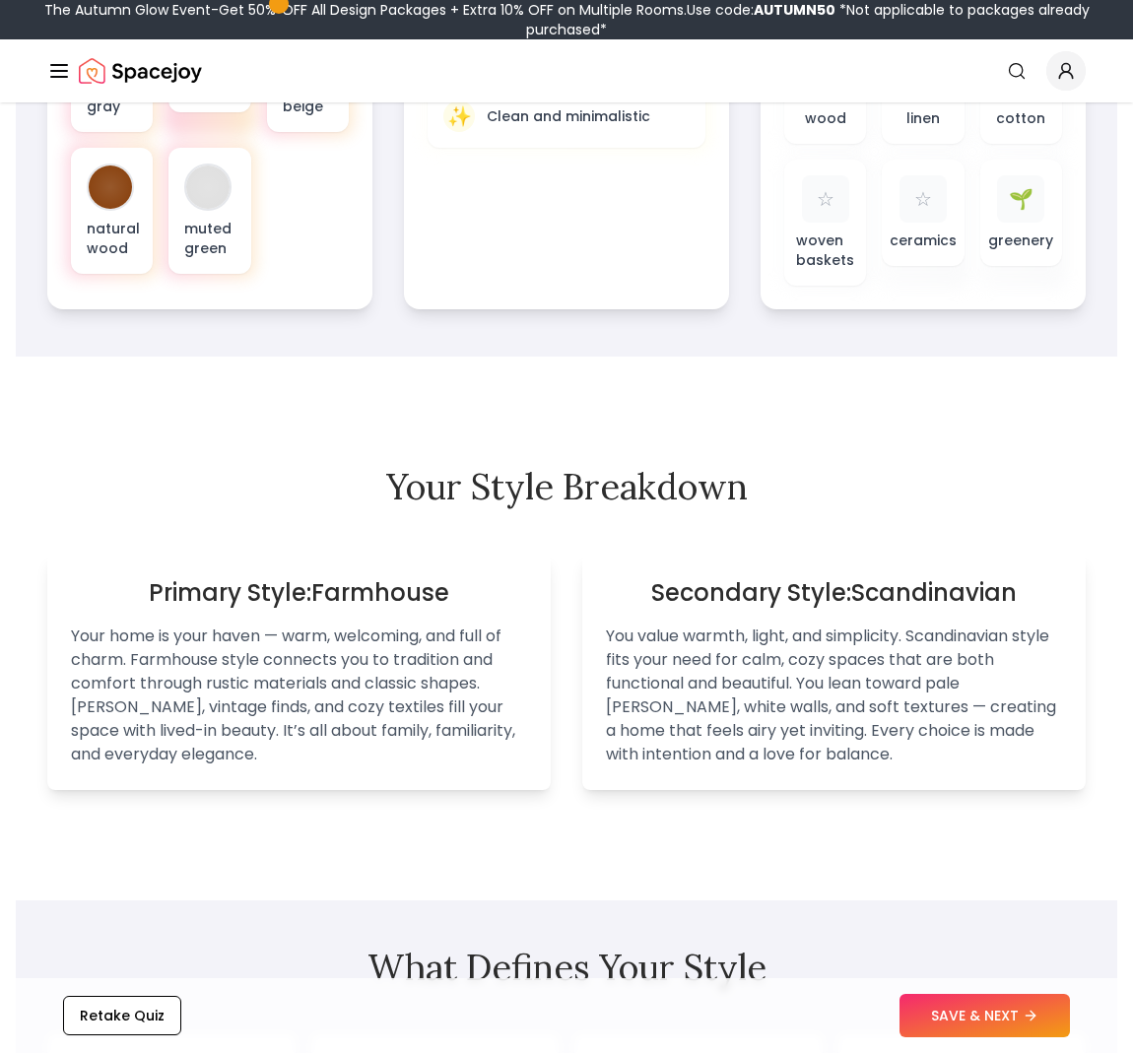
click at [454, 666] on p "Your home is your haven — warm, welcoming, and full of charm. Farmhouse style c…" at bounding box center [299, 696] width 456 height 142
drag, startPoint x: 397, startPoint y: 576, endPoint x: 458, endPoint y: 576, distance: 61.1
click at [398, 577] on h3 "Primary Style: Farmhouse" at bounding box center [299, 593] width 456 height 32
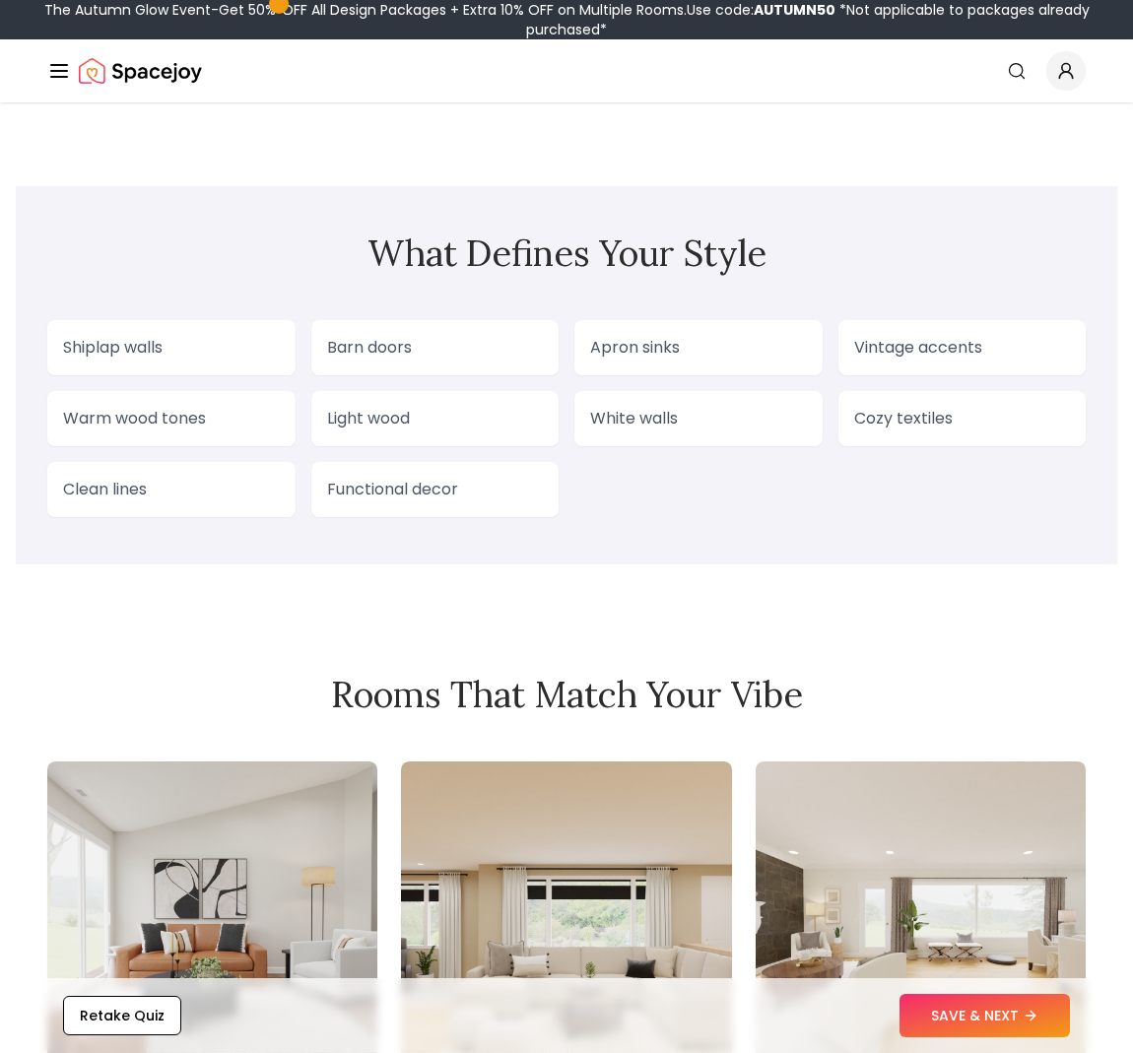
scroll to position [1731, 0]
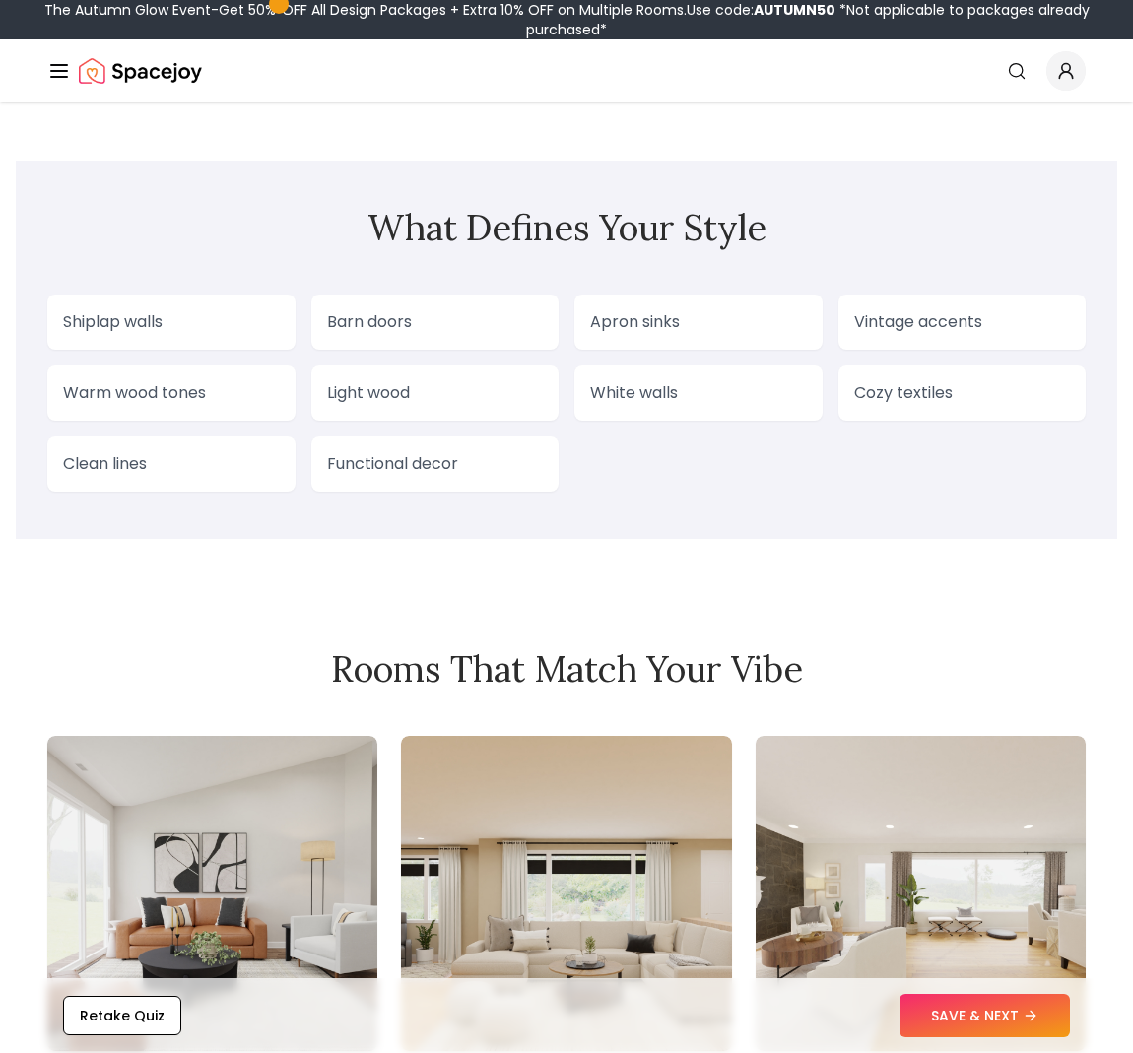
click at [450, 386] on p "Light wood" at bounding box center [435, 393] width 217 height 24
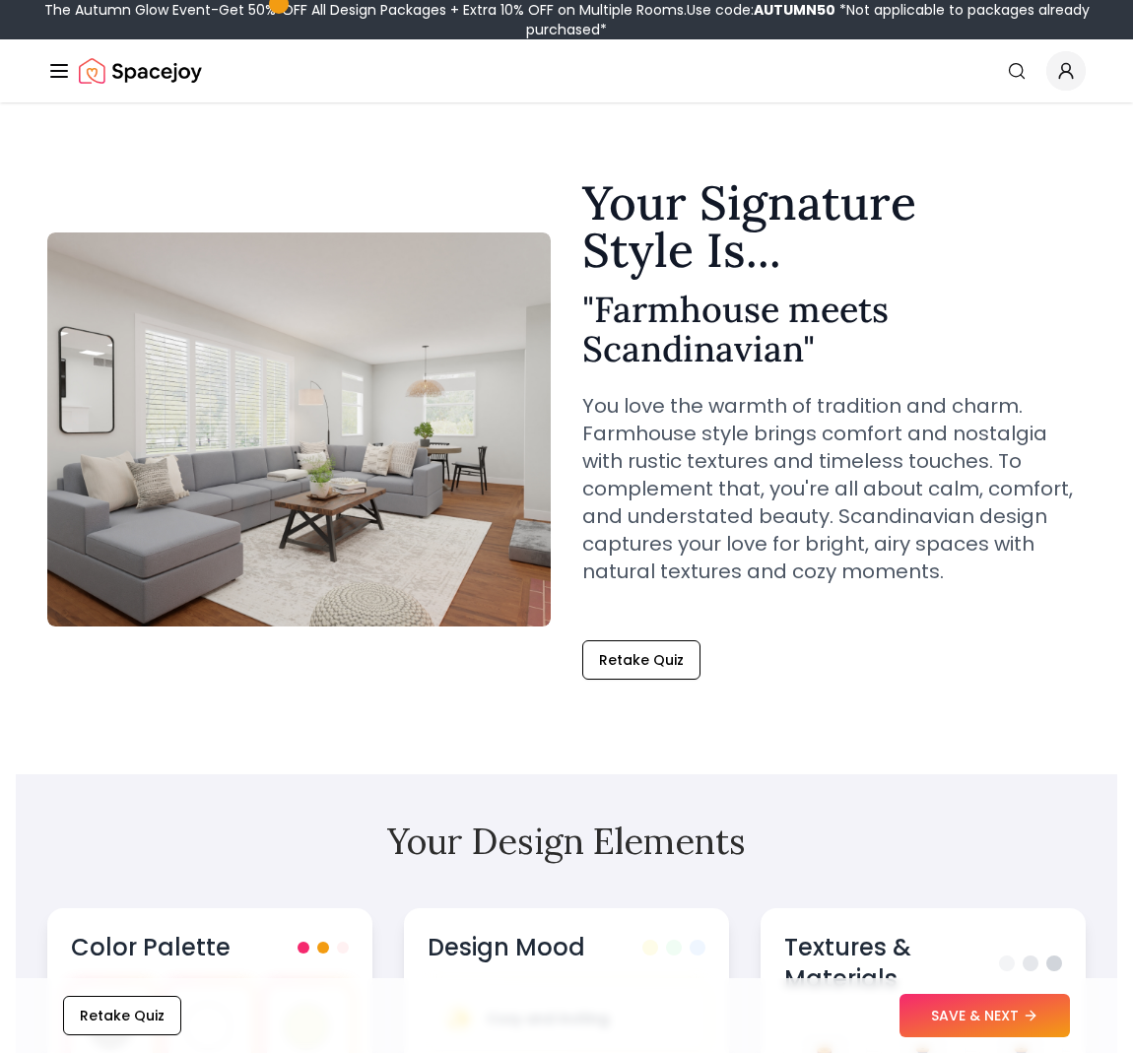
scroll to position [13, 0]
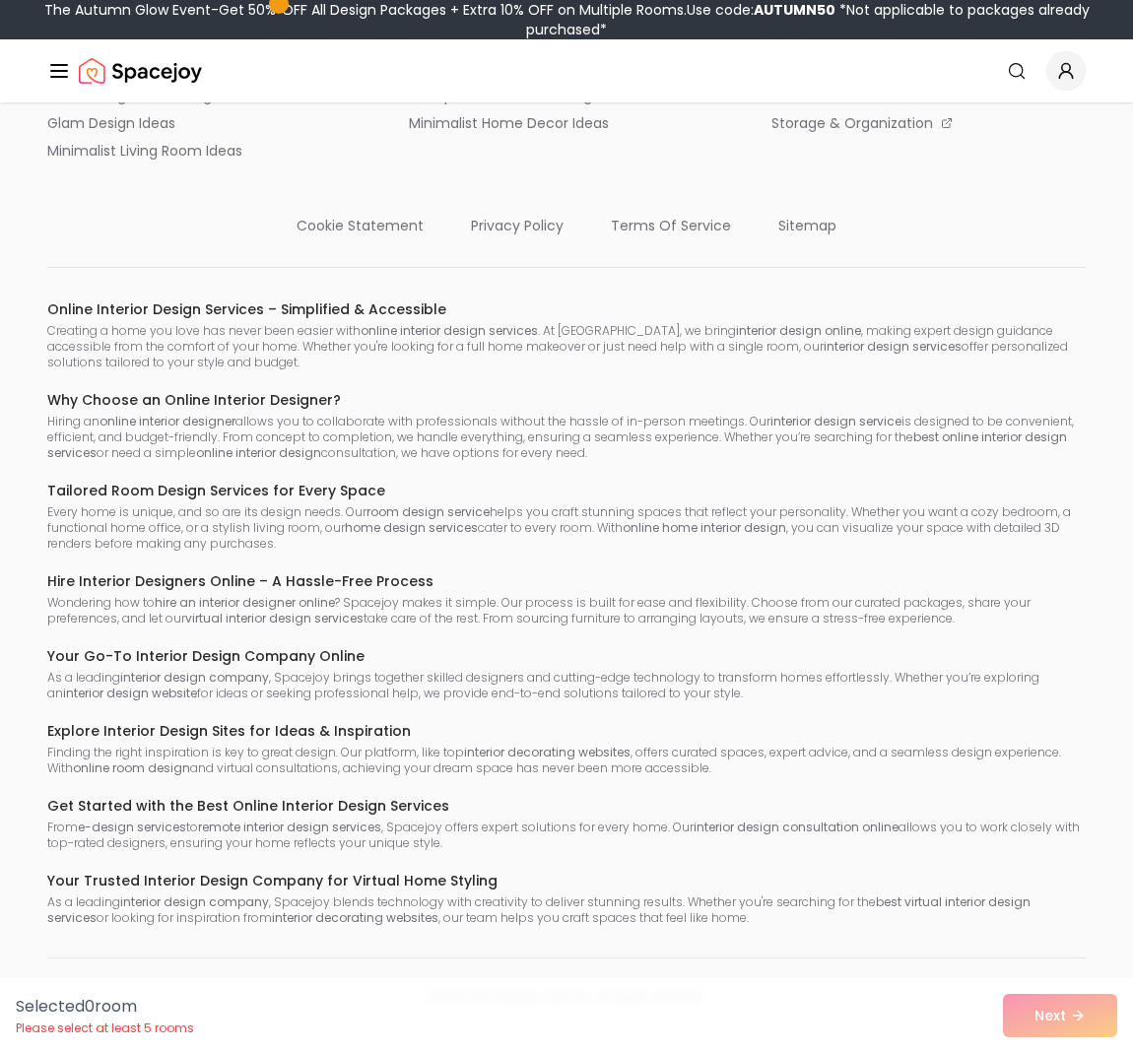
scroll to position [2345, 0]
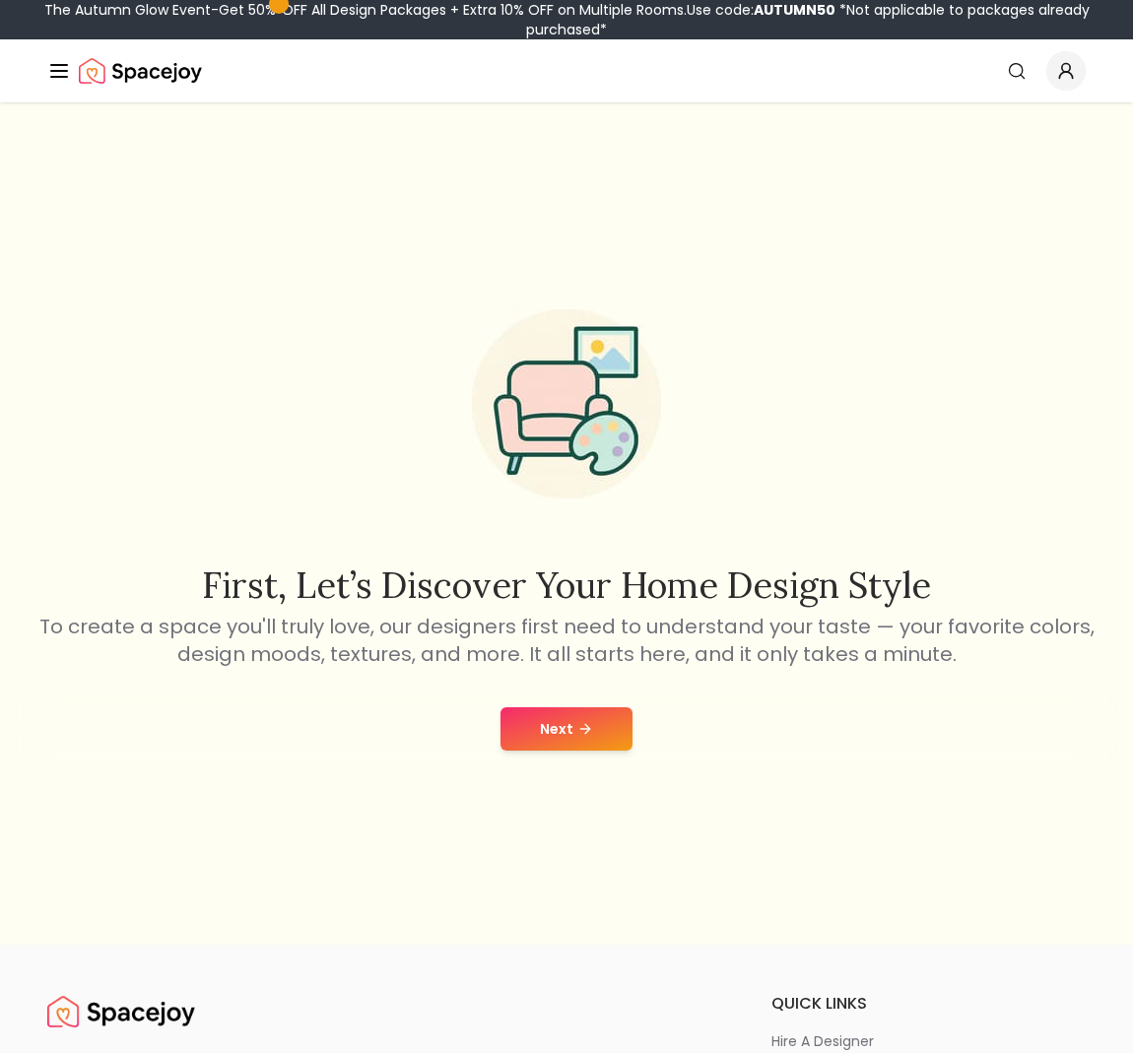
click at [548, 737] on button "Next" at bounding box center [566, 728] width 132 height 43
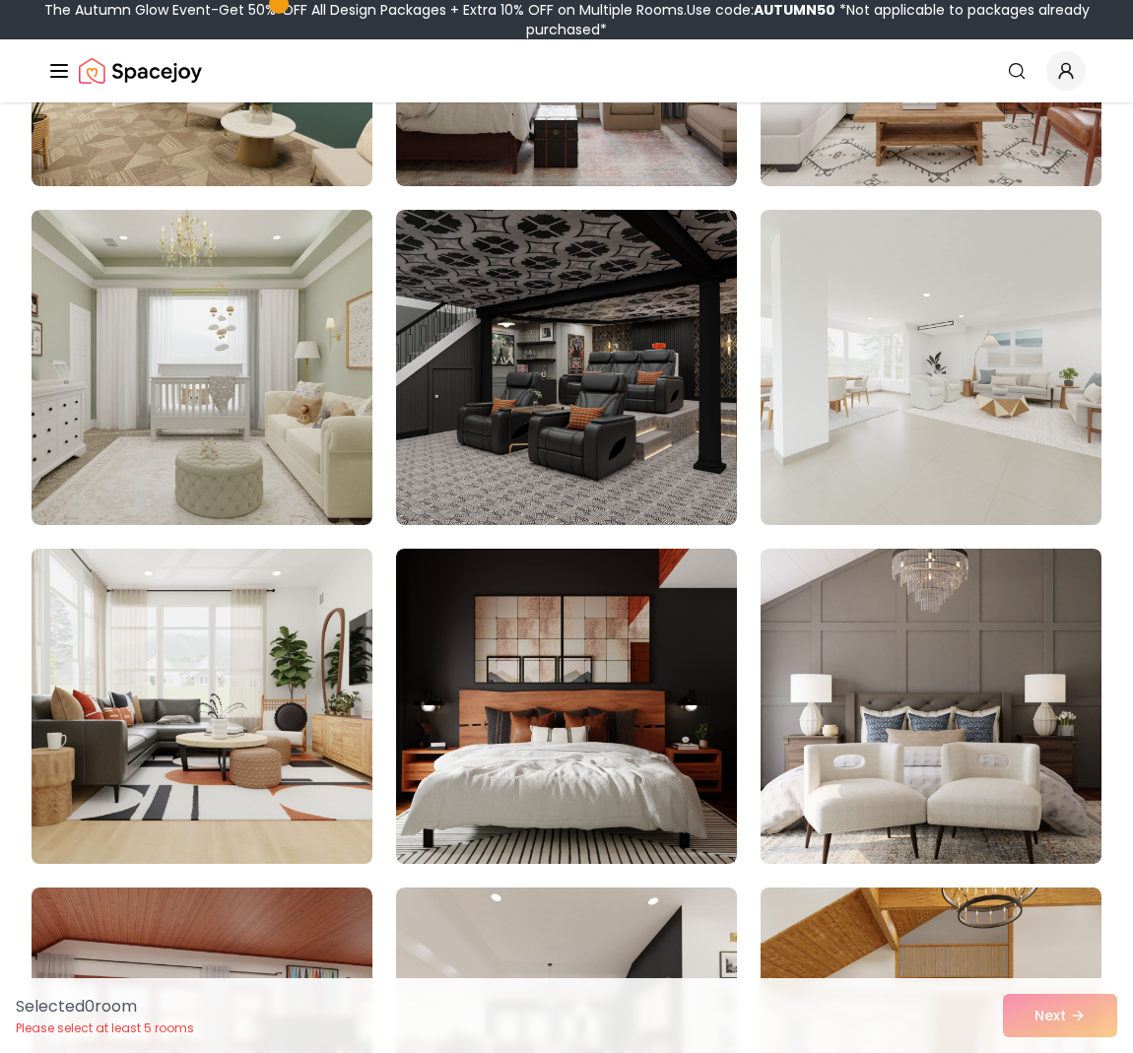
scroll to position [1776, 0]
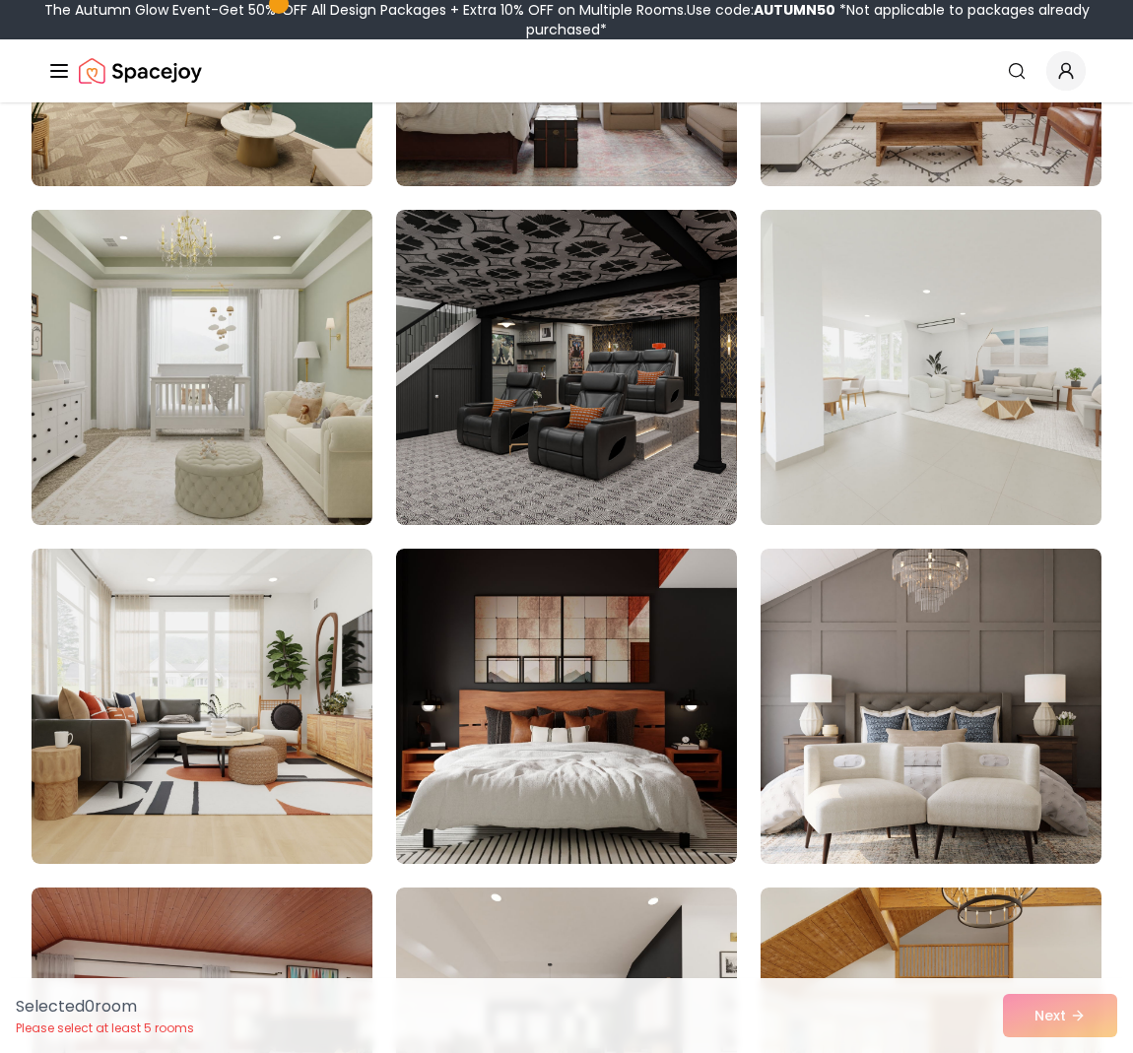
click at [974, 377] on img at bounding box center [931, 367] width 358 height 331
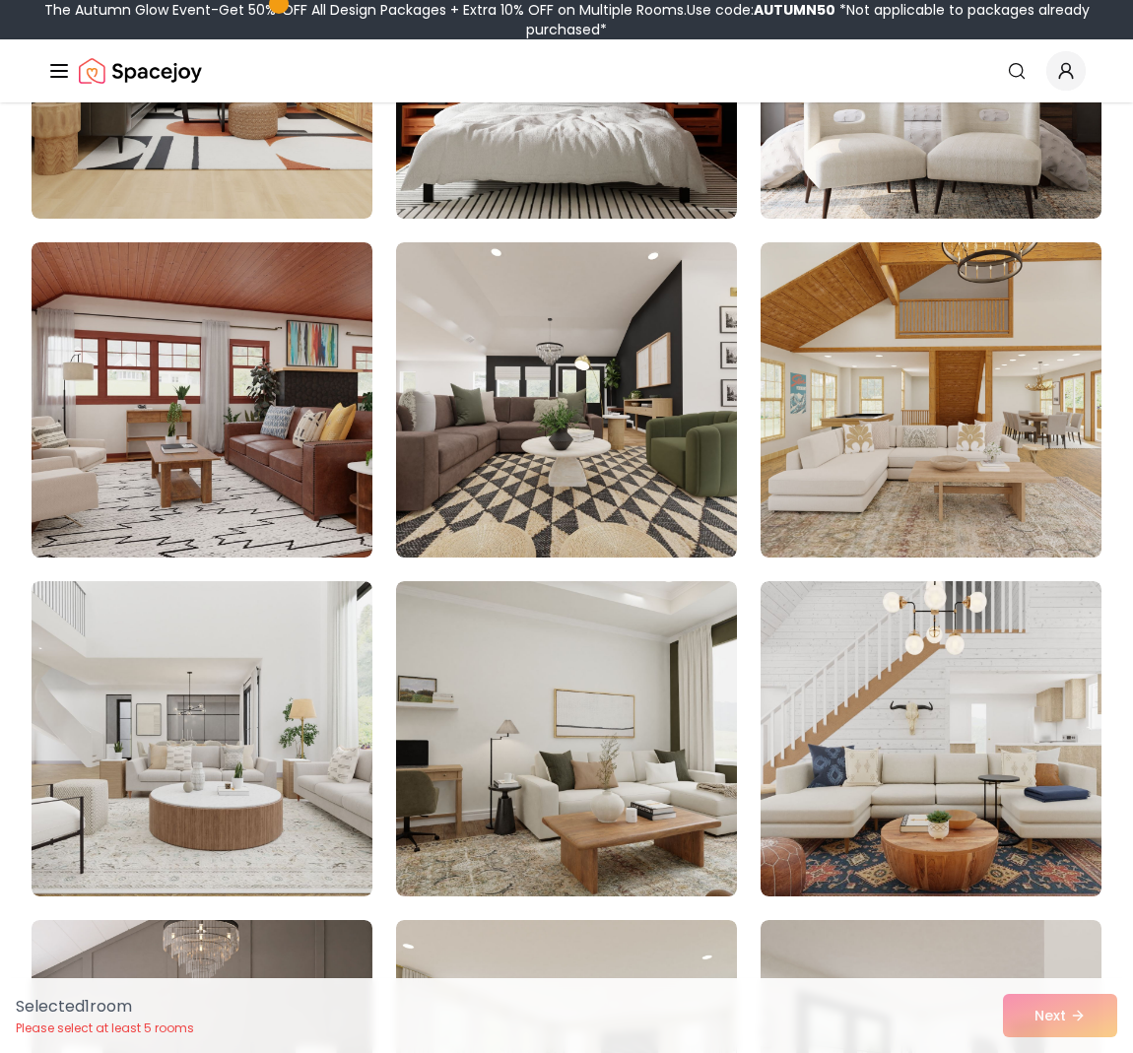
scroll to position [2426, 0]
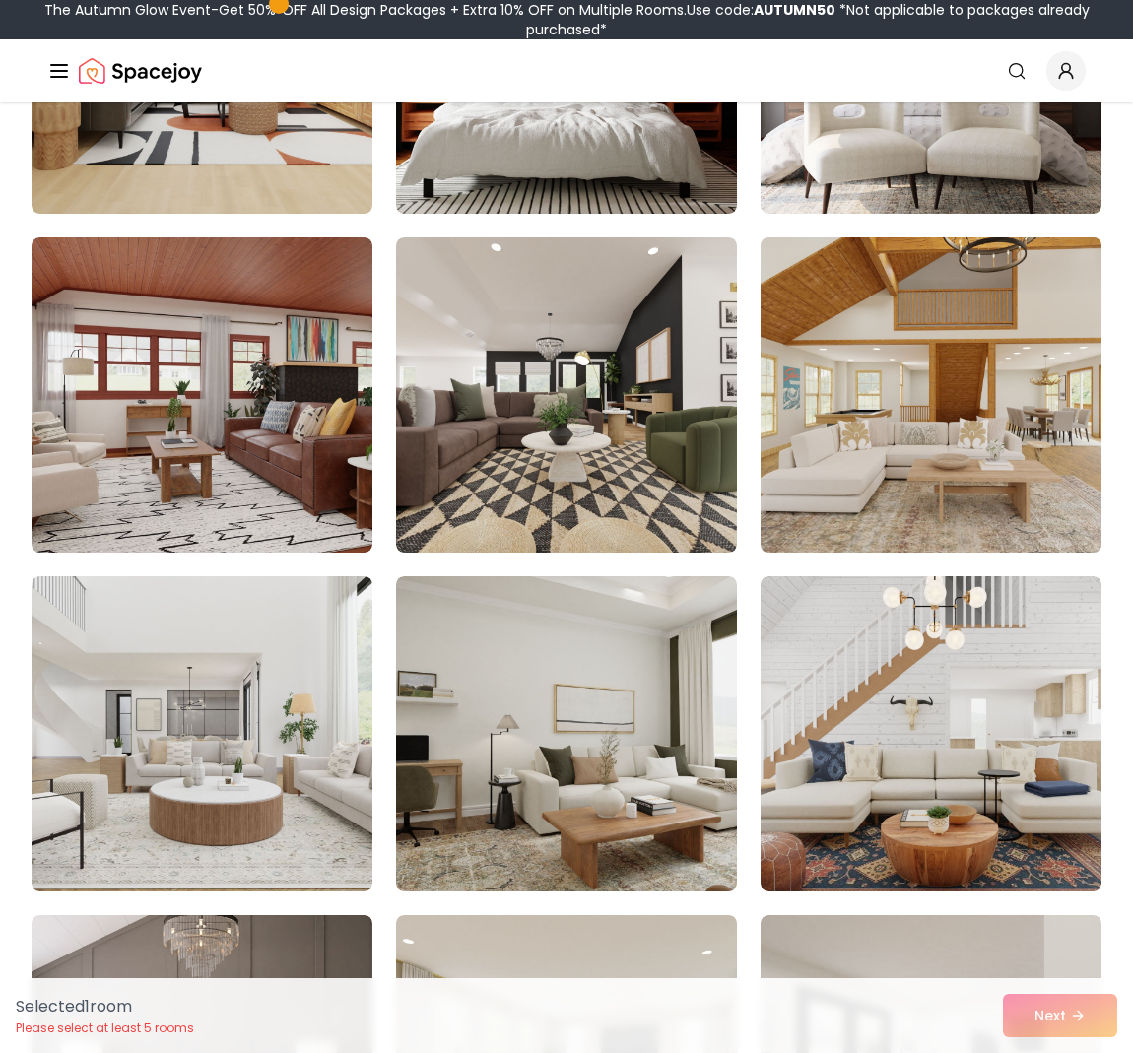
click at [904, 492] on img at bounding box center [931, 395] width 358 height 331
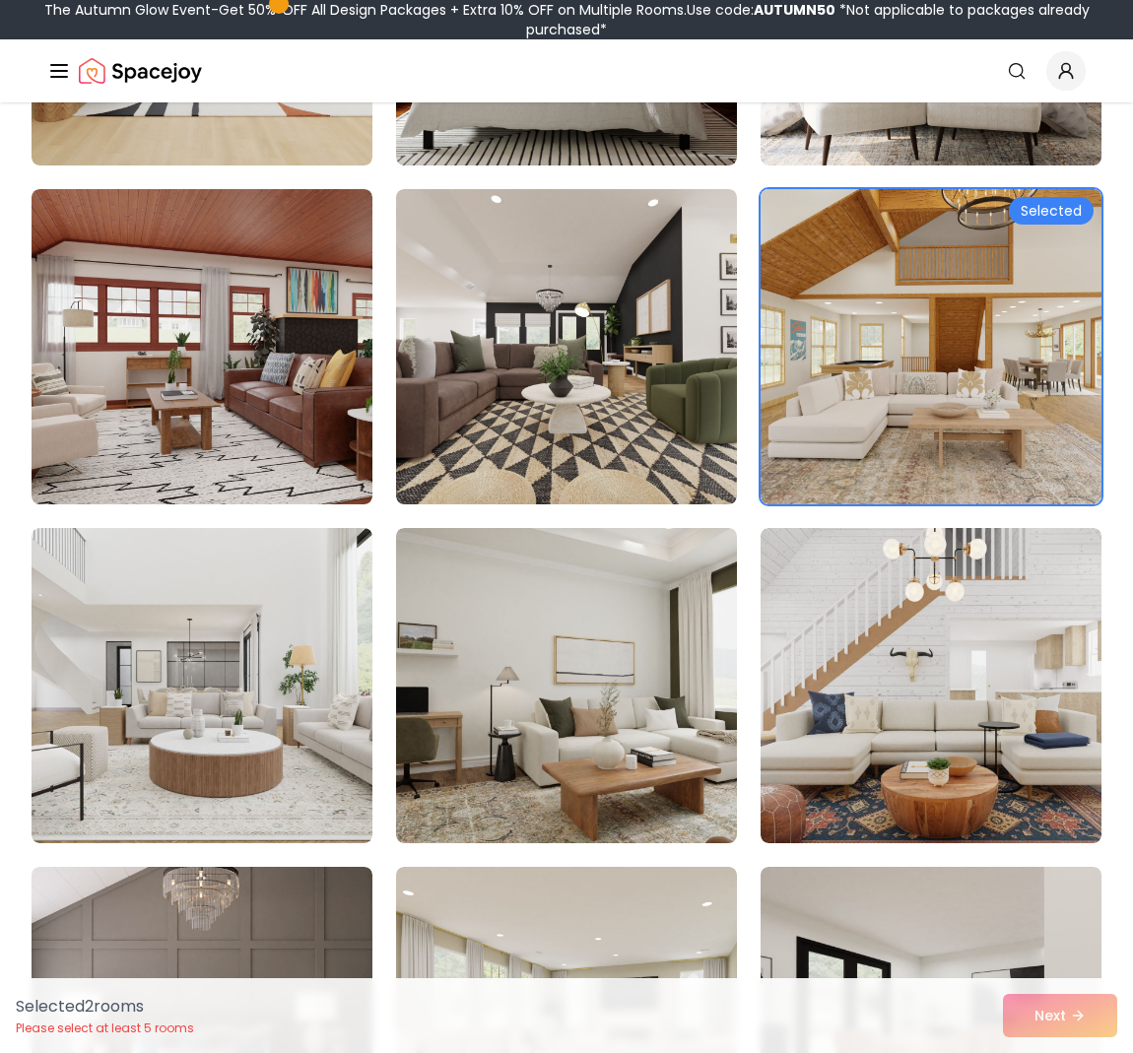
scroll to position [2513, 0]
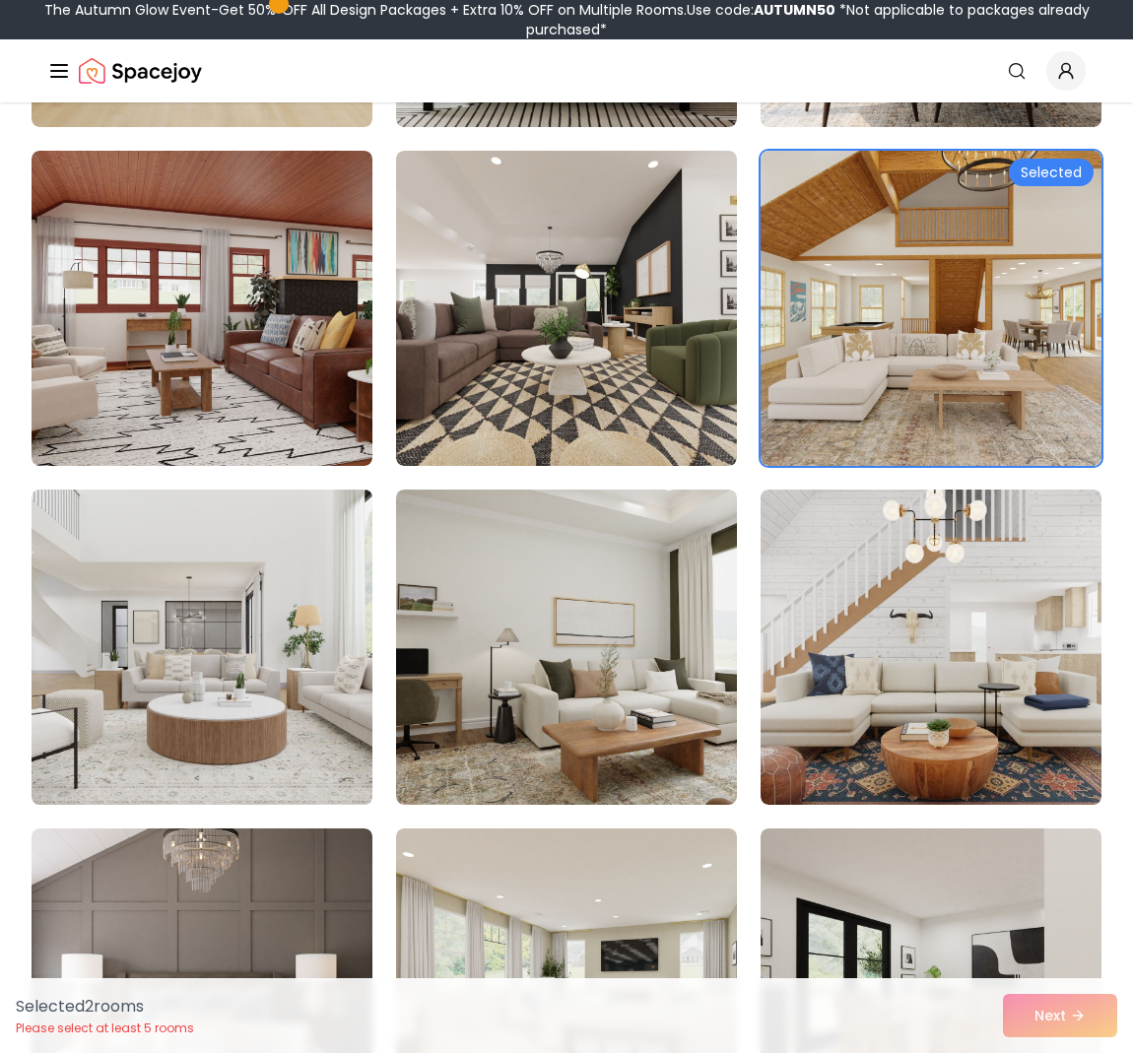
click at [186, 675] on img at bounding box center [202, 647] width 358 height 331
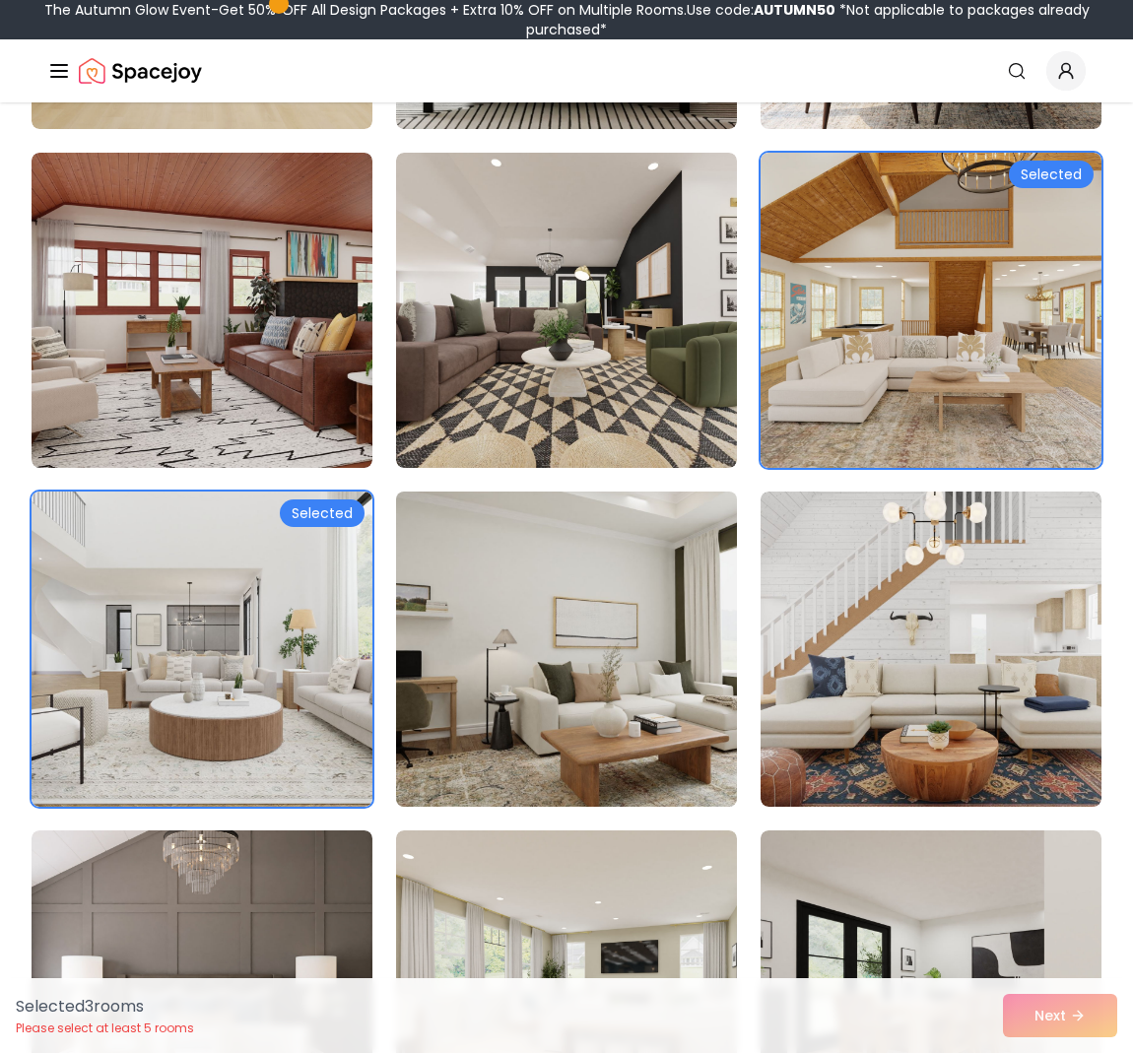
click at [555, 699] on img at bounding box center [566, 649] width 358 height 331
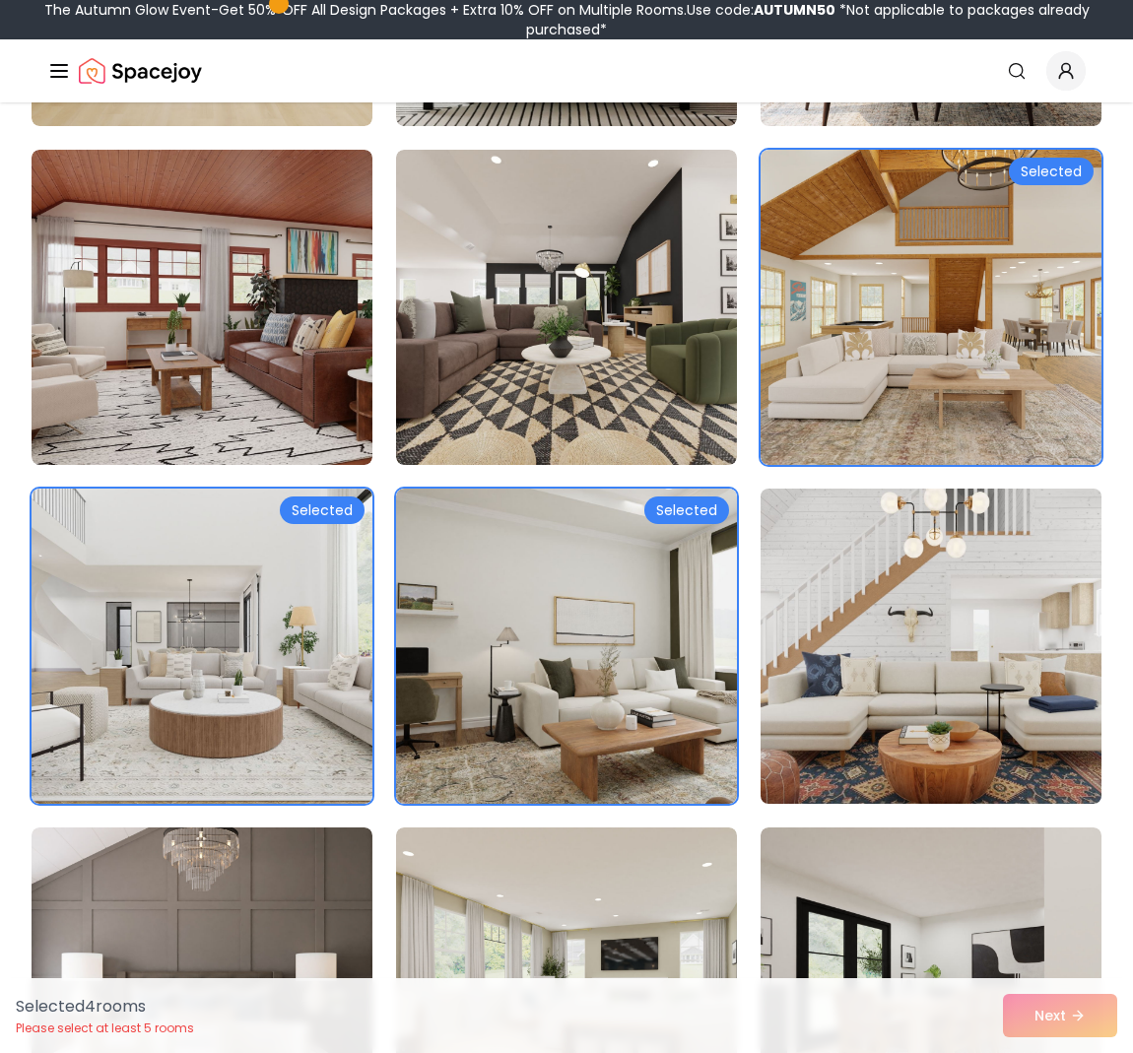
scroll to position [2518, 0]
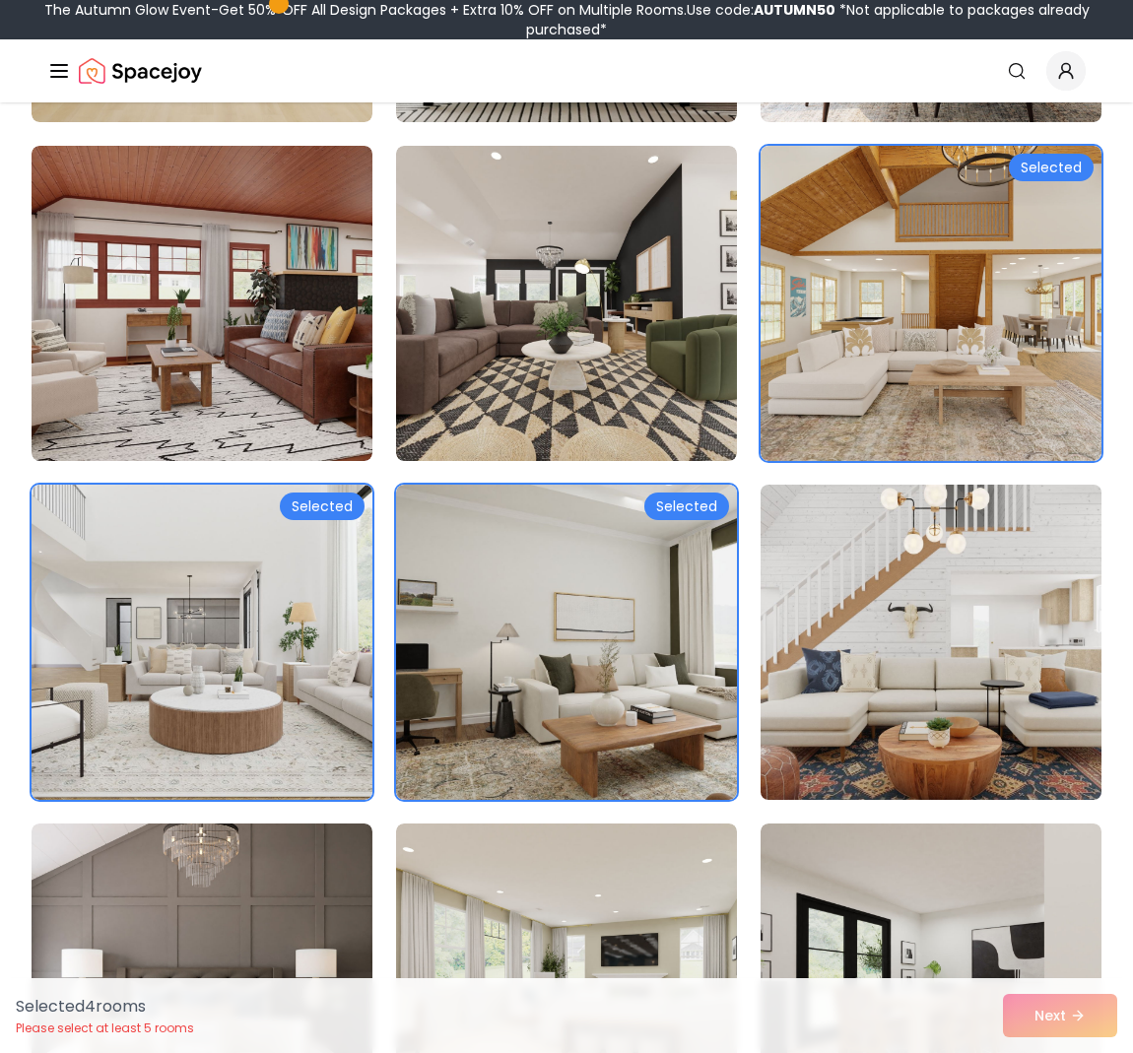
click at [971, 694] on img at bounding box center [931, 642] width 358 height 331
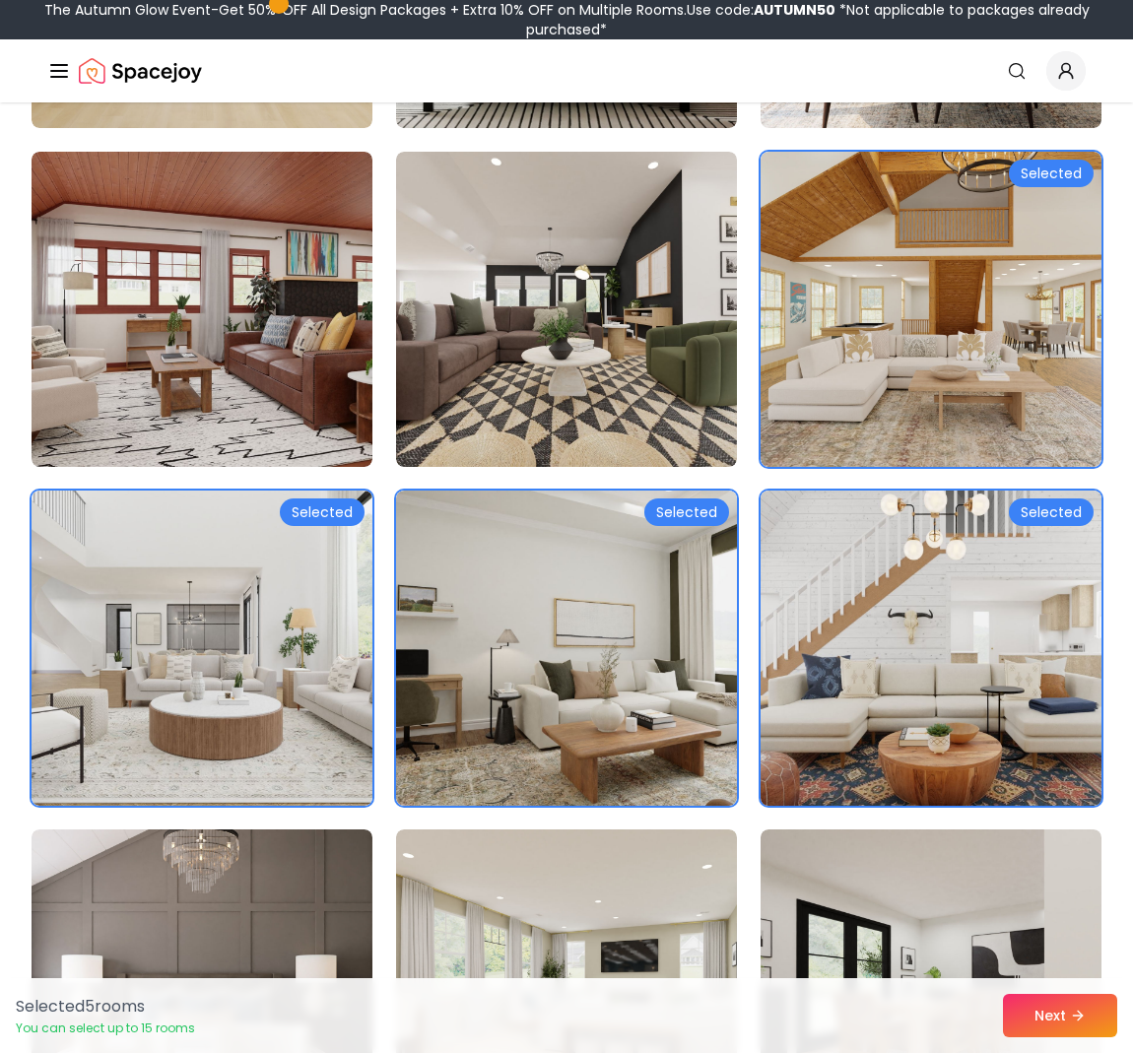
scroll to position [2512, 0]
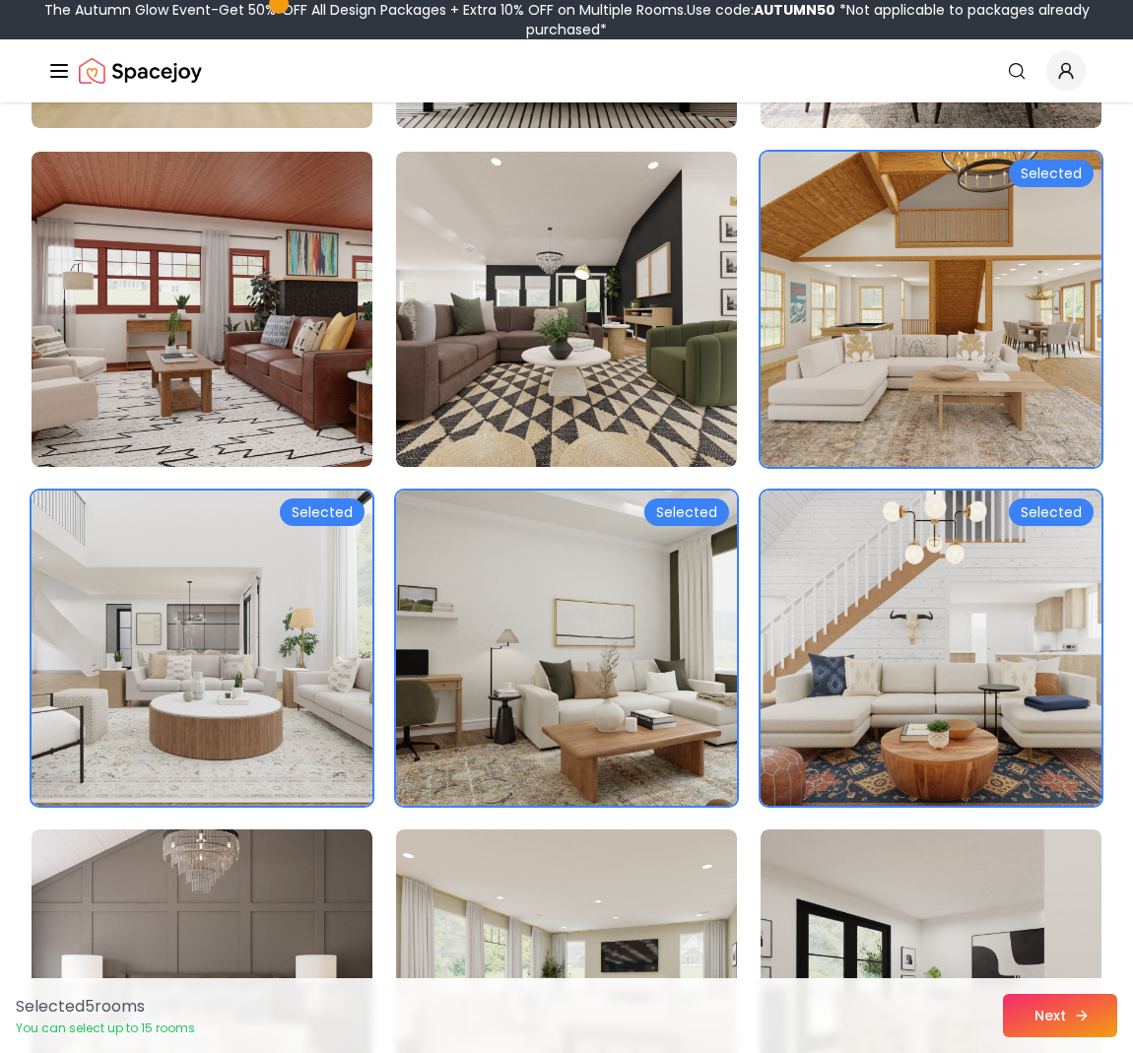
click at [1047, 1017] on button "Next" at bounding box center [1060, 1015] width 114 height 43
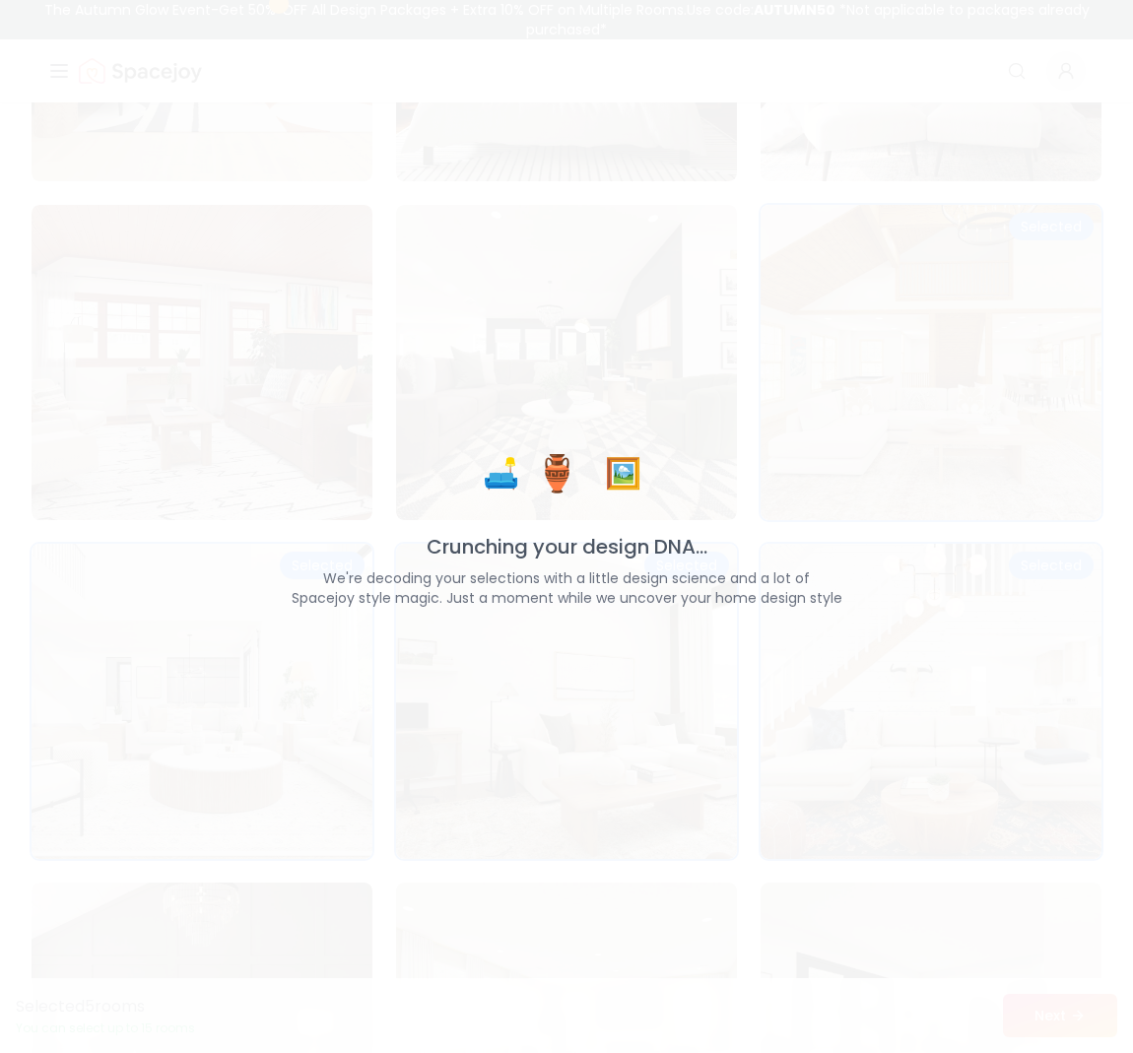
scroll to position [2521, 0]
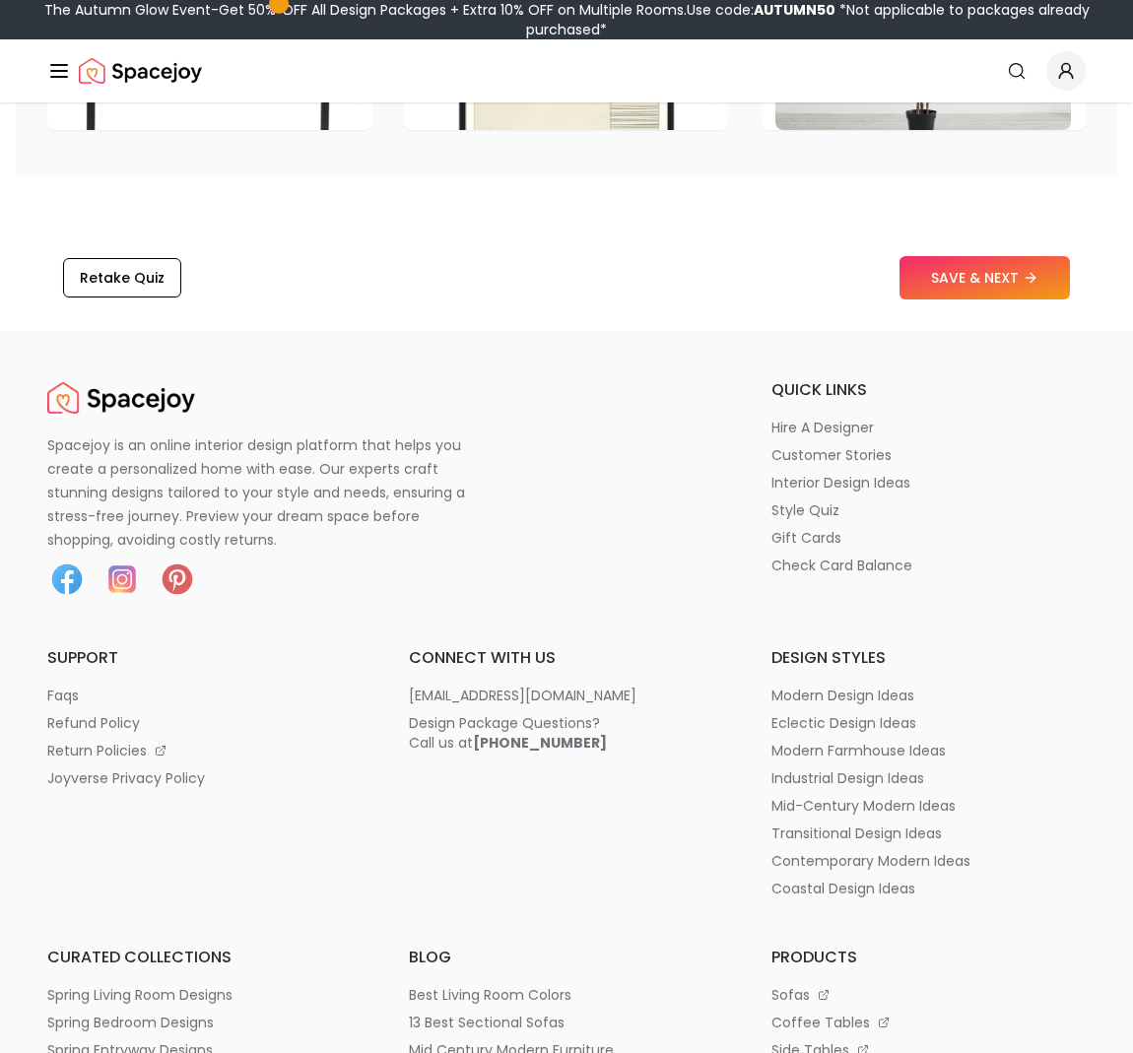
scroll to position [3391, 0]
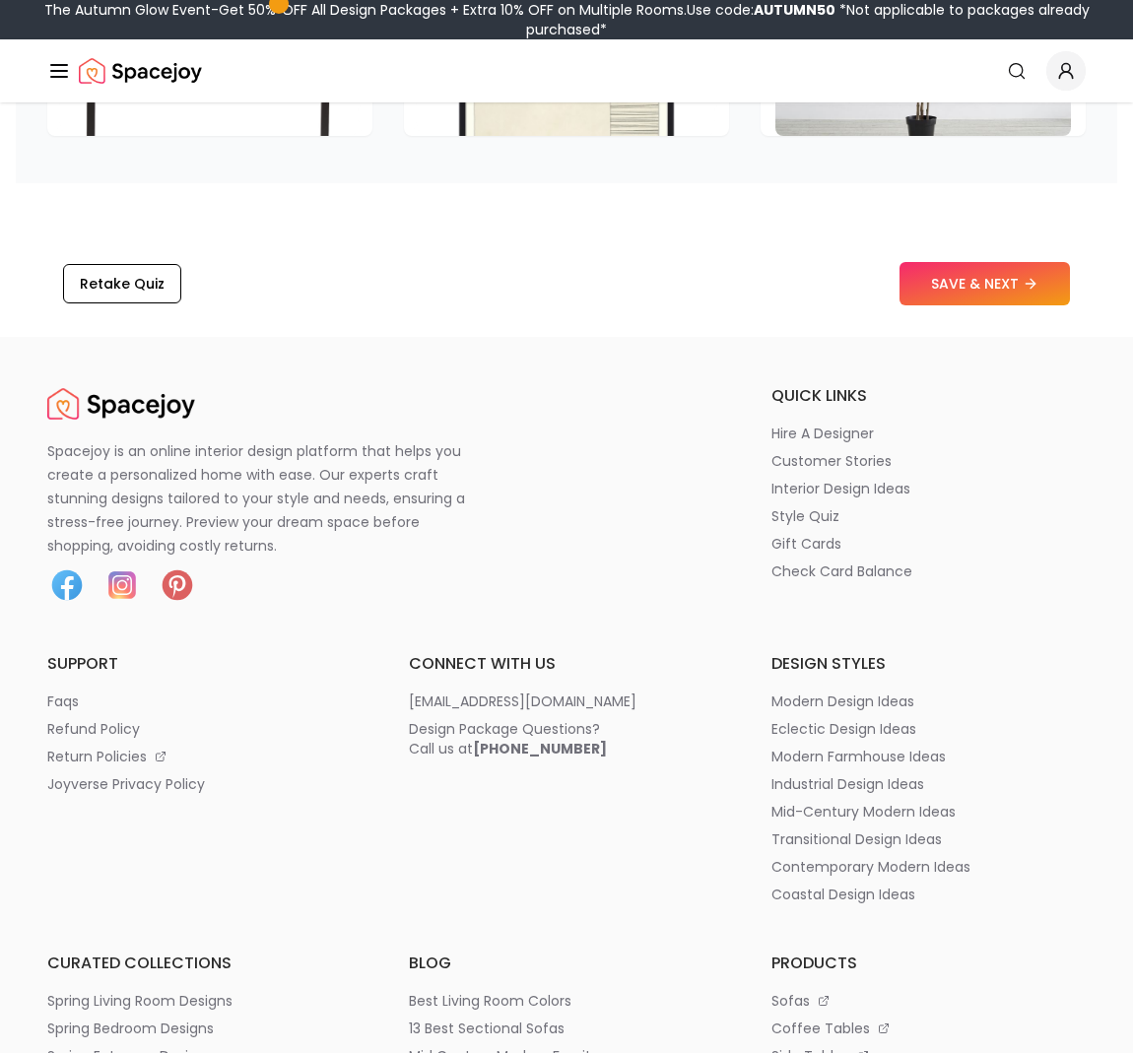
click at [841, 882] on ul "design styles modern design ideas eclectic design ideas modern farmhouse ideas …" at bounding box center [928, 778] width 314 height 252
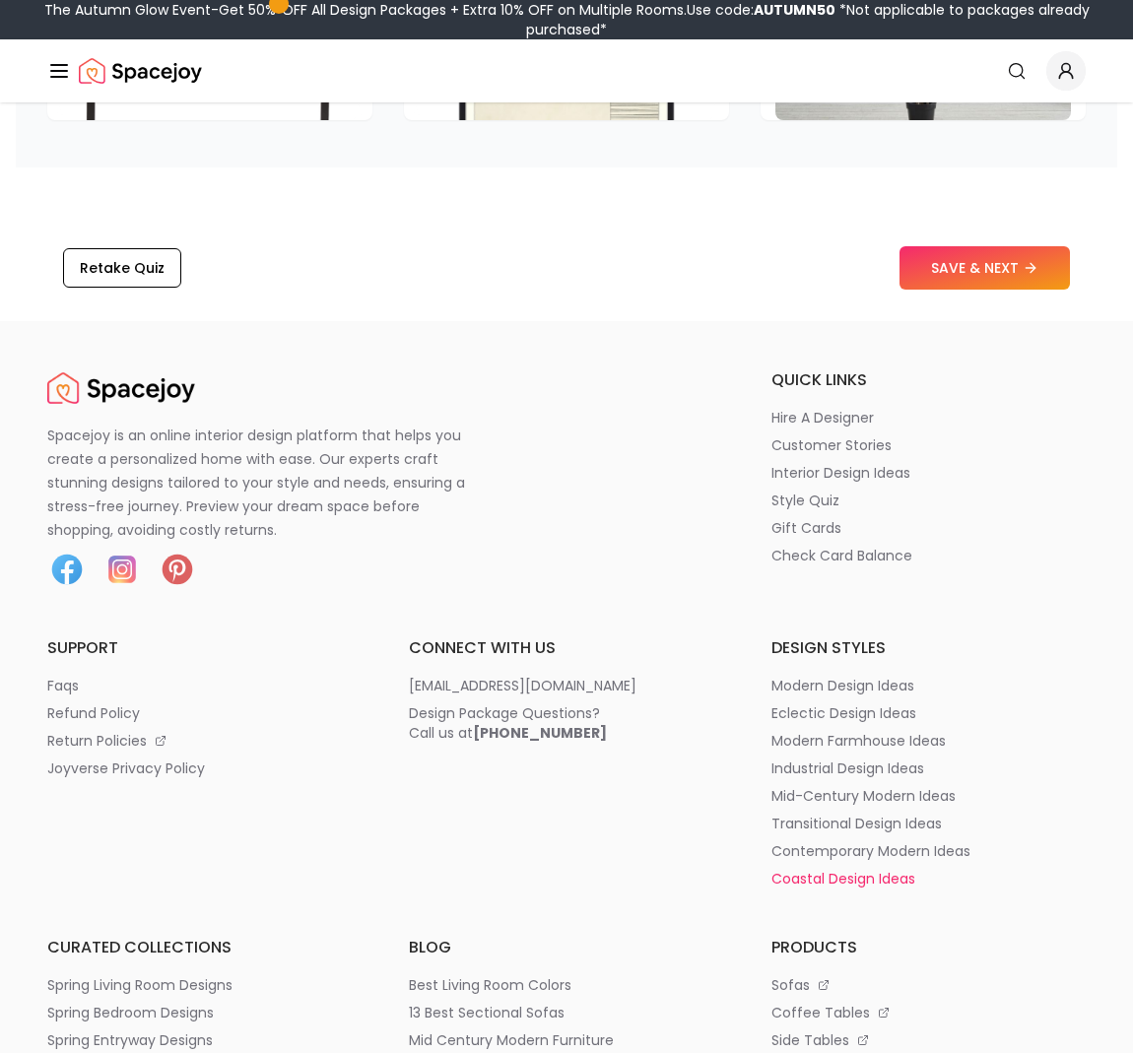
scroll to position [3398, 1]
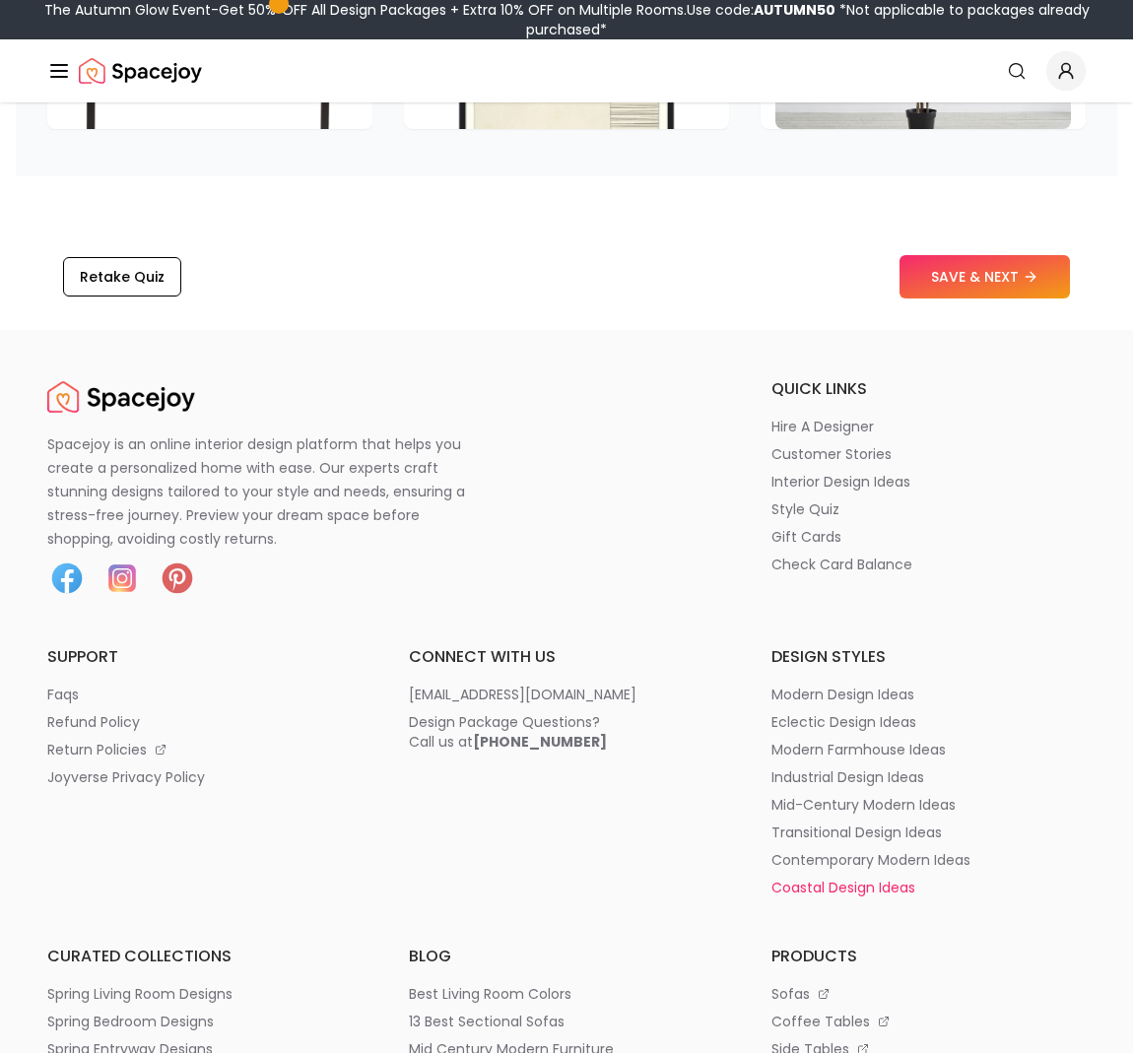
click at [841, 881] on p "coastal design ideas" at bounding box center [843, 888] width 144 height 20
click at [841, 889] on p "coastal design ideas" at bounding box center [843, 888] width 144 height 20
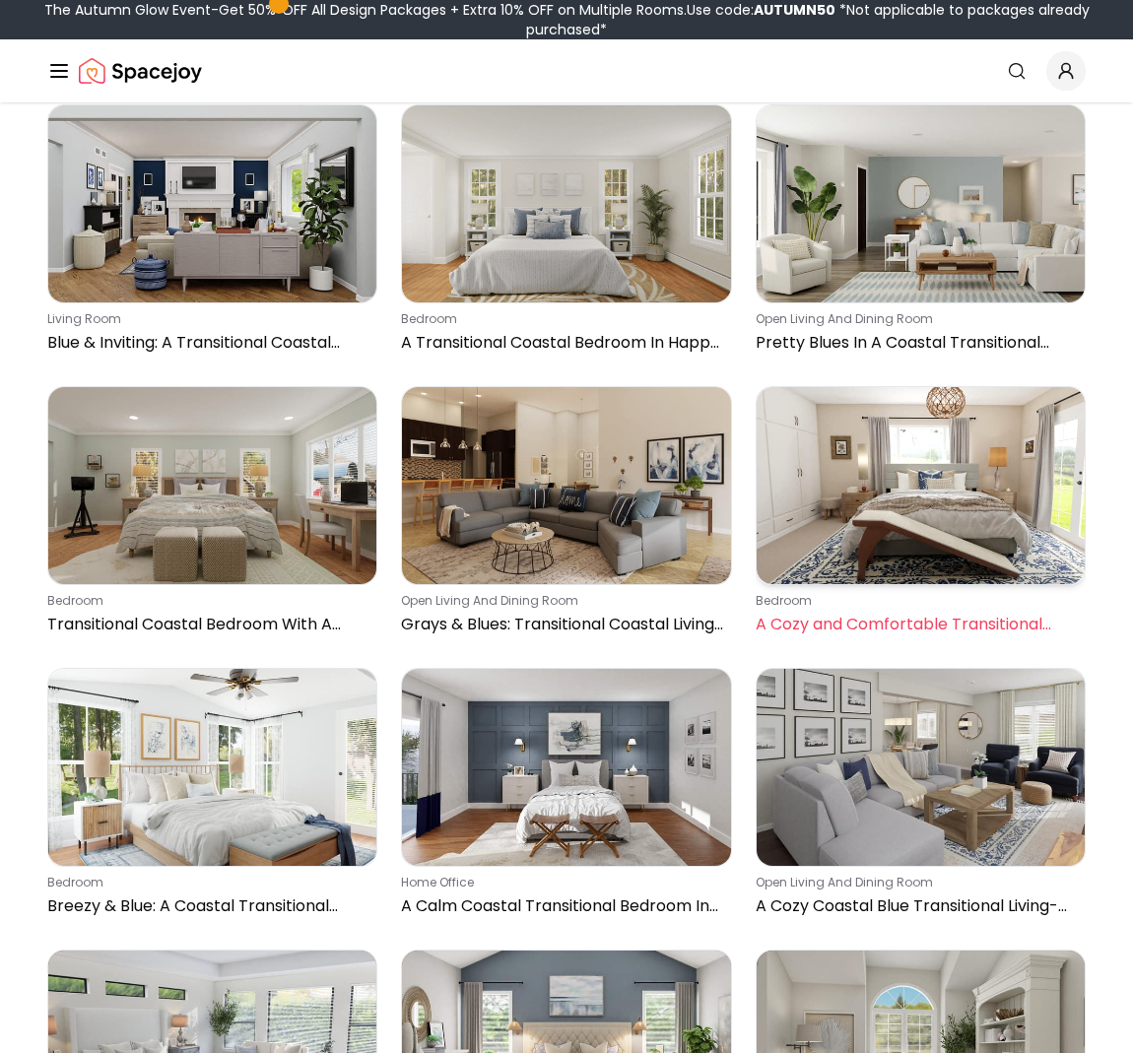
scroll to position [3010, 0]
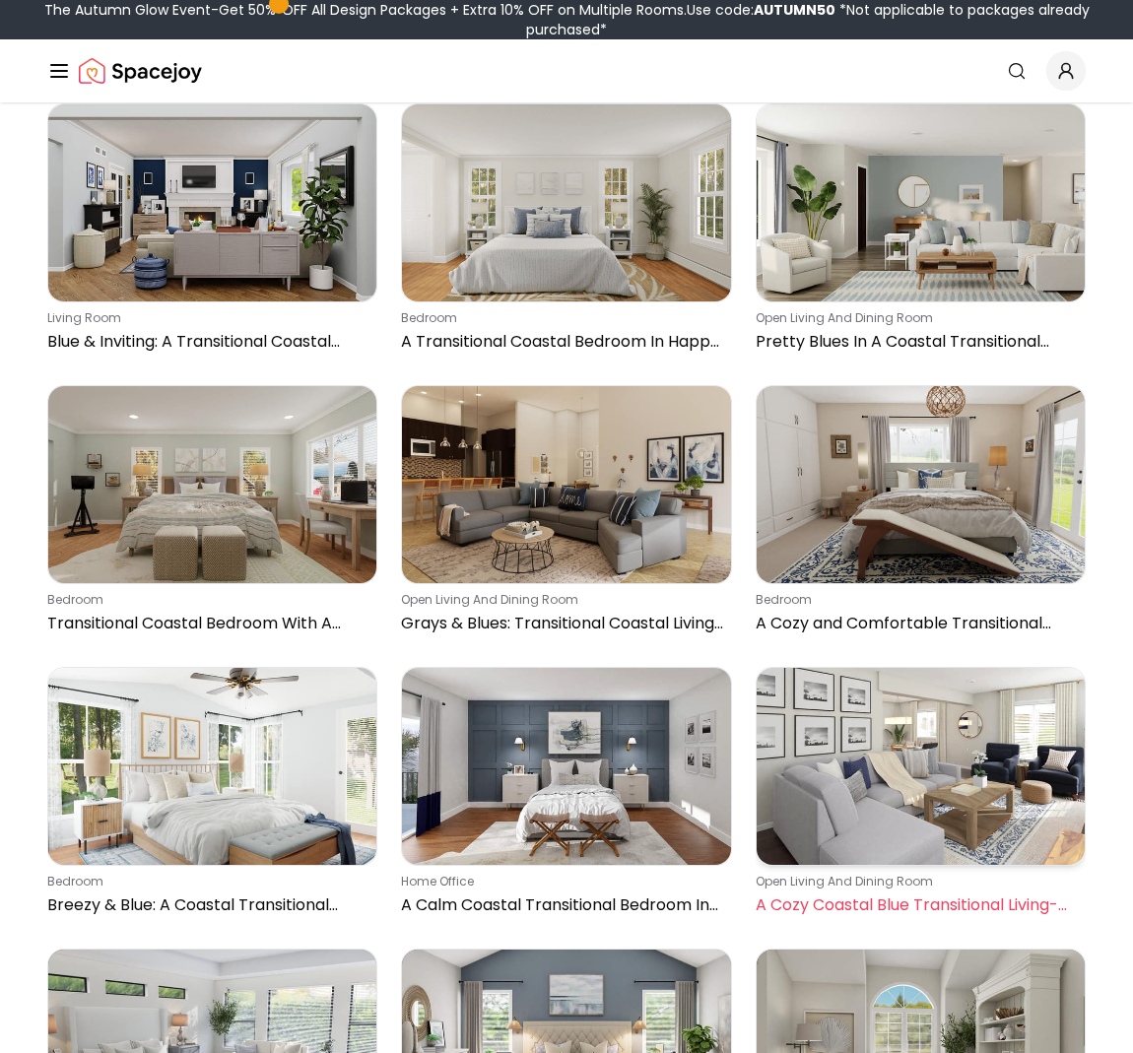
click at [889, 755] on img at bounding box center [921, 766] width 328 height 197
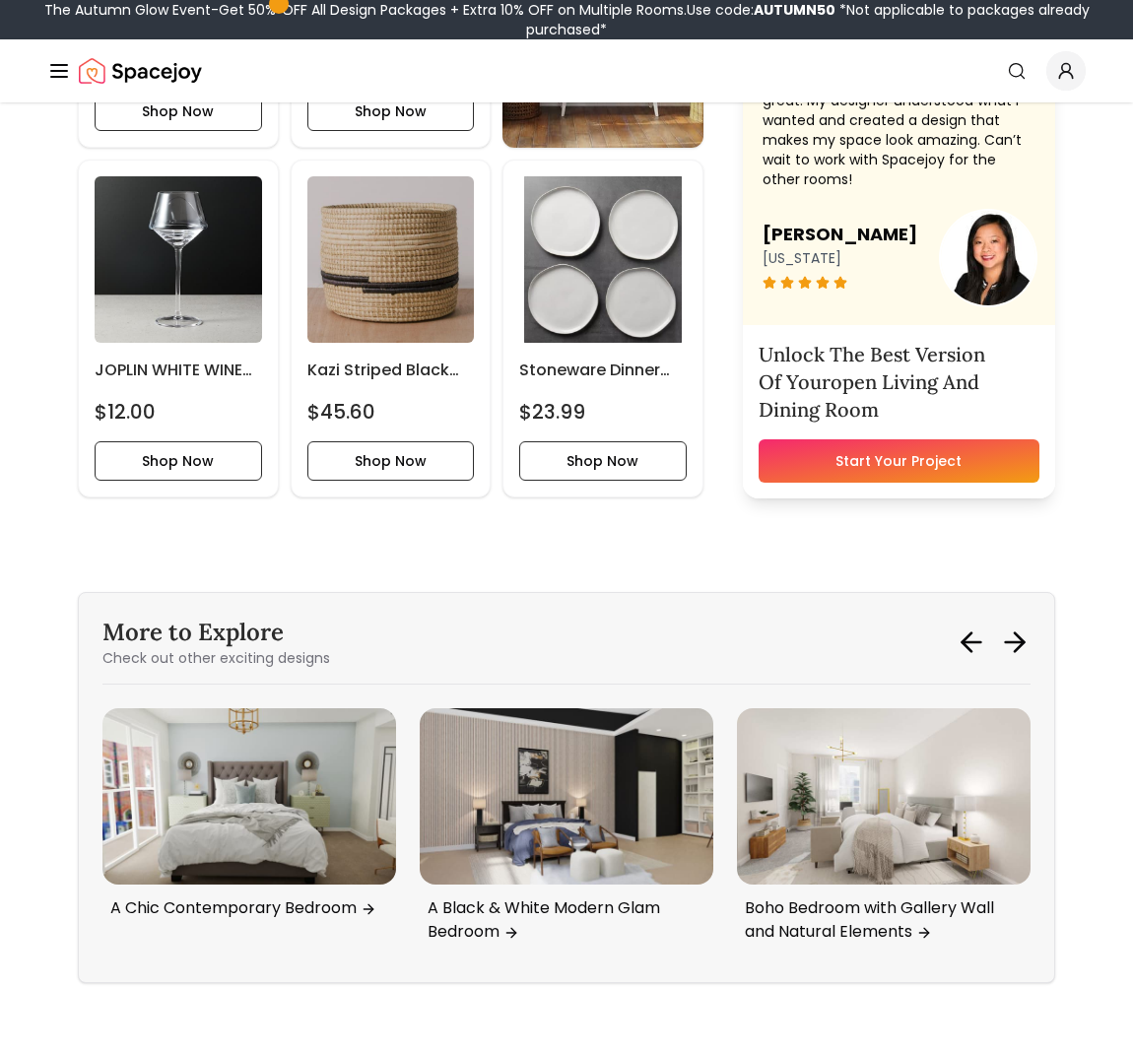
scroll to position [6935, 0]
